Goal: Task Accomplishment & Management: Manage account settings

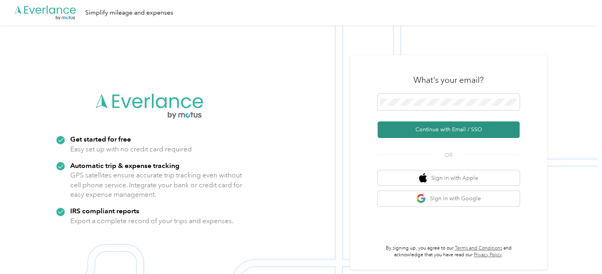
click at [450, 135] on button "Continue with Email / SSO" at bounding box center [449, 129] width 142 height 17
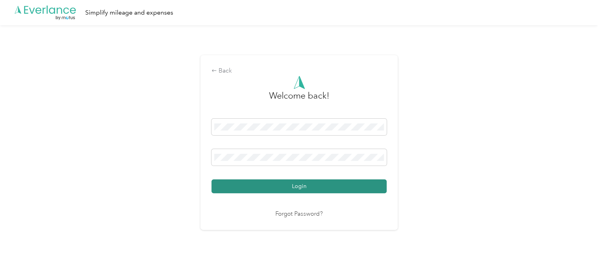
click at [301, 186] on button "Login" at bounding box center [298, 186] width 175 height 14
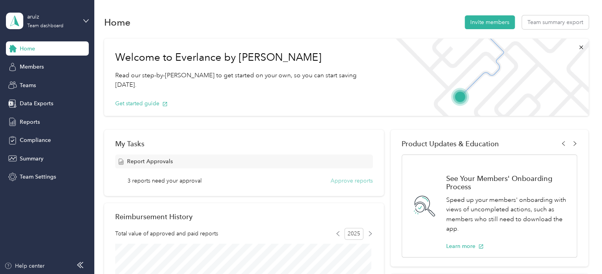
click at [347, 180] on button "Approve reports" at bounding box center [352, 181] width 42 height 8
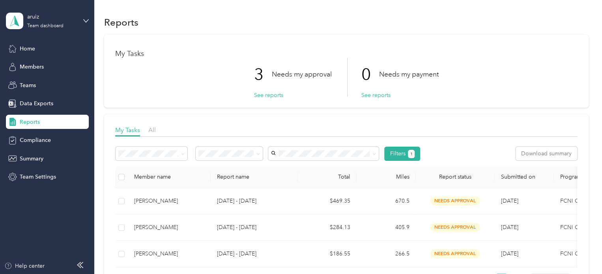
scroll to position [55, 0]
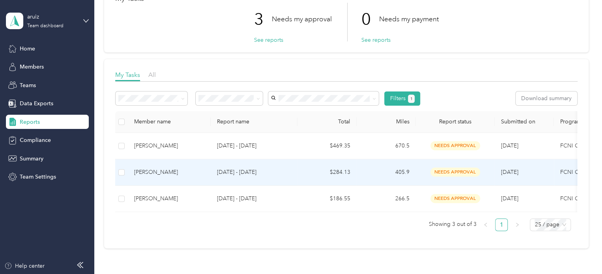
click at [156, 170] on div "[PERSON_NAME]" at bounding box center [169, 172] width 70 height 9
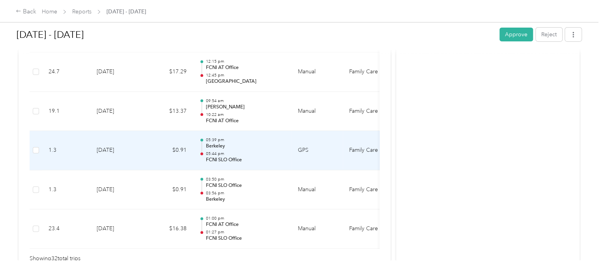
scroll to position [1342, 0]
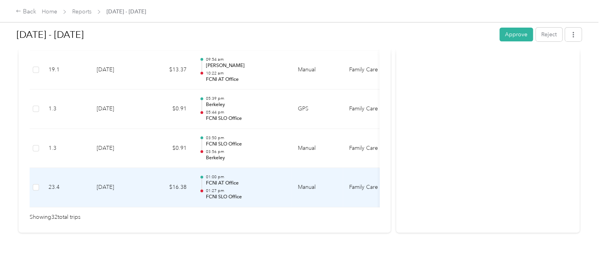
click at [256, 194] on p "FCNI SLO Office" at bounding box center [246, 197] width 80 height 7
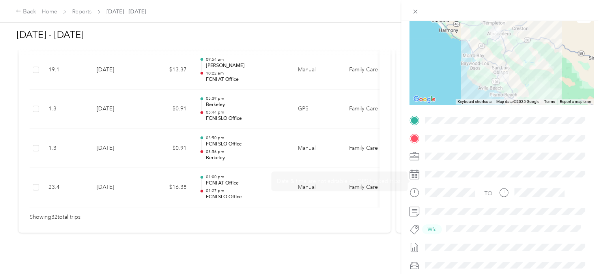
scroll to position [73, 0]
click at [251, 142] on div "Trip details This trip cannot be edited because it is either under review, appr…" at bounding box center [301, 137] width 602 height 274
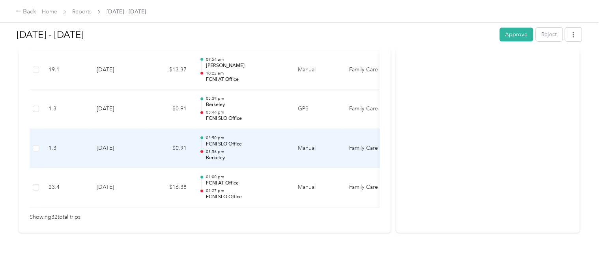
click at [251, 155] on p "Berkeley" at bounding box center [246, 158] width 80 height 7
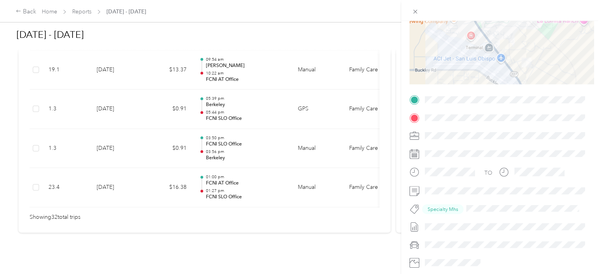
scroll to position [100, 0]
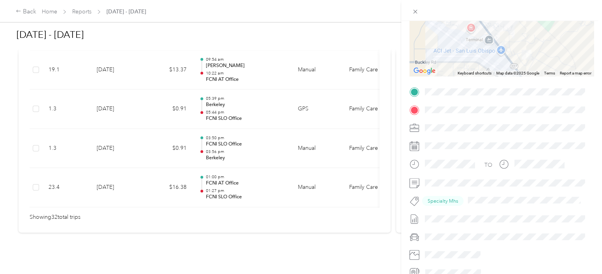
click at [254, 135] on div "Trip details This trip cannot be edited because it is either under review, appr…" at bounding box center [301, 137] width 602 height 274
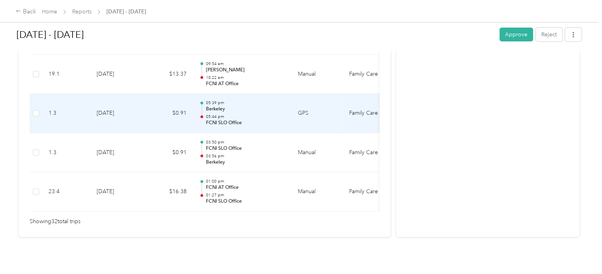
scroll to position [1328, 0]
click at [248, 116] on p "05:44 pm" at bounding box center [246, 118] width 80 height 6
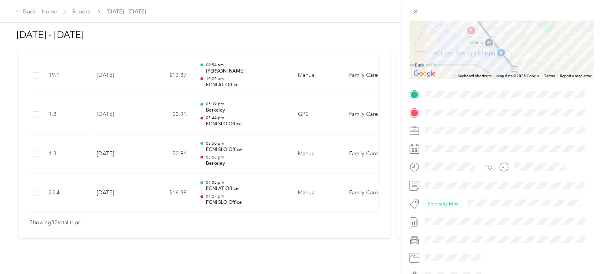
scroll to position [99, 0]
click at [235, 113] on div "Trip details This trip cannot be edited because it is either under review, appr…" at bounding box center [301, 137] width 602 height 274
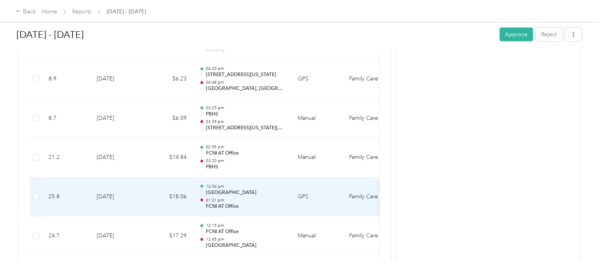
scroll to position [1127, 0]
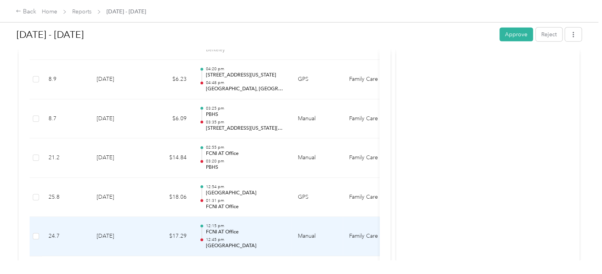
click at [256, 233] on div "12:15 pm FCNI AT Office 12:45 pm [GEOGRAPHIC_DATA]" at bounding box center [246, 236] width 80 height 26
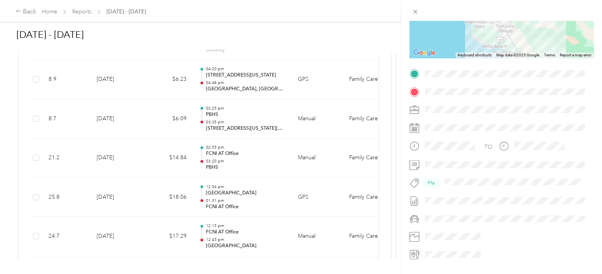
scroll to position [123, 0]
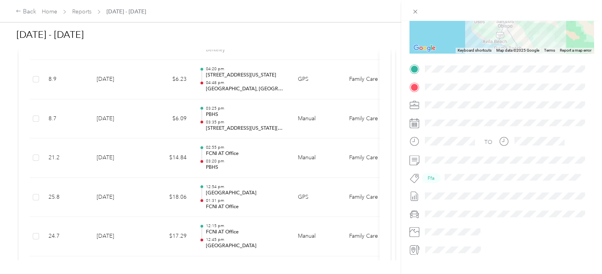
click at [255, 233] on div "Trip details This trip cannot be edited because it is either under review, appr…" at bounding box center [301, 137] width 602 height 274
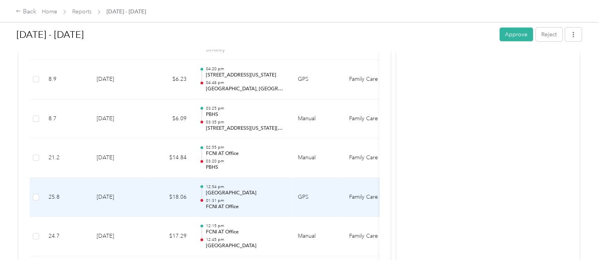
click at [254, 198] on p "01:31 pm" at bounding box center [246, 201] width 80 height 6
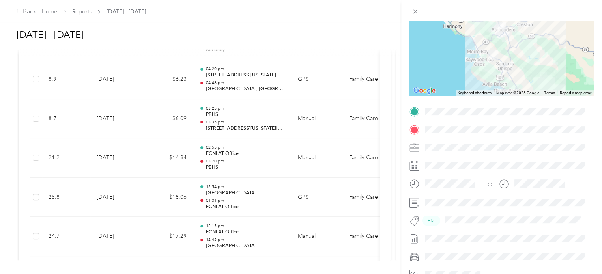
scroll to position [82, 0]
click at [245, 198] on div "Trip details This trip cannot be edited because it is either under review, appr…" at bounding box center [301, 137] width 602 height 274
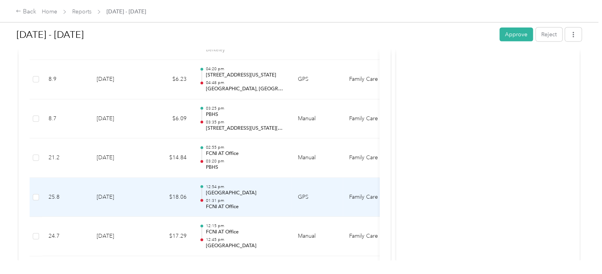
click at [245, 198] on p "01:31 pm" at bounding box center [246, 201] width 80 height 6
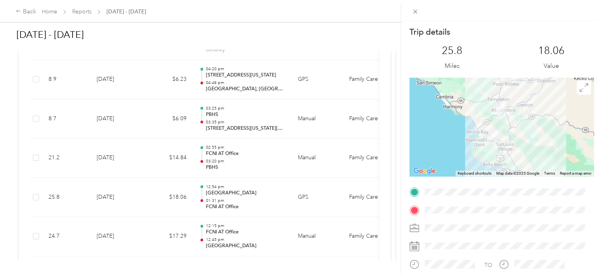
click at [245, 198] on div "Trip details This trip cannot be edited because it is either under review, appr…" at bounding box center [301, 137] width 602 height 274
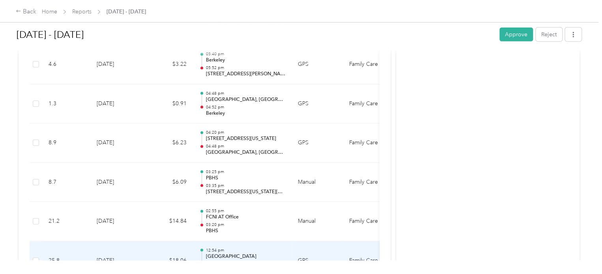
scroll to position [1062, 0]
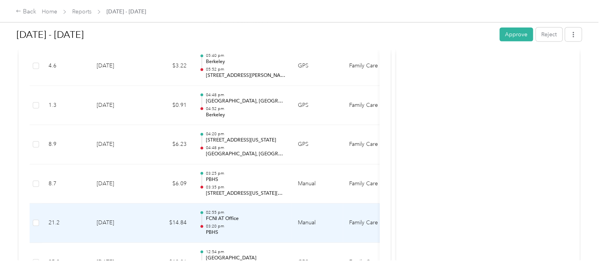
click at [250, 224] on p "03:20 pm" at bounding box center [246, 227] width 80 height 6
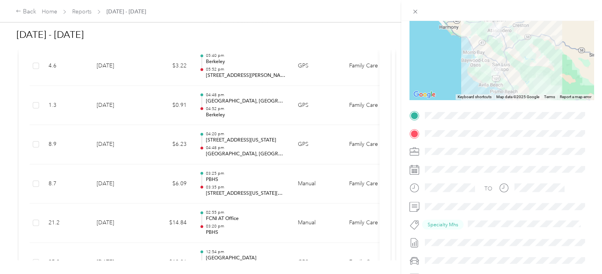
scroll to position [77, 0]
click at [255, 221] on div "Trip details This trip cannot be edited because it is either under review, appr…" at bounding box center [301, 137] width 602 height 274
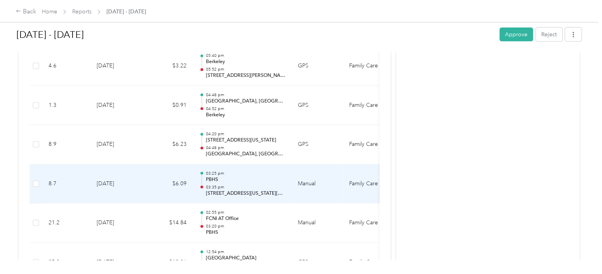
click at [257, 176] on p "PBHS" at bounding box center [246, 179] width 80 height 7
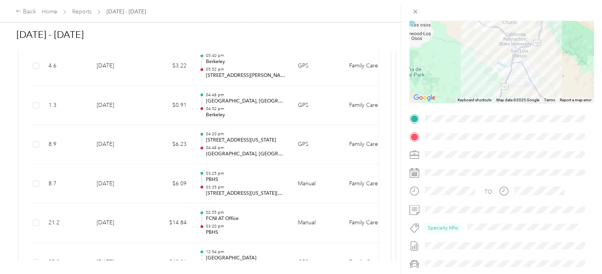
scroll to position [76, 0]
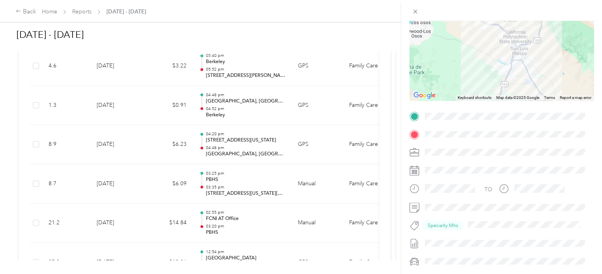
click at [241, 179] on div "Trip details This trip cannot be edited because it is either under review, appr…" at bounding box center [301, 137] width 602 height 274
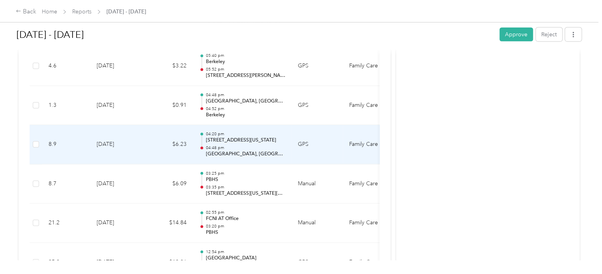
click at [253, 141] on div "04:20 pm [STREET_ADDRESS][US_STATE] 04:48 pm [STREET_ADDRESS]" at bounding box center [246, 144] width 80 height 26
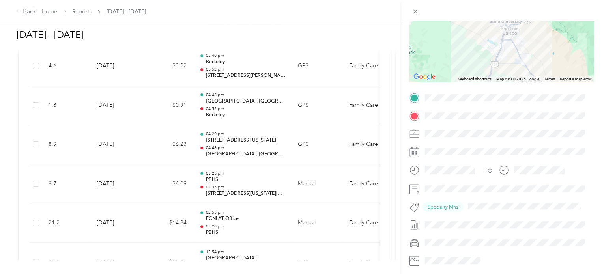
scroll to position [94, 0]
click at [262, 144] on div "Trip details This trip cannot be edited because it is either under review, appr…" at bounding box center [301, 137] width 602 height 274
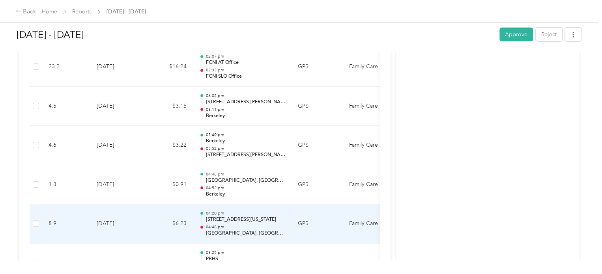
scroll to position [977, 0]
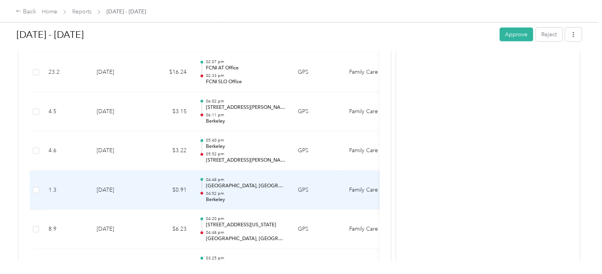
click at [253, 183] on p "[GEOGRAPHIC_DATA], [GEOGRAPHIC_DATA]" at bounding box center [246, 186] width 80 height 7
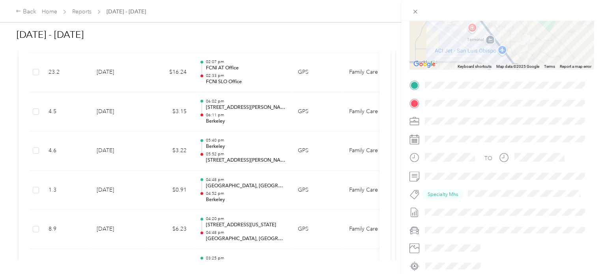
scroll to position [121, 0]
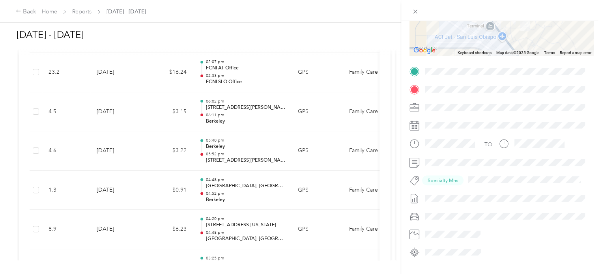
click at [262, 189] on div "Trip details This trip cannot be edited because it is either under review, appr…" at bounding box center [301, 137] width 602 height 274
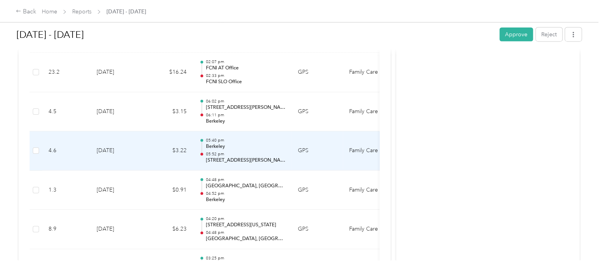
click at [252, 151] on p "05:52 pm" at bounding box center [246, 154] width 80 height 6
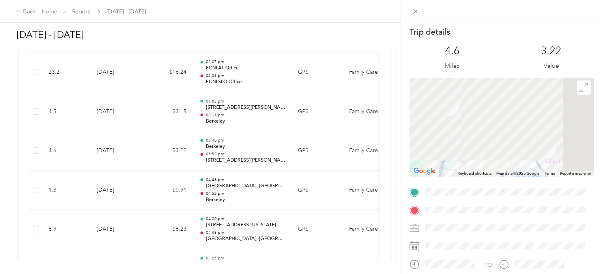
scroll to position [112, 0]
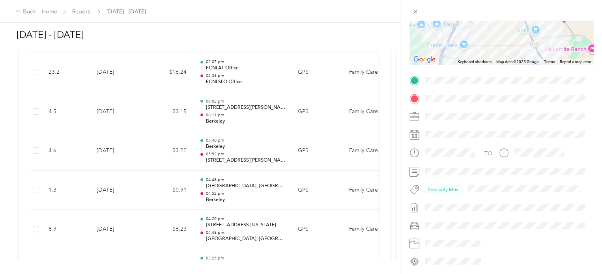
click at [237, 153] on div "Trip details This trip cannot be edited because it is either under review, appr…" at bounding box center [301, 137] width 602 height 274
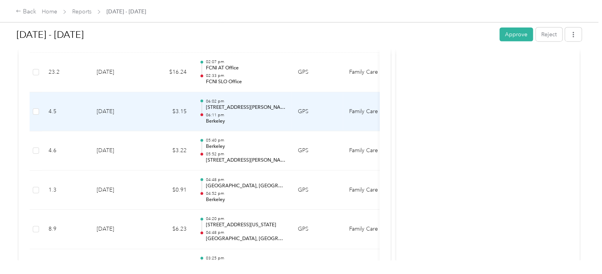
click at [249, 118] on p "Berkeley" at bounding box center [246, 121] width 80 height 7
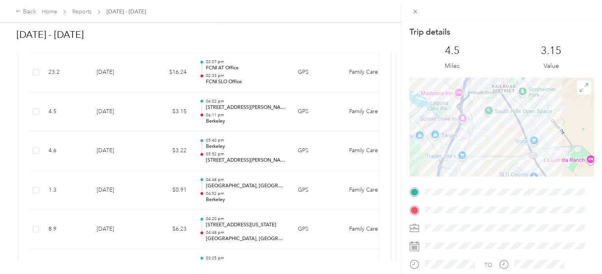
scroll to position [86, 0]
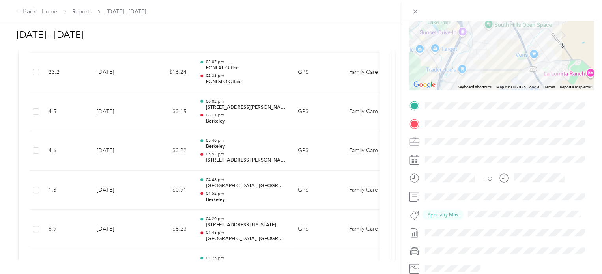
click at [258, 112] on div "Trip details This trip cannot be edited because it is either under review, appr…" at bounding box center [301, 137] width 602 height 274
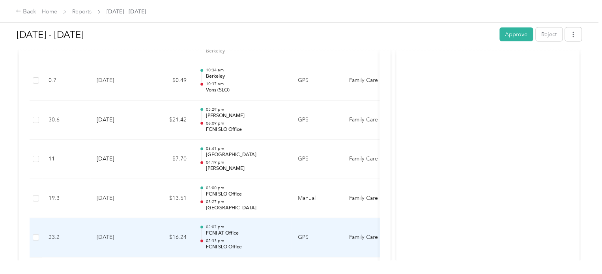
scroll to position [812, 0]
click at [259, 234] on p "FCNI AT Office" at bounding box center [246, 233] width 80 height 7
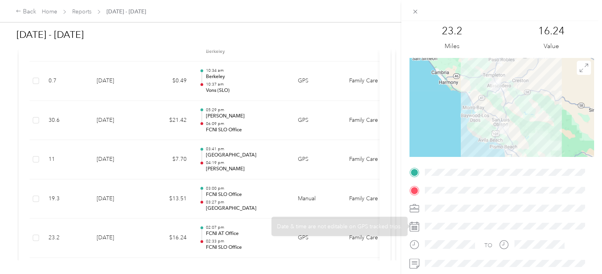
scroll to position [139, 0]
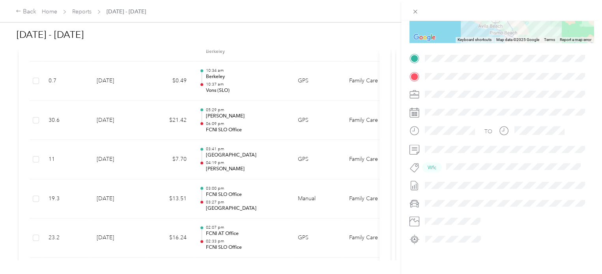
click at [261, 236] on div "Trip details This trip cannot be edited because it is either under review, appr…" at bounding box center [301, 137] width 602 height 274
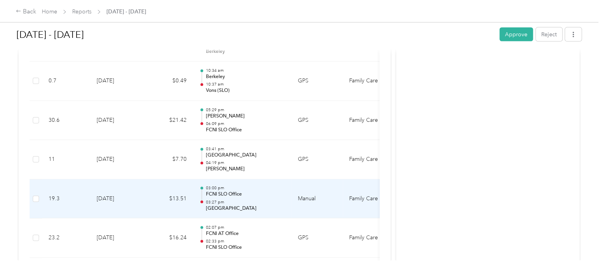
click at [279, 202] on p "03:27 pm" at bounding box center [246, 203] width 80 height 6
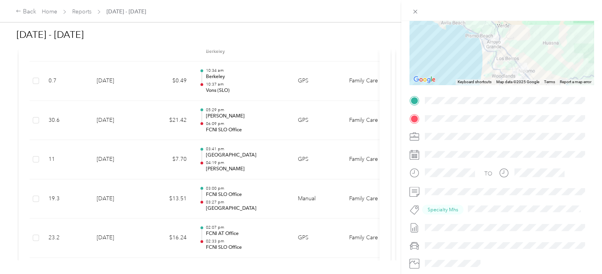
scroll to position [92, 0]
click at [253, 198] on div "Trip details This trip cannot be edited because it is either under review, appr…" at bounding box center [301, 137] width 602 height 274
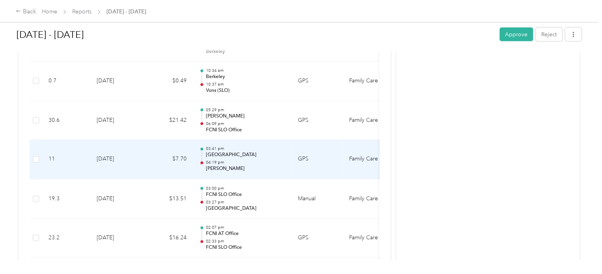
click at [270, 155] on p "[GEOGRAPHIC_DATA]" at bounding box center [246, 155] width 80 height 7
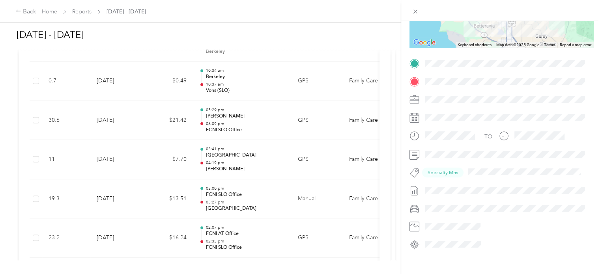
scroll to position [129, 0]
click at [246, 161] on div "Trip details This trip cannot be edited because it is either under review, appr…" at bounding box center [301, 137] width 602 height 274
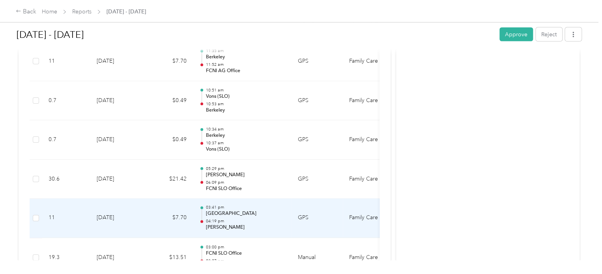
scroll to position [749, 0]
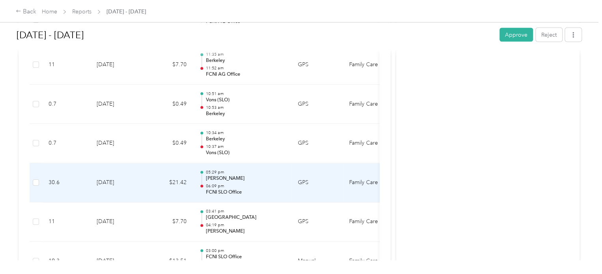
click at [248, 183] on p "06:09 pm" at bounding box center [246, 186] width 80 height 6
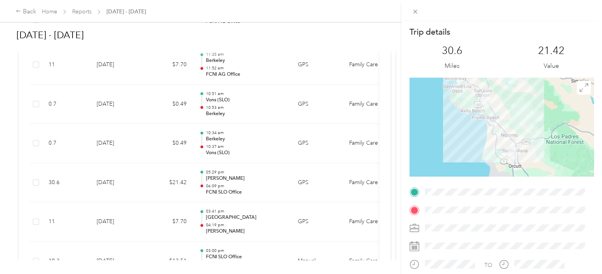
scroll to position [139, 0]
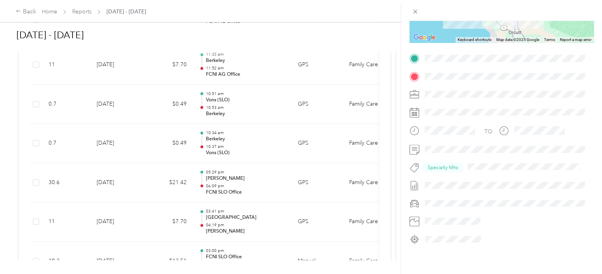
click at [236, 184] on div "Trip details This trip cannot be edited because it is either under review, appr…" at bounding box center [301, 137] width 602 height 274
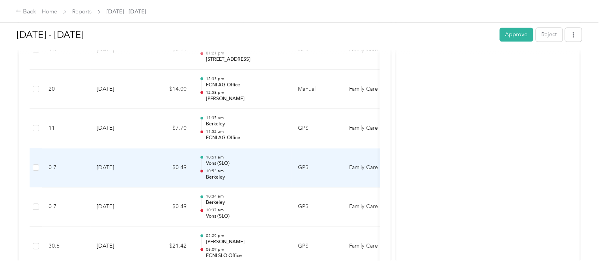
scroll to position [678, 0]
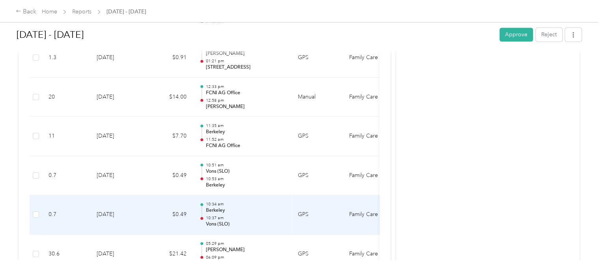
click at [249, 208] on p "Berkeley" at bounding box center [246, 210] width 80 height 7
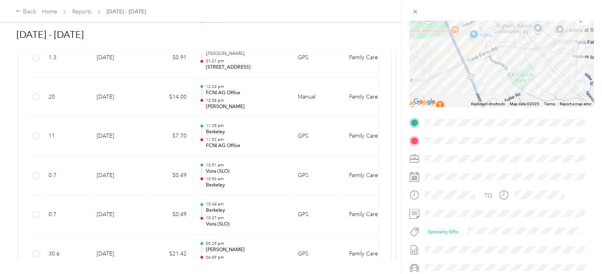
scroll to position [71, 0]
click at [251, 175] on div "Trip details This trip cannot be edited because it is either under review, appr…" at bounding box center [301, 137] width 602 height 274
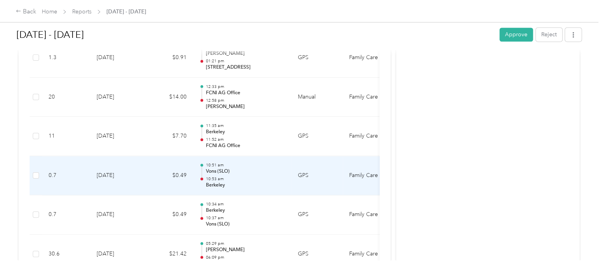
click at [251, 176] on p "10:53 am" at bounding box center [246, 179] width 80 height 6
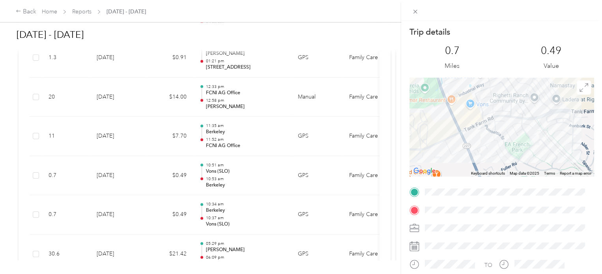
scroll to position [107, 0]
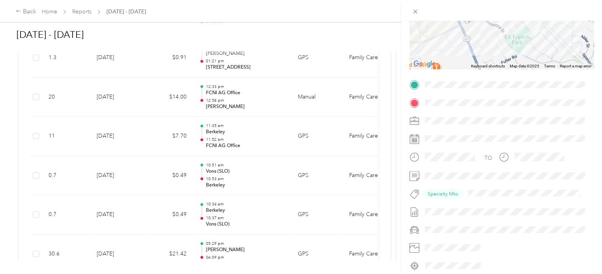
click at [230, 178] on div "Trip details This trip cannot be edited because it is either under review, appr…" at bounding box center [301, 137] width 602 height 274
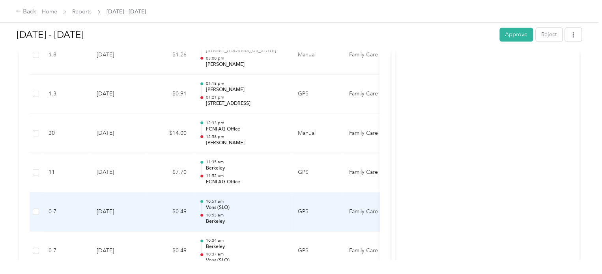
scroll to position [635, 0]
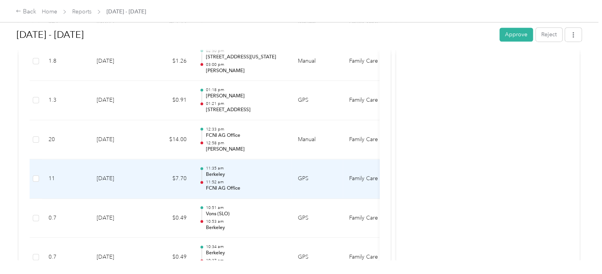
click at [269, 179] on p "11:52 am" at bounding box center [246, 182] width 80 height 6
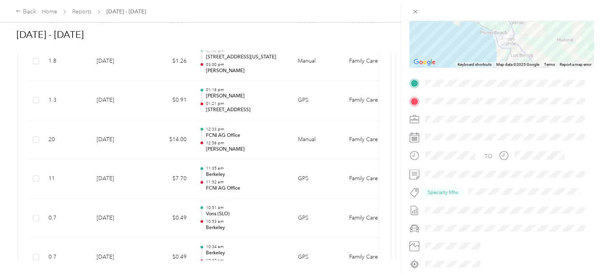
scroll to position [110, 0]
click at [218, 179] on div "Trip details This trip cannot be edited because it is either under review, appr…" at bounding box center [301, 137] width 602 height 274
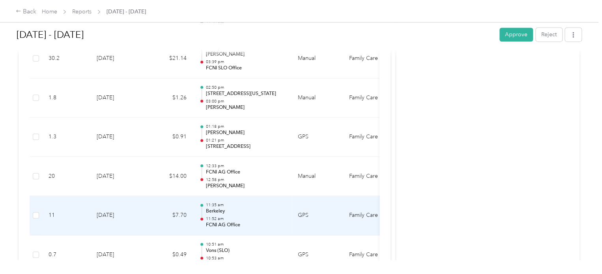
scroll to position [596, 0]
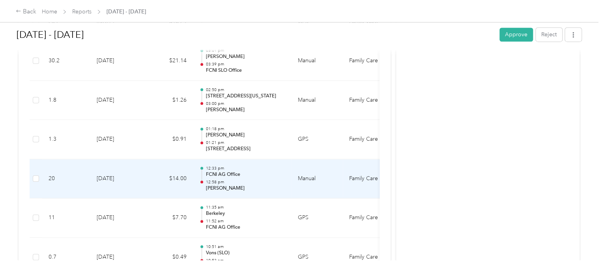
click at [265, 183] on p "12:58 pm" at bounding box center [246, 182] width 80 height 6
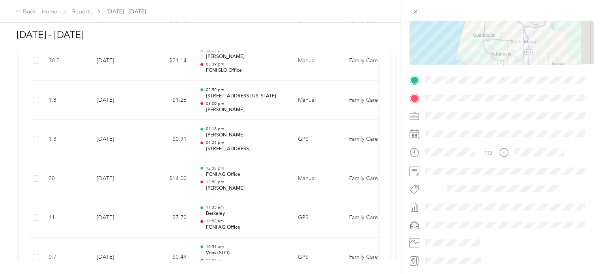
scroll to position [114, 0]
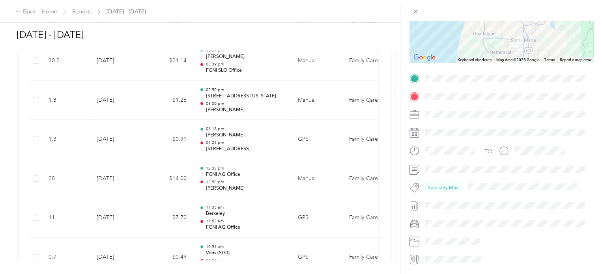
click at [229, 174] on div "Trip details This trip cannot be edited because it is either under review, appr…" at bounding box center [301, 137] width 602 height 274
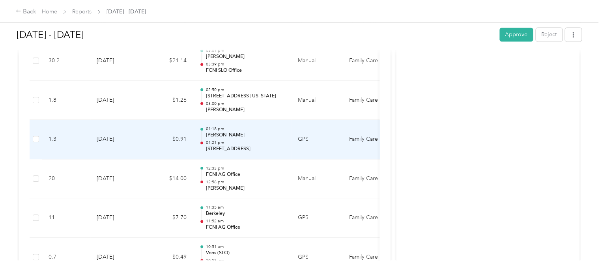
click at [262, 126] on p "01:18 pm" at bounding box center [246, 129] width 80 height 6
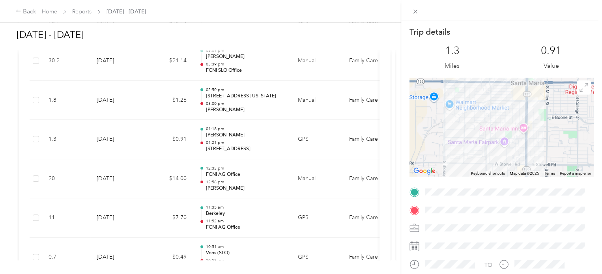
scroll to position [119, 0]
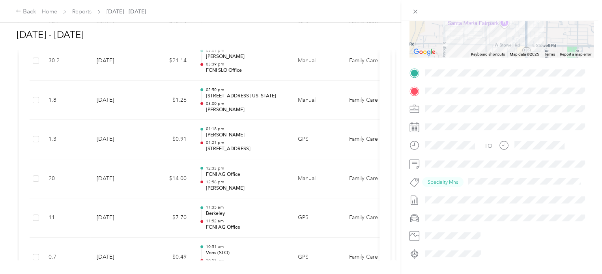
click at [250, 133] on div "Trip details This trip cannot be edited because it is either under review, appr…" at bounding box center [301, 137] width 602 height 274
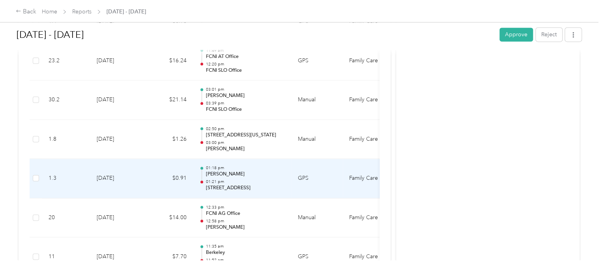
scroll to position [556, 0]
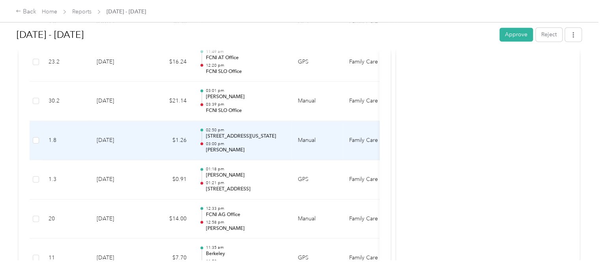
click at [249, 151] on p "[PERSON_NAME]" at bounding box center [246, 150] width 80 height 7
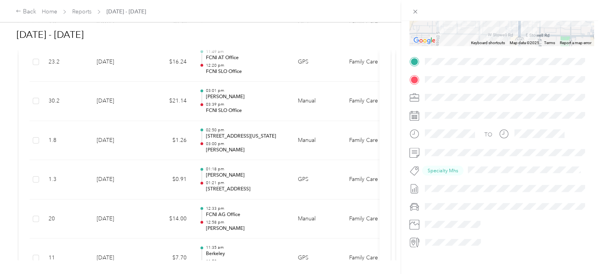
scroll to position [131, 0]
click at [252, 141] on div "Trip details This trip cannot be edited because it is either under review, appr…" at bounding box center [301, 137] width 602 height 274
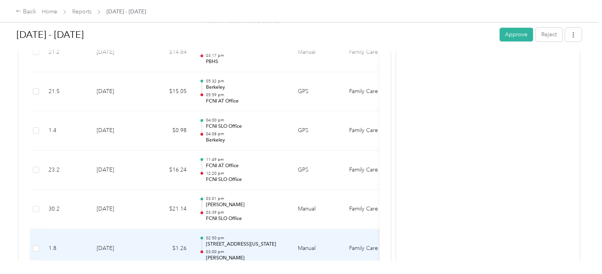
scroll to position [447, 0]
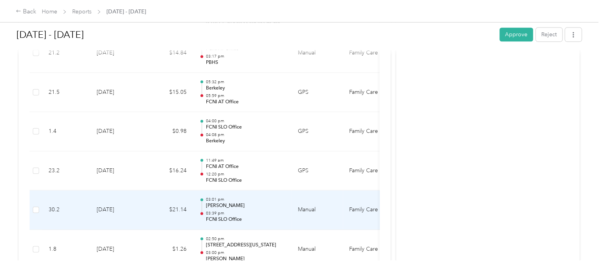
click at [252, 211] on p "03:39 pm" at bounding box center [246, 214] width 80 height 6
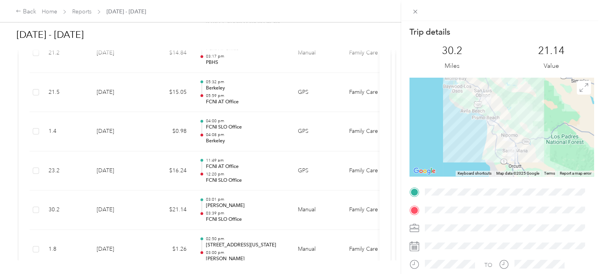
scroll to position [139, 0]
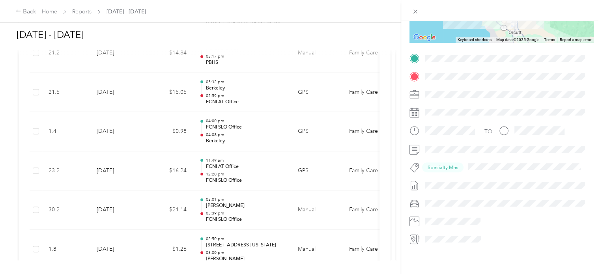
click at [247, 213] on div "Trip details This trip cannot be edited because it is either under review, appr…" at bounding box center [301, 137] width 602 height 274
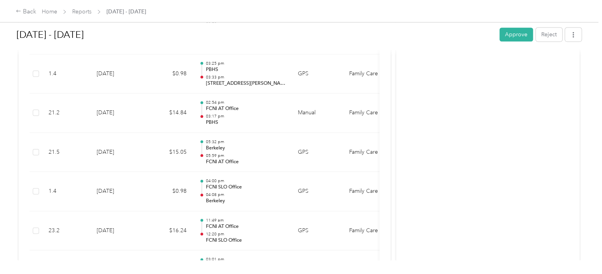
scroll to position [393, 0]
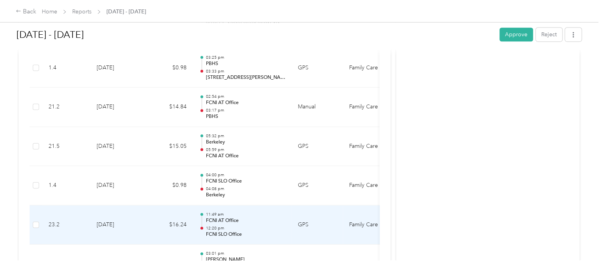
click at [160, 223] on td "$16.24" at bounding box center [169, 225] width 47 height 39
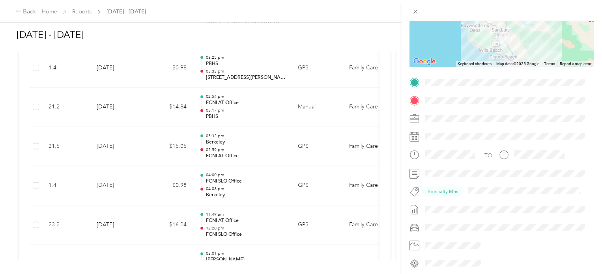
scroll to position [110, 0]
click at [129, 214] on div "Trip details This trip cannot be edited because it is either under review, appr…" at bounding box center [301, 137] width 602 height 274
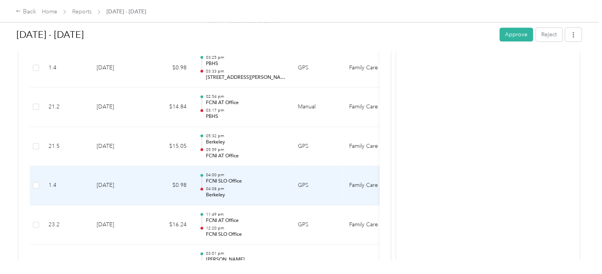
click at [142, 190] on td "[DATE]" at bounding box center [117, 185] width 55 height 39
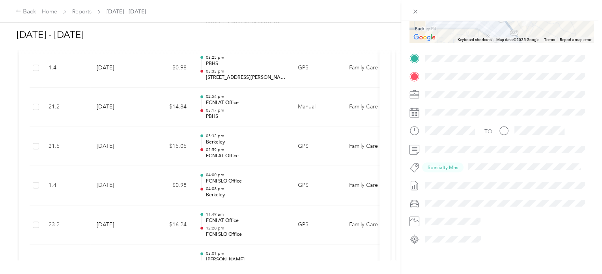
scroll to position [139, 0]
click at [257, 191] on div "Trip details This trip cannot be edited because it is either under review, appr…" at bounding box center [301, 137] width 602 height 274
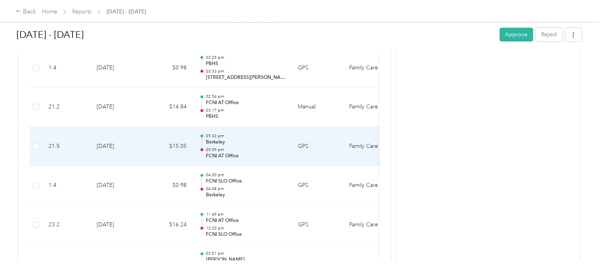
click at [258, 143] on p "Berkeley" at bounding box center [246, 142] width 80 height 7
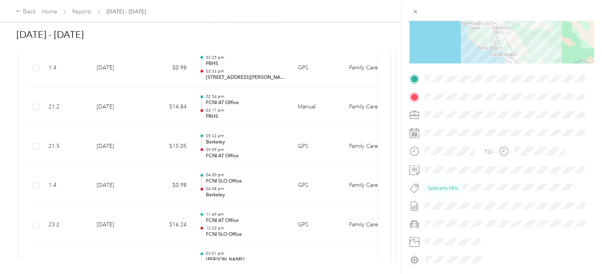
scroll to position [114, 0]
click at [238, 150] on div "Trip details This trip cannot be edited because it is either under review, appr…" at bounding box center [301, 137] width 602 height 274
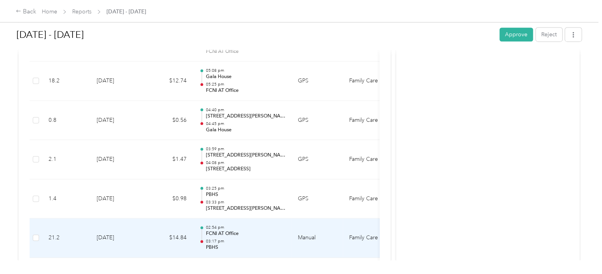
scroll to position [265, 0]
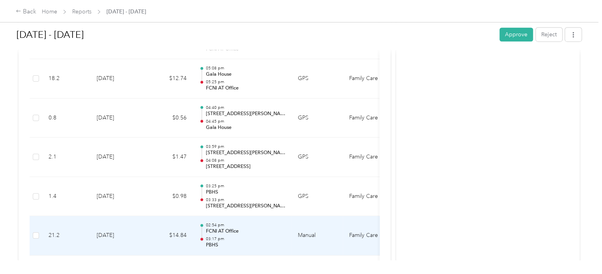
click at [247, 232] on p "FCNI AT Office" at bounding box center [246, 231] width 80 height 7
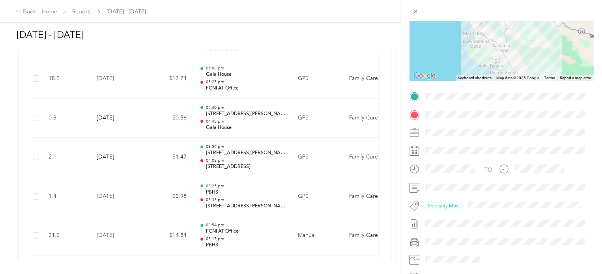
scroll to position [105, 0]
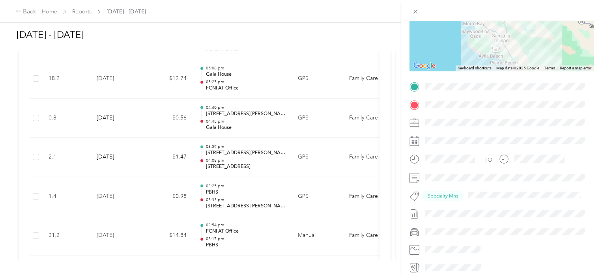
click at [271, 232] on div "Trip details This trip cannot be edited because it is either under review, appr…" at bounding box center [301, 137] width 602 height 274
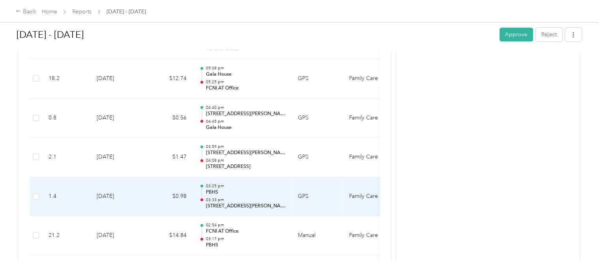
click at [267, 189] on p "PBHS" at bounding box center [246, 192] width 80 height 7
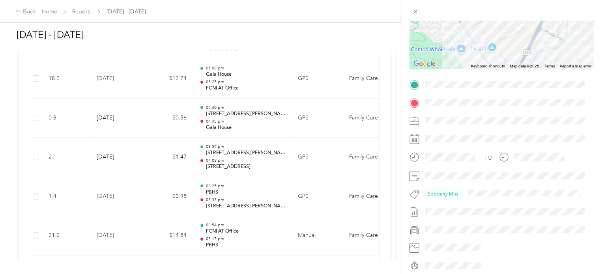
scroll to position [108, 0]
click at [251, 197] on div "Trip details This trip cannot be edited because it is either under review, appr…" at bounding box center [301, 137] width 602 height 274
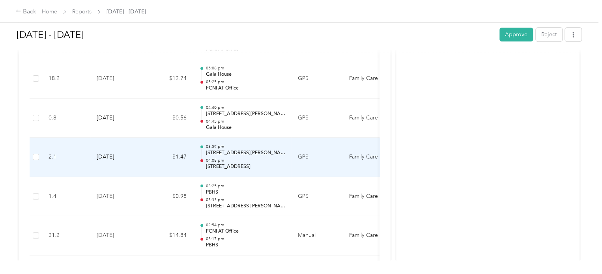
click at [258, 158] on p "04:08 pm" at bounding box center [246, 161] width 80 height 6
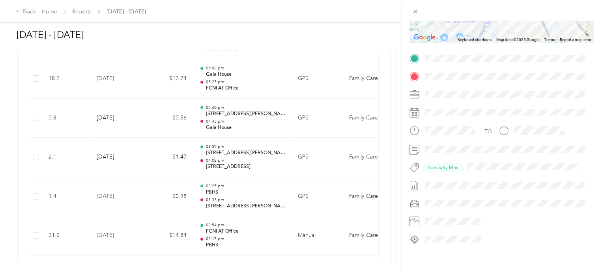
scroll to position [136, 0]
click at [250, 155] on div "Trip details This trip cannot be edited because it is either under review, appr…" at bounding box center [301, 137] width 602 height 274
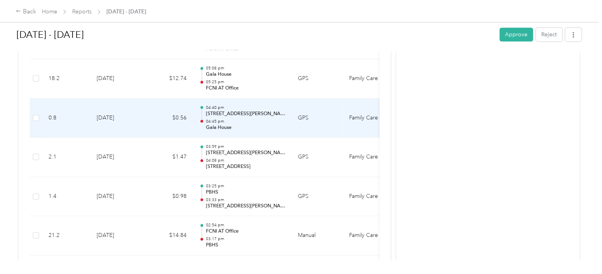
click at [256, 117] on div "04:40 pm [STREET_ADDRESS][PERSON_NAME] 04:45 pm [GEOGRAPHIC_DATA]" at bounding box center [246, 118] width 80 height 26
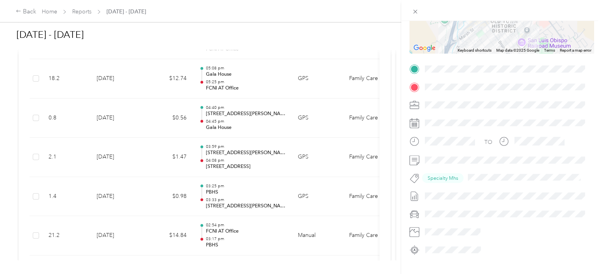
scroll to position [127, 0]
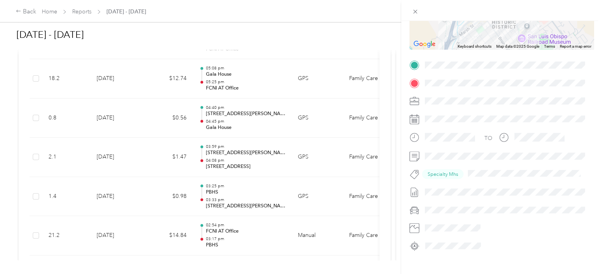
click at [260, 125] on div "Trip details This trip cannot be edited because it is either under review, appr…" at bounding box center [301, 137] width 602 height 274
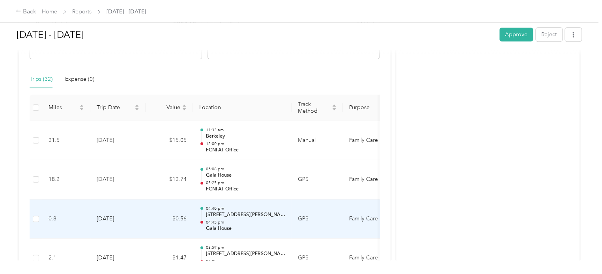
scroll to position [163, 0]
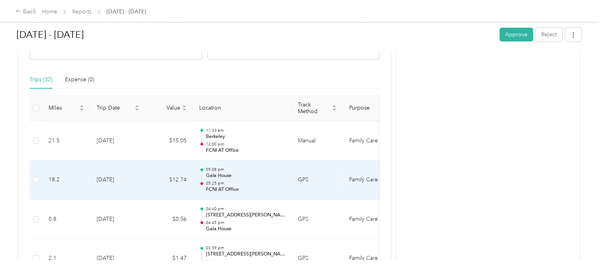
click at [256, 189] on p "FCNI AT Office" at bounding box center [246, 189] width 80 height 7
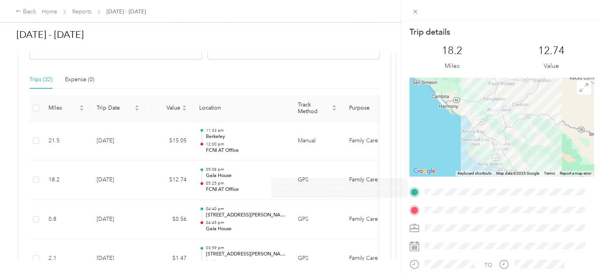
scroll to position [107, 0]
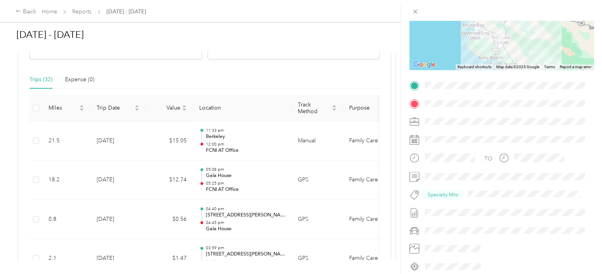
click at [259, 179] on div "Trip details This trip cannot be edited because it is either under review, appr…" at bounding box center [301, 137] width 602 height 274
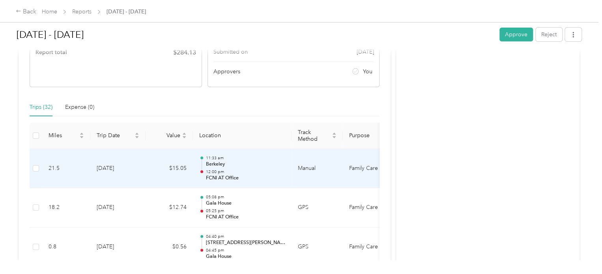
scroll to position [135, 0]
click at [268, 167] on p "Berkeley" at bounding box center [246, 164] width 80 height 7
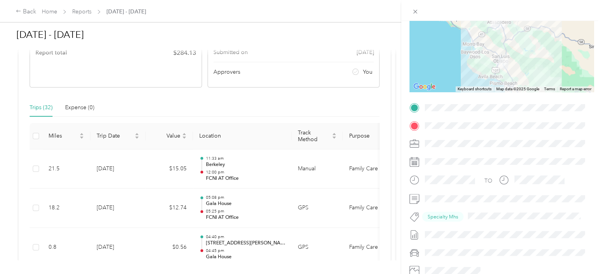
scroll to position [85, 0]
click at [234, 167] on div "Trip details This trip cannot be edited because it is either under review, appr…" at bounding box center [301, 137] width 602 height 274
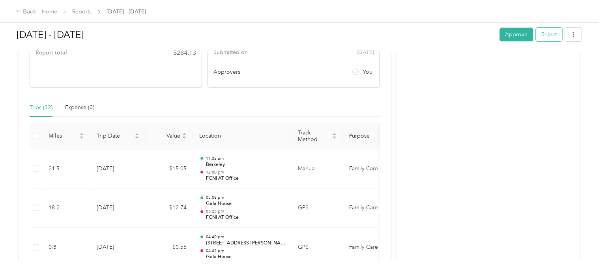
click at [542, 37] on button "Reject" at bounding box center [549, 35] width 26 height 14
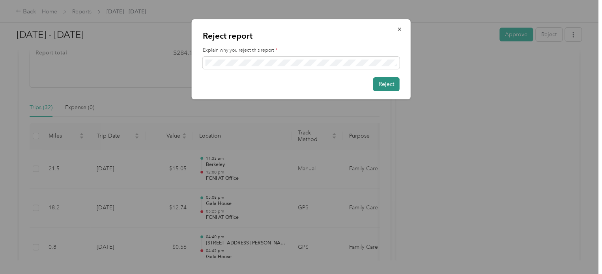
click at [389, 84] on button "Reject" at bounding box center [386, 84] width 26 height 14
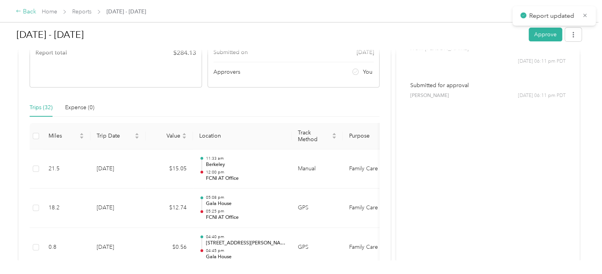
click at [23, 11] on div "Back" at bounding box center [26, 11] width 21 height 9
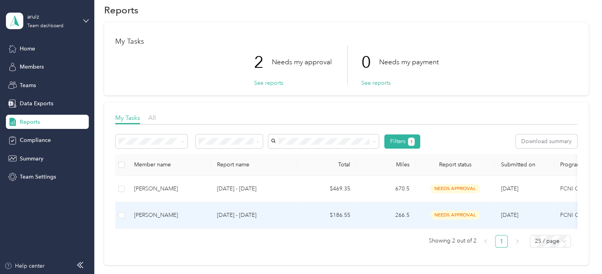
scroll to position [13, 0]
click at [174, 215] on div "[PERSON_NAME]" at bounding box center [169, 215] width 70 height 9
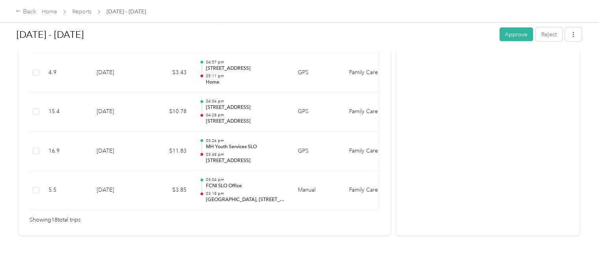
scroll to position [794, 0]
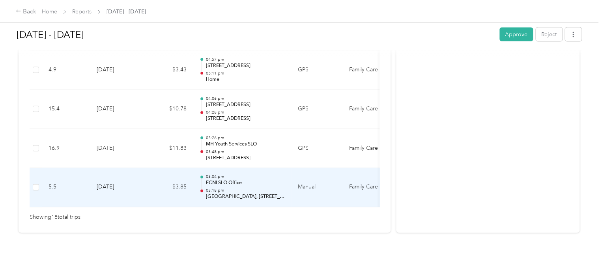
click at [273, 188] on p "03:18 pm" at bounding box center [246, 191] width 80 height 6
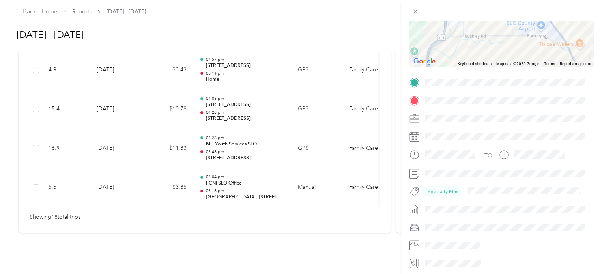
scroll to position [110, 0]
click at [268, 136] on div "Trip details This trip cannot be edited because it is either under review, appr…" at bounding box center [301, 137] width 602 height 274
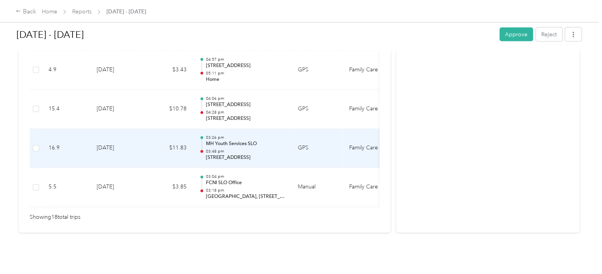
click at [268, 136] on div "03:26 pm MH Youth Services SLO 03:48 pm [STREET_ADDRESS]" at bounding box center [246, 148] width 80 height 26
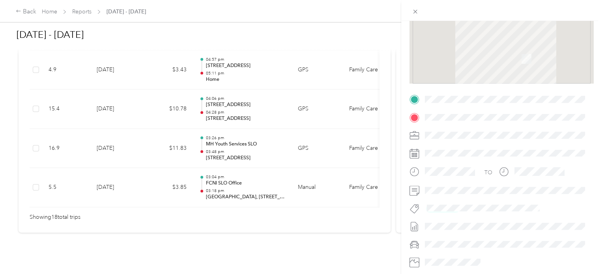
scroll to position [139, 0]
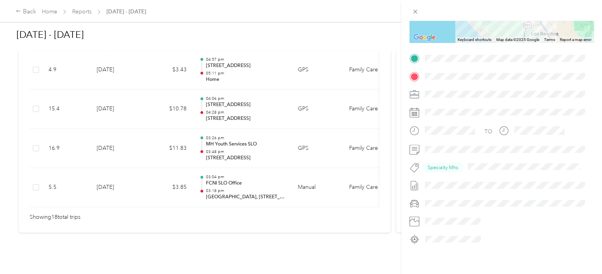
click at [245, 142] on div "Trip details This trip cannot be edited because it is either under review, appr…" at bounding box center [301, 137] width 602 height 274
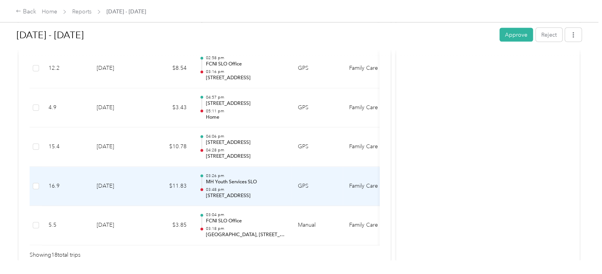
scroll to position [745, 0]
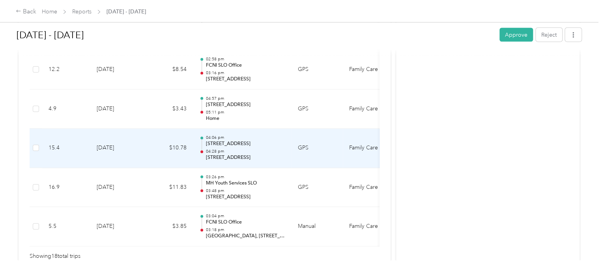
click at [253, 149] on p "04:28 pm" at bounding box center [246, 152] width 80 height 6
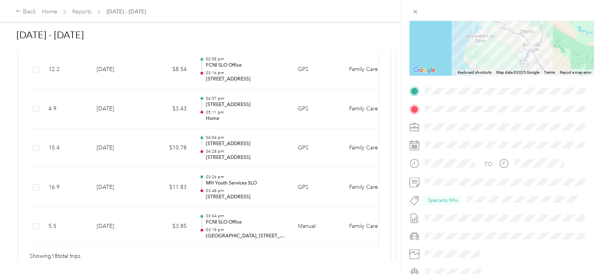
scroll to position [103, 0]
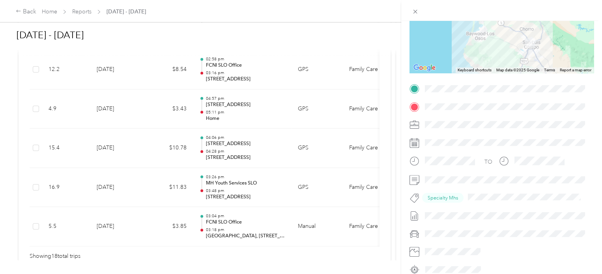
click at [250, 157] on div "Trip details This trip cannot be edited because it is either under review, appr…" at bounding box center [301, 137] width 602 height 274
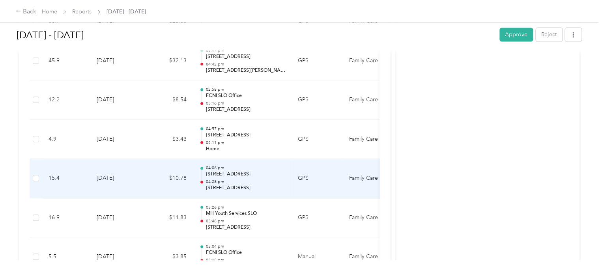
scroll to position [704, 0]
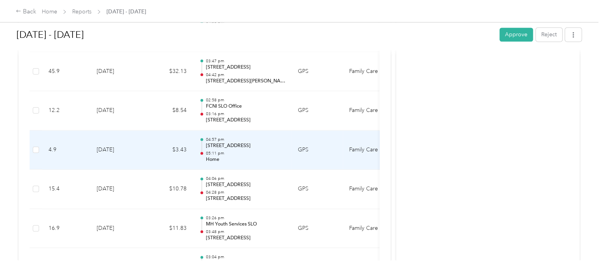
click at [264, 151] on p "05:11 pm" at bounding box center [246, 154] width 80 height 6
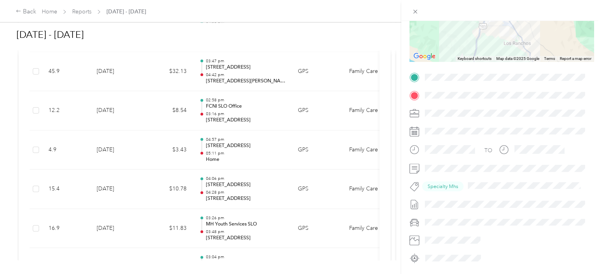
scroll to position [115, 0]
click at [252, 194] on div "Trip details This trip cannot be edited because it is either under review, appr…" at bounding box center [301, 137] width 602 height 274
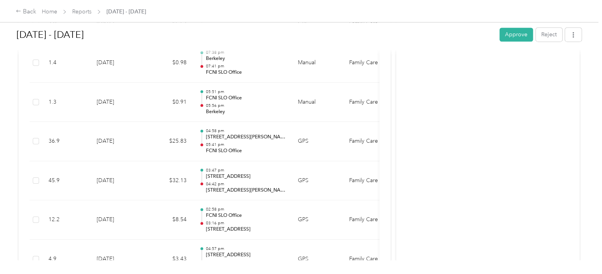
scroll to position [592, 0]
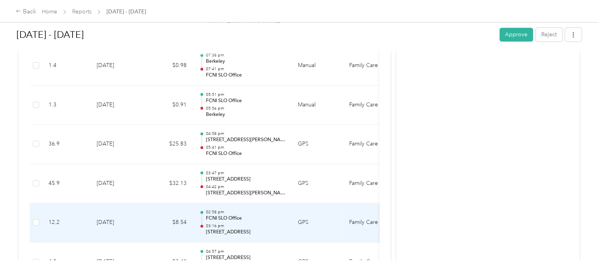
click at [276, 220] on p "FCNI SLO Office" at bounding box center [246, 218] width 80 height 7
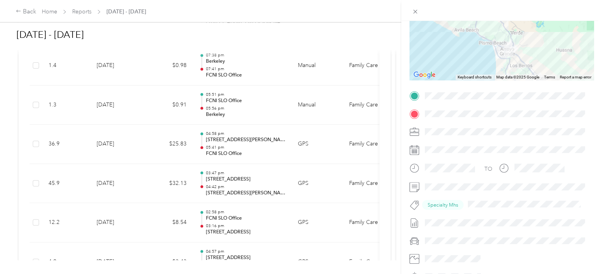
scroll to position [103, 0]
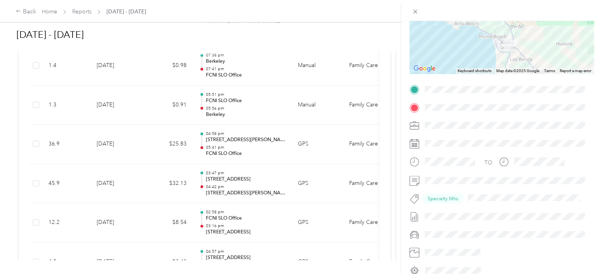
click at [269, 184] on div "Trip details This trip cannot be edited because it is either under review, appr…" at bounding box center [301, 137] width 602 height 274
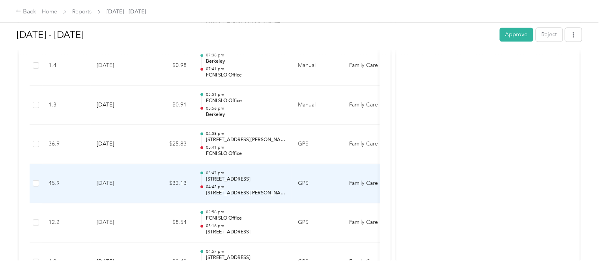
click at [269, 184] on p "04:42 pm" at bounding box center [246, 187] width 80 height 6
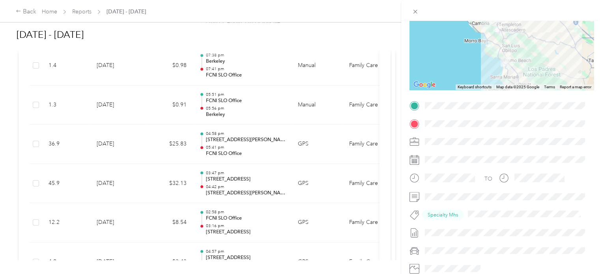
scroll to position [92, 0]
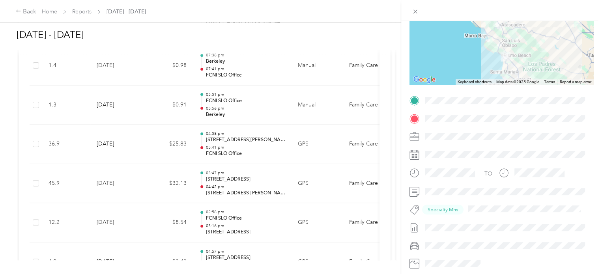
click at [237, 181] on div "Trip details This trip cannot be edited because it is either under review, appr…" at bounding box center [301, 137] width 602 height 274
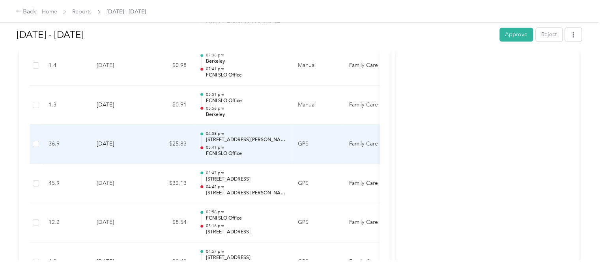
click at [254, 140] on p "[STREET_ADDRESS][PERSON_NAME]" at bounding box center [246, 139] width 80 height 7
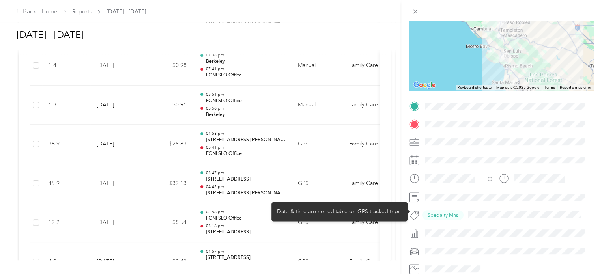
scroll to position [86, 0]
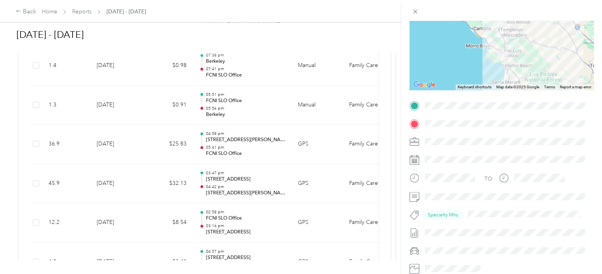
click at [237, 146] on div "Trip details This trip cannot be edited because it is either under review, appr…" at bounding box center [301, 137] width 602 height 274
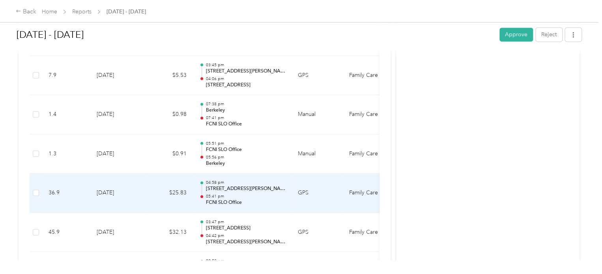
scroll to position [536, 0]
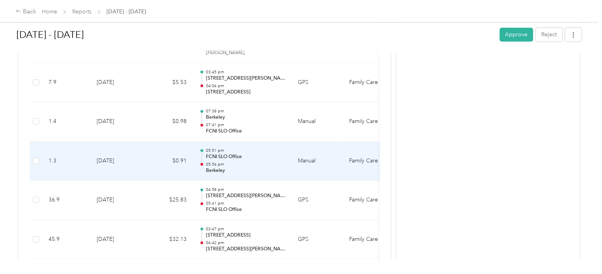
click at [263, 167] on p "Berkeley" at bounding box center [246, 170] width 80 height 7
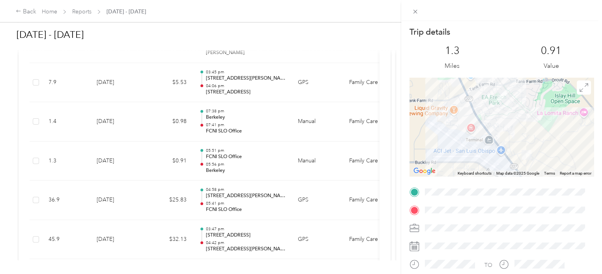
scroll to position [129, 0]
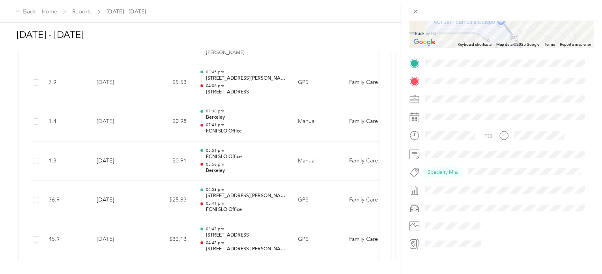
click at [252, 160] on div "Trip details This trip cannot be edited because it is either under review, appr…" at bounding box center [301, 137] width 602 height 274
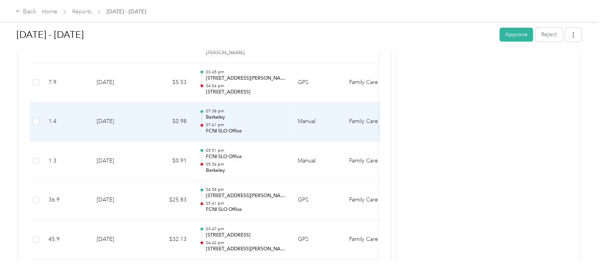
click at [267, 123] on p "07:41 pm" at bounding box center [246, 125] width 80 height 6
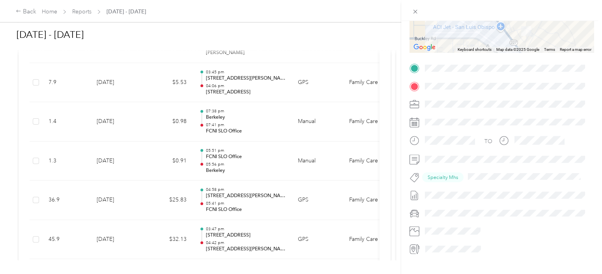
scroll to position [124, 0]
click at [238, 122] on div "Trip details This trip cannot be edited because it is either under review, appr…" at bounding box center [301, 137] width 602 height 274
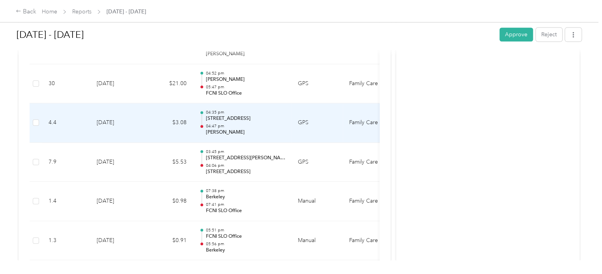
scroll to position [457, 0]
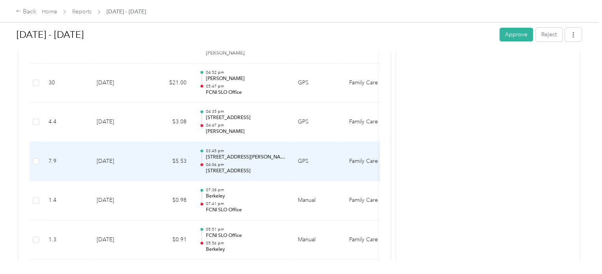
click at [246, 148] on p "03:45 pm" at bounding box center [246, 151] width 80 height 6
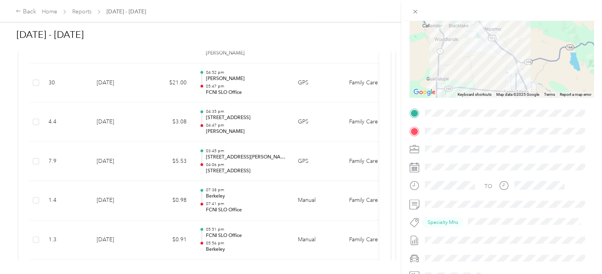
scroll to position [79, 0]
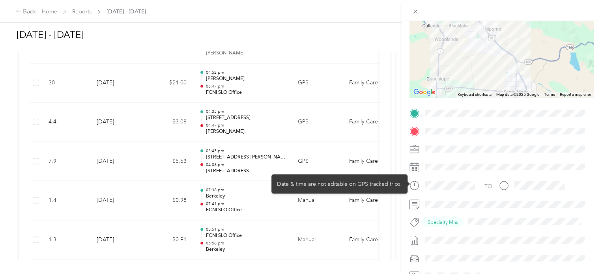
click at [267, 163] on div "Trip details This trip cannot be edited because it is either under review, appr…" at bounding box center [301, 137] width 602 height 274
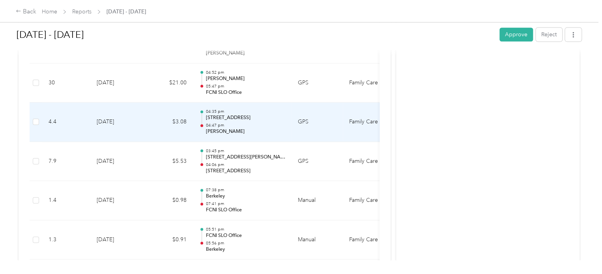
click at [273, 129] on p "[PERSON_NAME]" at bounding box center [246, 131] width 80 height 7
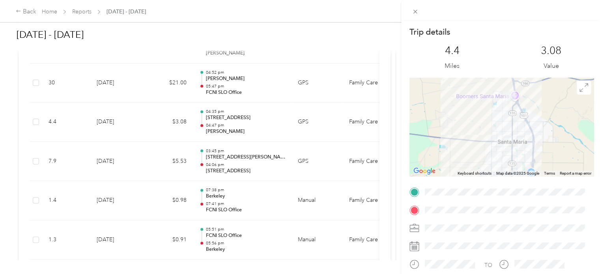
scroll to position [112, 0]
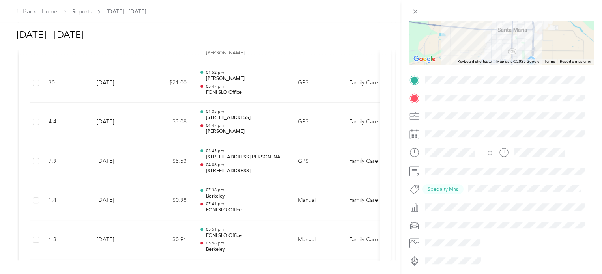
click at [244, 127] on div "Trip details This trip cannot be edited because it is either under review, appr…" at bounding box center [301, 137] width 602 height 274
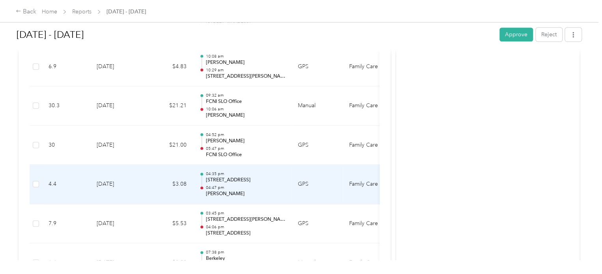
scroll to position [394, 0]
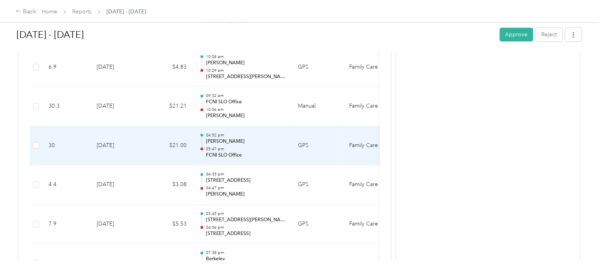
click at [243, 140] on p "[PERSON_NAME]" at bounding box center [246, 141] width 80 height 7
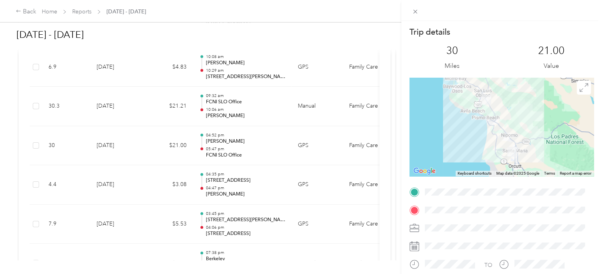
scroll to position [78, 0]
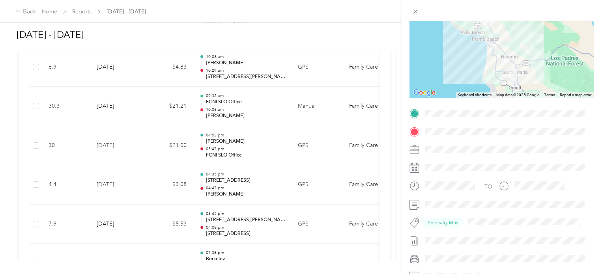
click at [243, 154] on div "Trip details This trip cannot be edited because it is either under review, appr…" at bounding box center [301, 137] width 602 height 274
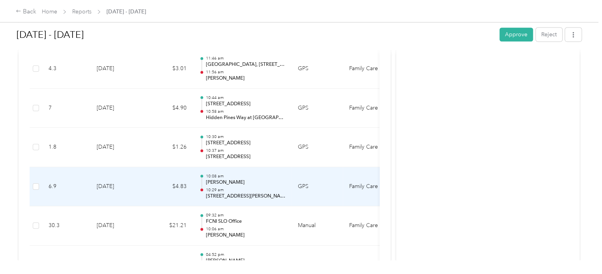
scroll to position [268, 0]
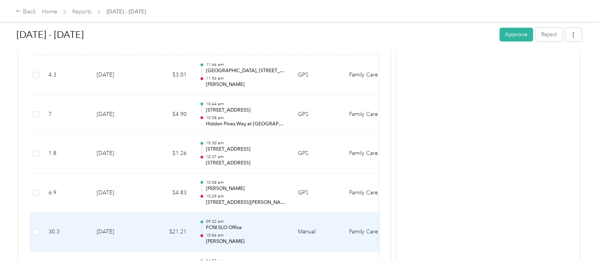
click at [257, 228] on p "FCNI SLO Office" at bounding box center [246, 227] width 80 height 7
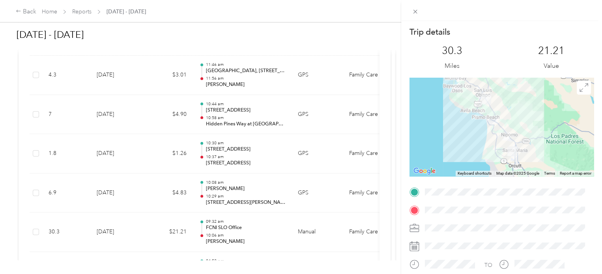
scroll to position [95, 0]
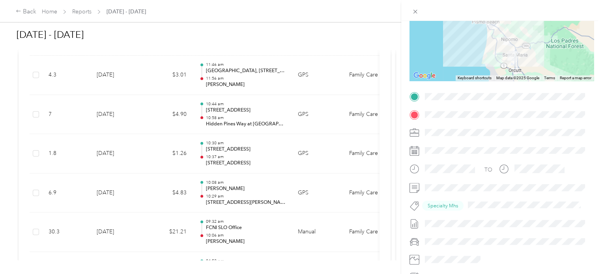
click at [257, 236] on div "Trip details This trip cannot be edited because it is either under review, appr…" at bounding box center [301, 137] width 602 height 274
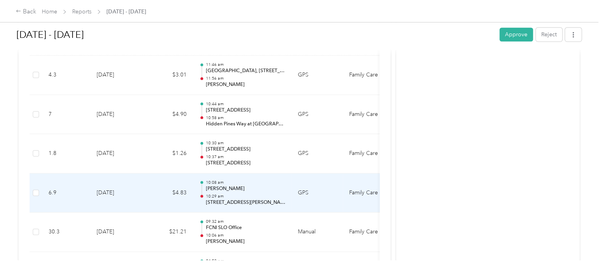
click at [271, 194] on p "10:29 am" at bounding box center [246, 197] width 80 height 6
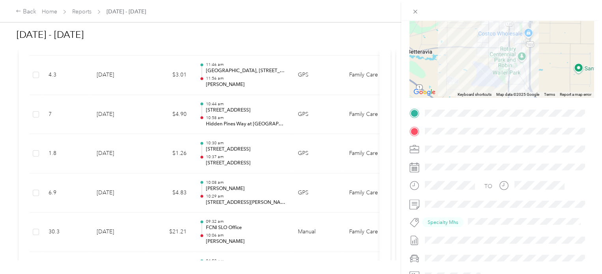
scroll to position [81, 0]
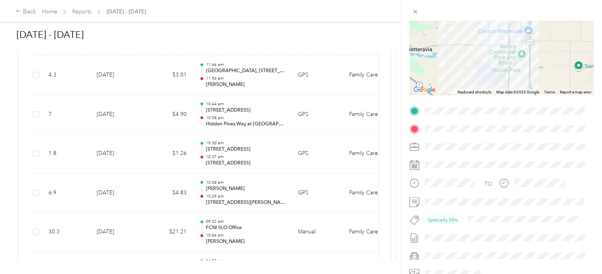
click at [244, 194] on div "Trip details This trip cannot be edited because it is either under review, appr…" at bounding box center [301, 137] width 602 height 274
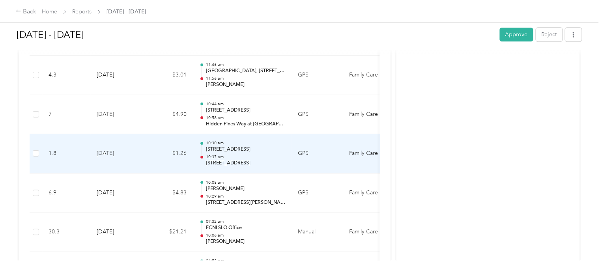
click at [263, 148] on p "[STREET_ADDRESS]" at bounding box center [246, 149] width 80 height 7
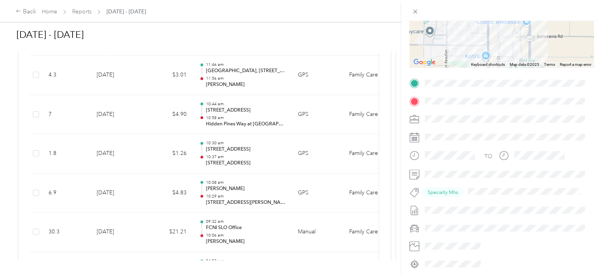
scroll to position [110, 0]
click at [254, 158] on div "Trip details This trip cannot be edited because it is either under review, appr…" at bounding box center [301, 137] width 602 height 274
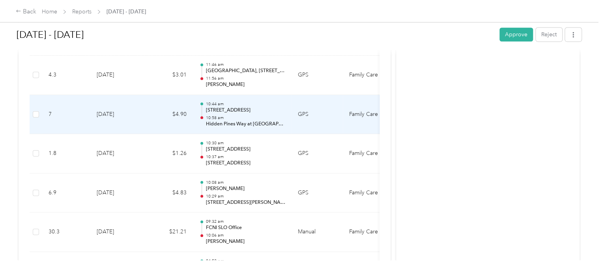
click at [263, 107] on p "[STREET_ADDRESS]" at bounding box center [246, 110] width 80 height 7
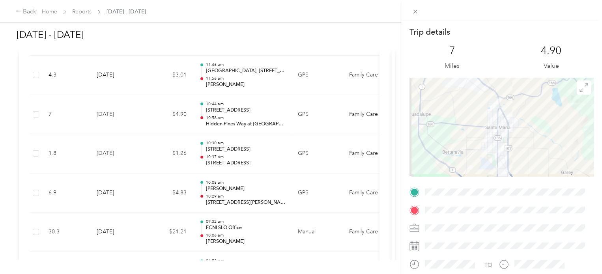
scroll to position [120, 0]
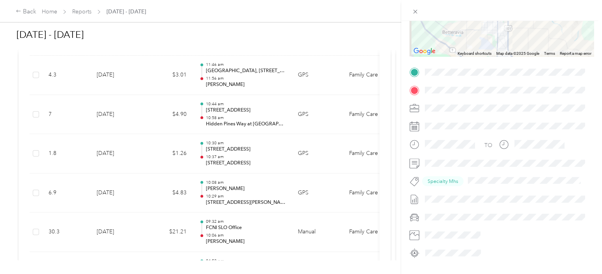
click at [248, 116] on div "Trip details This trip cannot be edited because it is either under review, appr…" at bounding box center [301, 137] width 602 height 274
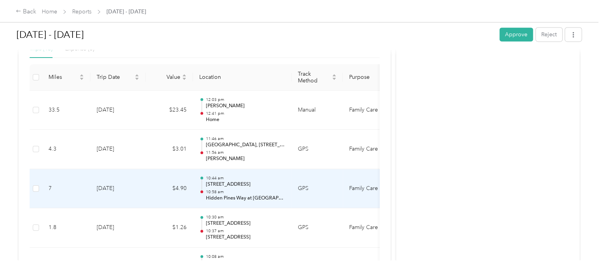
scroll to position [194, 0]
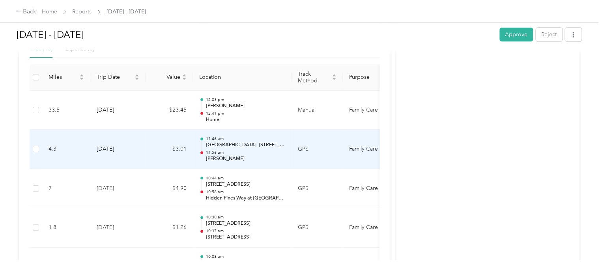
click at [247, 147] on p "[GEOGRAPHIC_DATA], [STREET_ADDRESS]" at bounding box center [246, 145] width 80 height 7
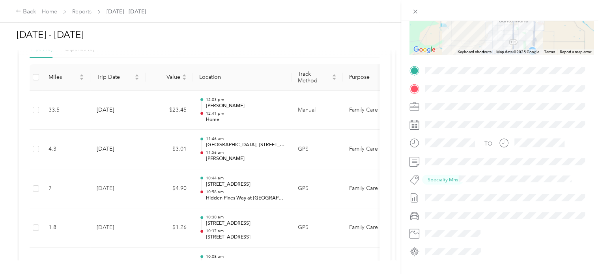
scroll to position [123, 0]
click at [263, 157] on div "Trip details This trip cannot be edited because it is either under review, appr…" at bounding box center [301, 137] width 602 height 274
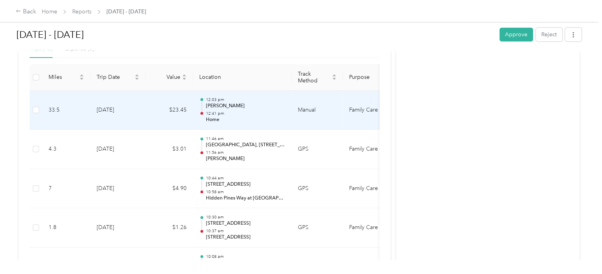
click at [262, 113] on p "12:41 pm" at bounding box center [246, 114] width 80 height 6
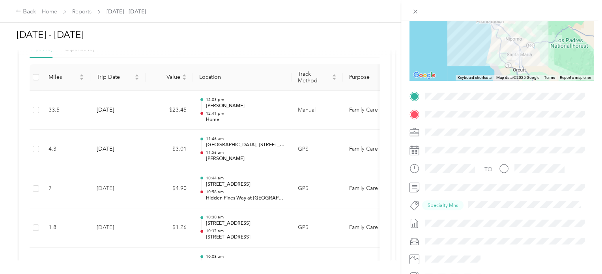
scroll to position [95, 0]
click at [273, 112] on div "Trip details This trip cannot be edited because it is either under review, appr…" at bounding box center [301, 137] width 602 height 274
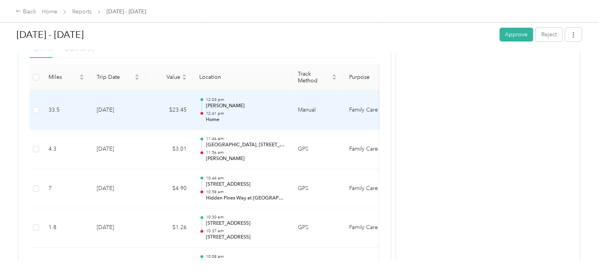
scroll to position [0, 0]
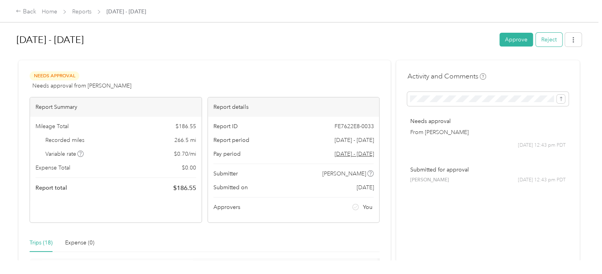
click at [552, 44] on button "Reject" at bounding box center [549, 40] width 26 height 14
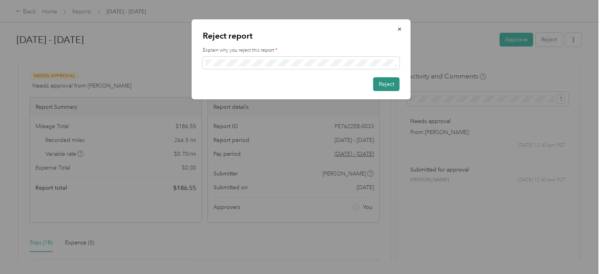
click at [387, 86] on button "Reject" at bounding box center [386, 84] width 26 height 14
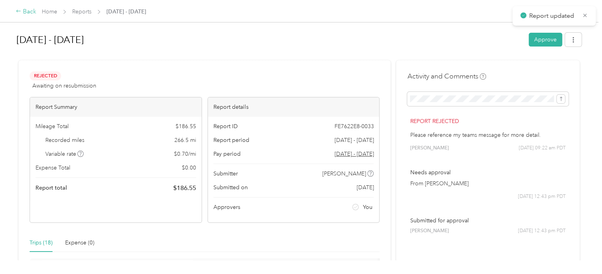
click at [31, 13] on div "Back" at bounding box center [26, 11] width 21 height 9
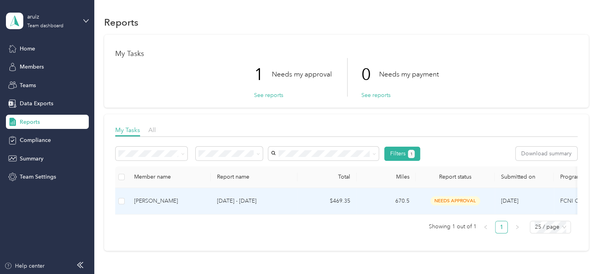
click at [167, 201] on div "[PERSON_NAME]" at bounding box center [169, 201] width 70 height 9
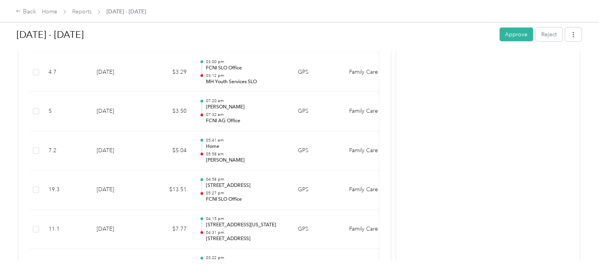
scroll to position [2556, 0]
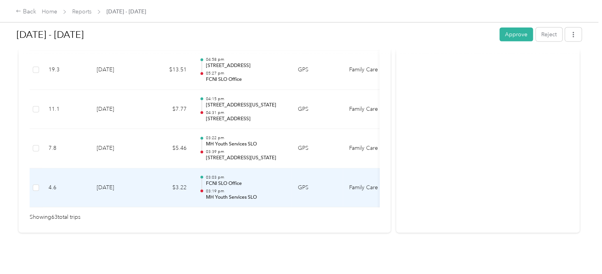
click at [156, 180] on td "$3.22" at bounding box center [169, 187] width 47 height 39
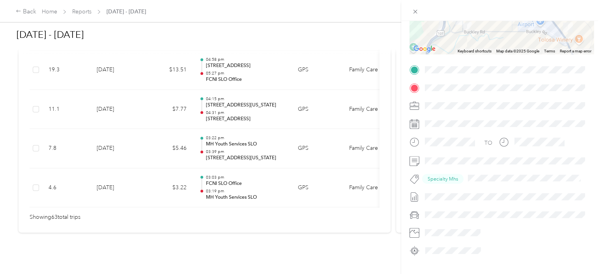
scroll to position [121, 0]
click at [275, 134] on div "Trip details This trip cannot be edited because it is either under review, appr…" at bounding box center [301, 137] width 602 height 274
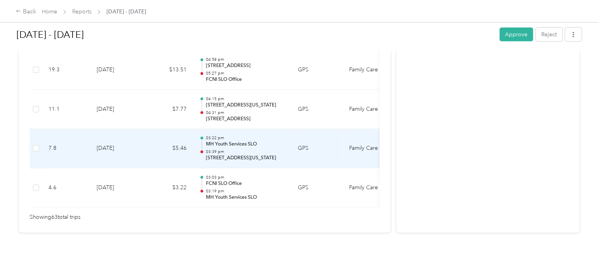
click at [275, 141] on p "MH Youth Services SLO" at bounding box center [246, 144] width 80 height 7
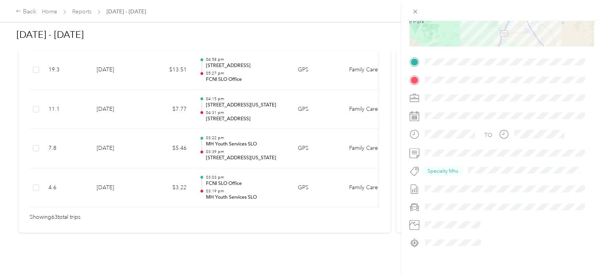
scroll to position [131, 0]
click at [257, 136] on div "Trip details This trip cannot be edited because it is either under review, appr…" at bounding box center [301, 137] width 602 height 274
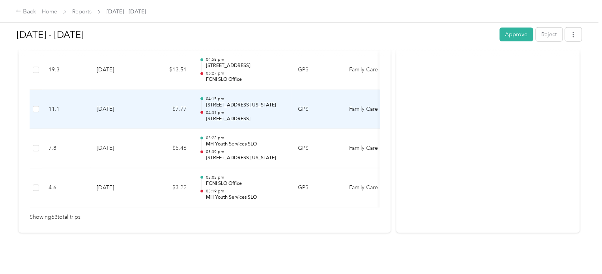
click at [275, 102] on p "[STREET_ADDRESS][US_STATE]" at bounding box center [246, 105] width 80 height 7
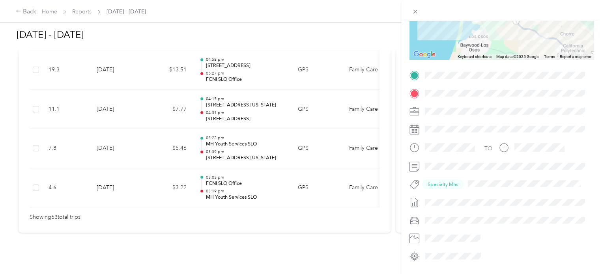
scroll to position [137, 0]
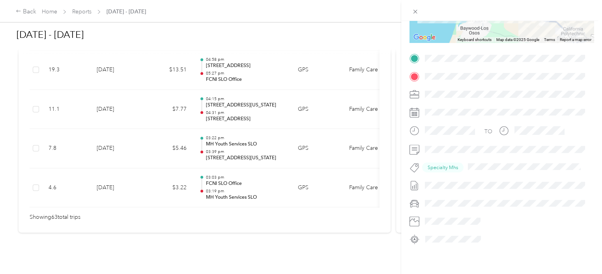
click at [275, 97] on div "Trip details This trip cannot be edited because it is either under review, appr…" at bounding box center [301, 137] width 602 height 274
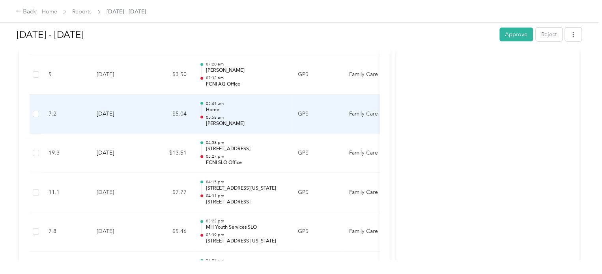
scroll to position [2466, 0]
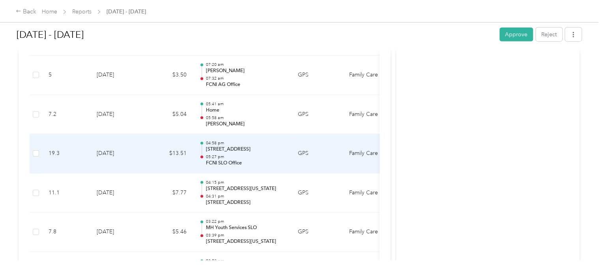
click at [251, 160] on p "FCNI SLO Office" at bounding box center [246, 163] width 80 height 7
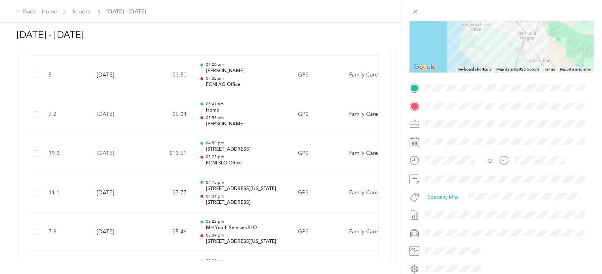
scroll to position [105, 0]
click at [249, 153] on div "Trip details This trip cannot be edited because it is either under review, appr…" at bounding box center [301, 137] width 602 height 274
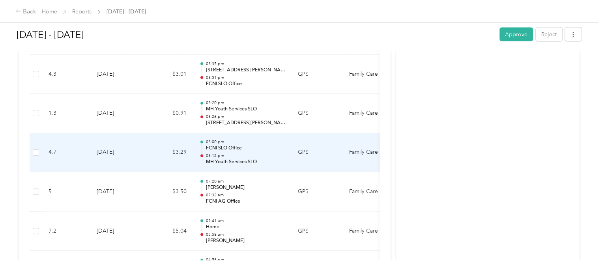
scroll to position [2349, 0]
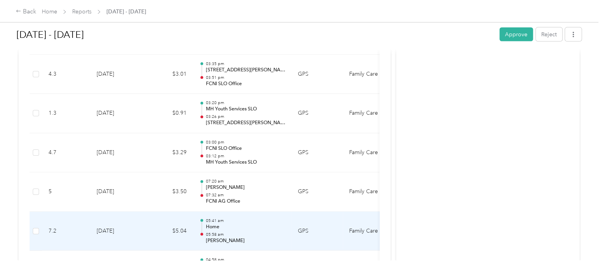
click at [254, 238] on p "[PERSON_NAME]" at bounding box center [246, 240] width 80 height 7
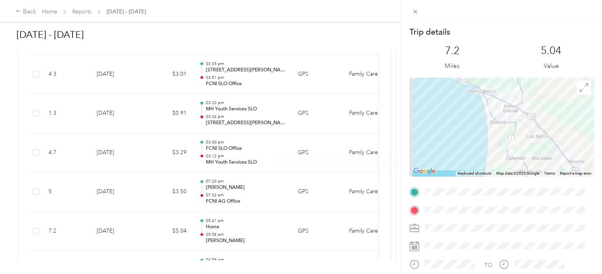
scroll to position [103, 0]
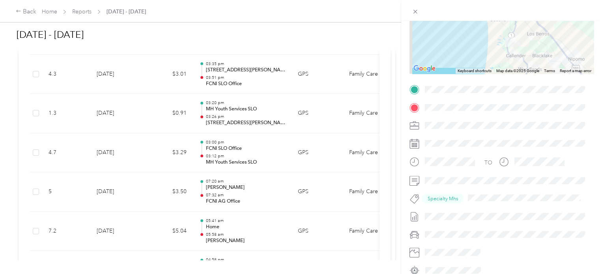
click at [237, 234] on div "Trip details This trip cannot be edited because it is either under review, appr…" at bounding box center [301, 137] width 602 height 274
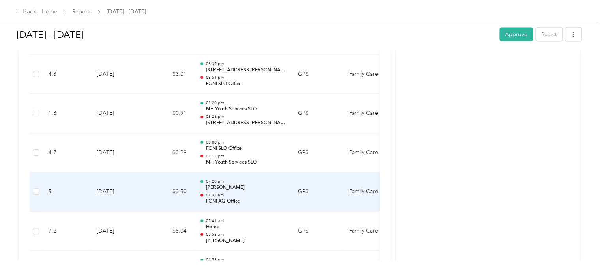
click at [249, 184] on p "[PERSON_NAME]" at bounding box center [246, 187] width 80 height 7
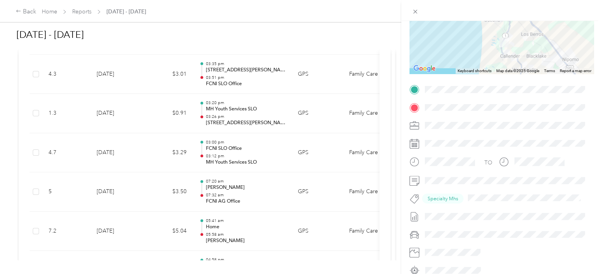
click at [235, 187] on div "Trip details This trip cannot be edited because it is either under review, appr…" at bounding box center [301, 137] width 602 height 274
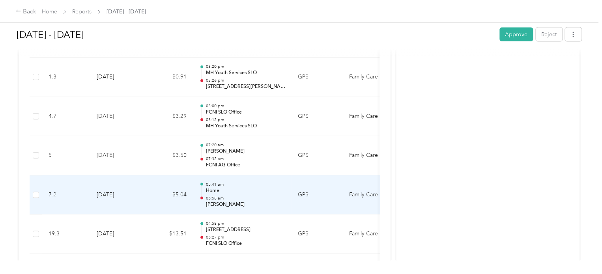
scroll to position [2386, 0]
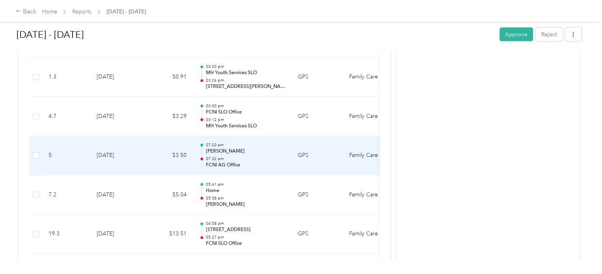
click at [257, 156] on p "07:32 am" at bounding box center [246, 159] width 80 height 6
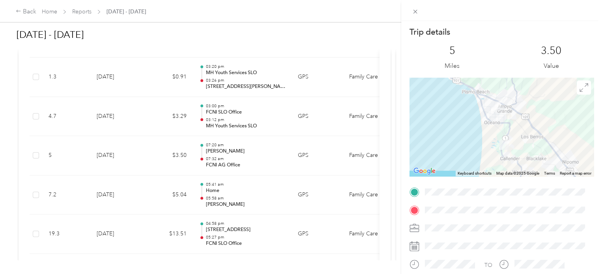
click at [572, 95] on div at bounding box center [501, 127] width 184 height 99
click at [580, 90] on icon at bounding box center [584, 87] width 8 height 8
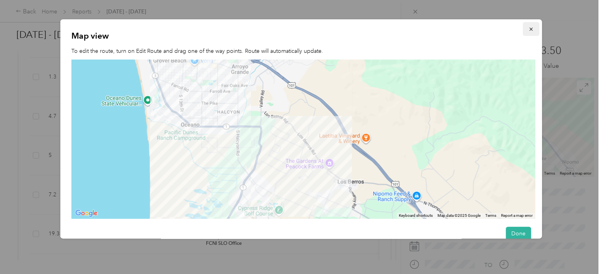
click at [529, 30] on icon "button" at bounding box center [530, 29] width 3 height 3
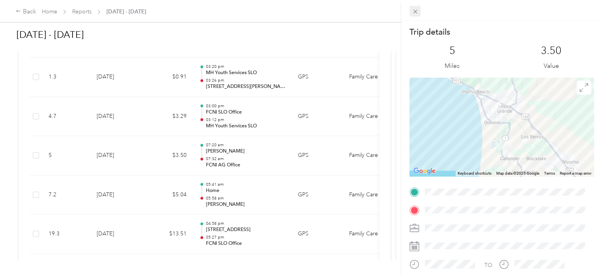
click at [415, 11] on icon at bounding box center [415, 11] width 7 height 7
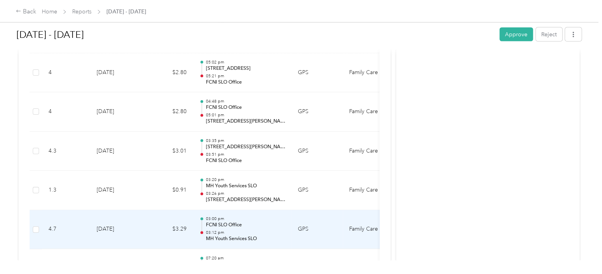
scroll to position [2271, 0]
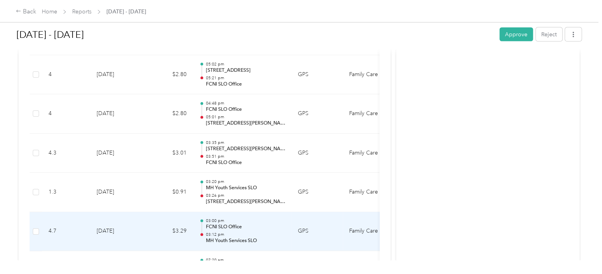
click at [238, 225] on p "FCNI SLO Office" at bounding box center [246, 227] width 80 height 7
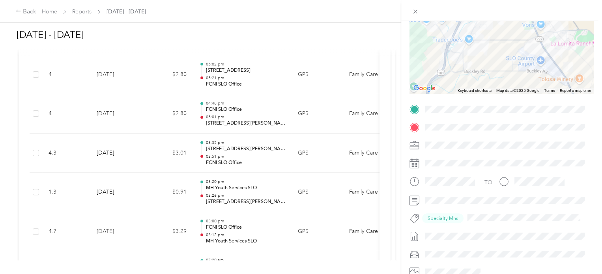
scroll to position [83, 0]
click at [238, 220] on div "Trip details This trip cannot be edited because it is either under review, appr…" at bounding box center [301, 137] width 602 height 274
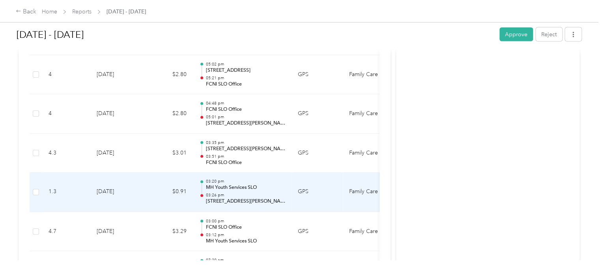
click at [258, 186] on div "03:20 pm MH Youth Services SLO 03:26 pm [STREET_ADDRESS][PERSON_NAME]" at bounding box center [246, 192] width 80 height 26
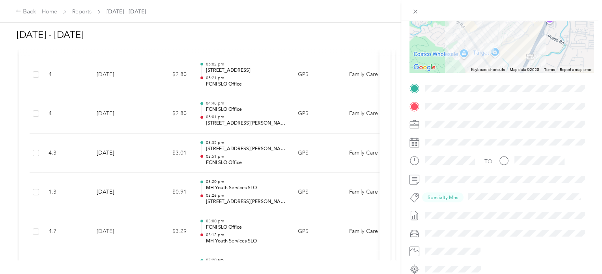
scroll to position [105, 0]
click at [252, 162] on div "Trip details This trip cannot be edited because it is either under review, appr…" at bounding box center [301, 137] width 602 height 274
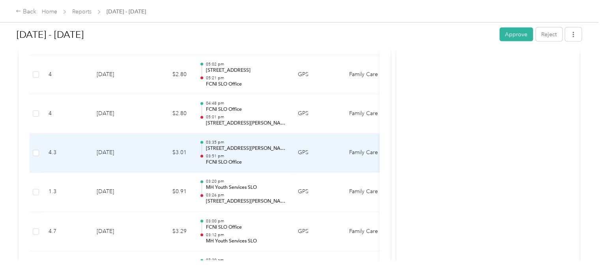
click at [259, 159] on p "FCNI SLO Office" at bounding box center [246, 162] width 80 height 7
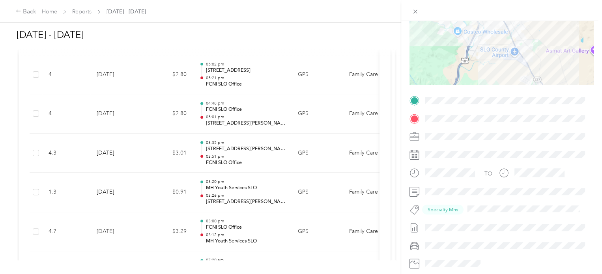
scroll to position [93, 0]
click at [225, 148] on div "Trip details This trip cannot be edited because it is either under review, appr…" at bounding box center [301, 137] width 602 height 274
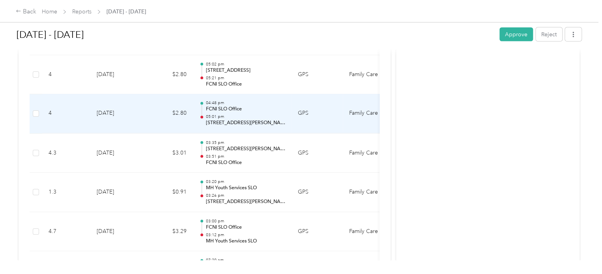
click at [247, 106] on p "FCNI SLO Office" at bounding box center [246, 109] width 80 height 7
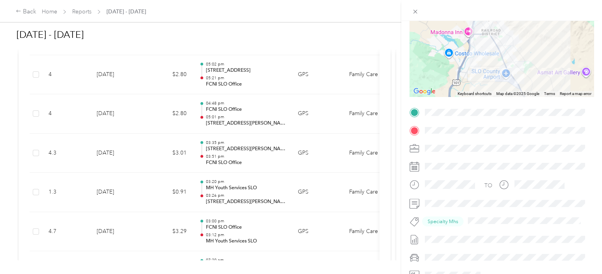
scroll to position [80, 0]
click at [252, 108] on div "Trip details This trip cannot be edited because it is either under review, appr…" at bounding box center [301, 137] width 602 height 274
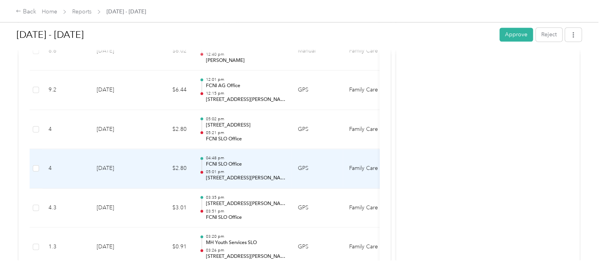
scroll to position [2215, 0]
click at [252, 175] on p "[STREET_ADDRESS][PERSON_NAME]" at bounding box center [246, 178] width 80 height 7
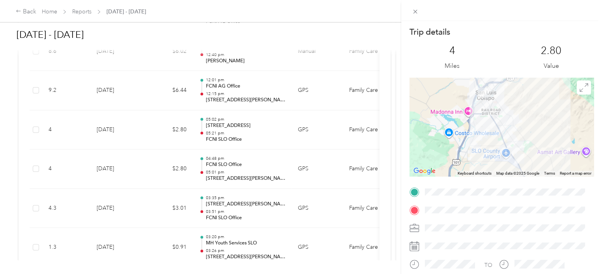
click at [244, 168] on div "Trip details This trip cannot be edited because it is either under review, appr…" at bounding box center [301, 137] width 602 height 274
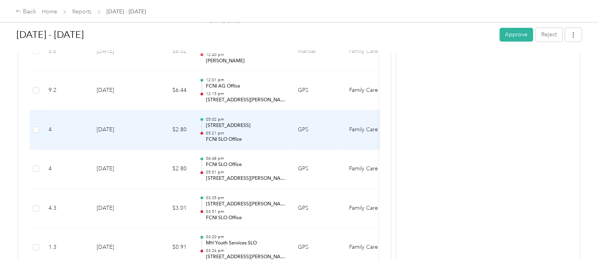
click at [256, 131] on p "05:21 pm" at bounding box center [246, 134] width 80 height 6
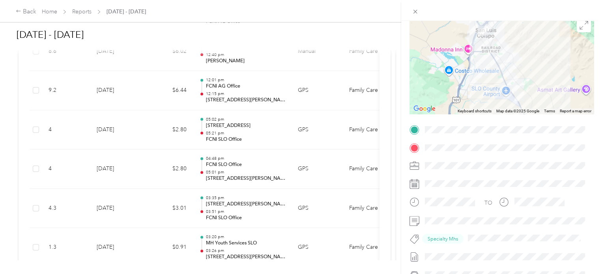
scroll to position [62, 0]
click at [254, 124] on div "Trip details This trip cannot be edited because it is either under review, appr…" at bounding box center [301, 137] width 602 height 274
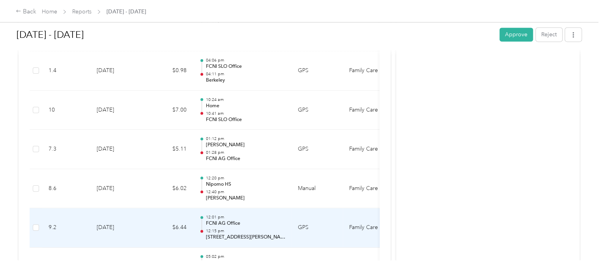
scroll to position [2106, 0]
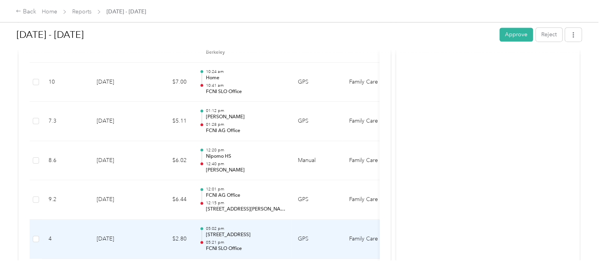
click at [260, 240] on p "05:21 pm" at bounding box center [246, 243] width 80 height 6
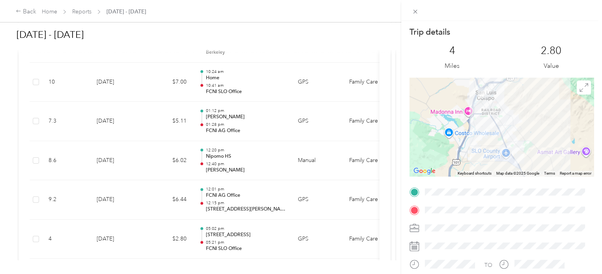
click at [254, 178] on div "Trip details This trip cannot be edited because it is either under review, appr…" at bounding box center [301, 137] width 602 height 274
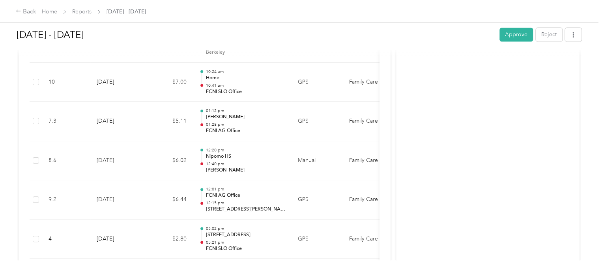
click at [255, 200] on p "12:15 pm" at bounding box center [246, 203] width 80 height 6
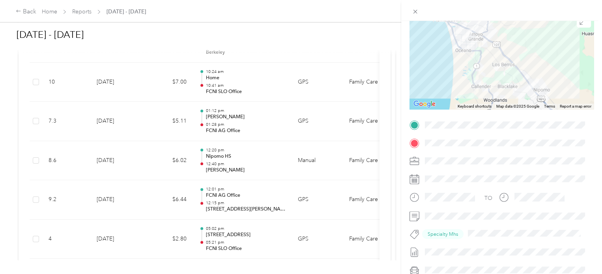
scroll to position [67, 0]
click at [256, 197] on div "Trip details This trip cannot be edited because it is either under review, appr…" at bounding box center [301, 137] width 602 height 274
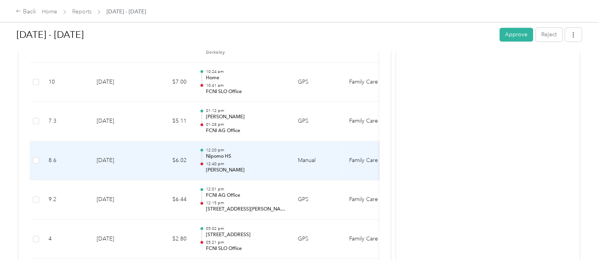
click at [257, 153] on p "Nipomo HS" at bounding box center [246, 156] width 80 height 7
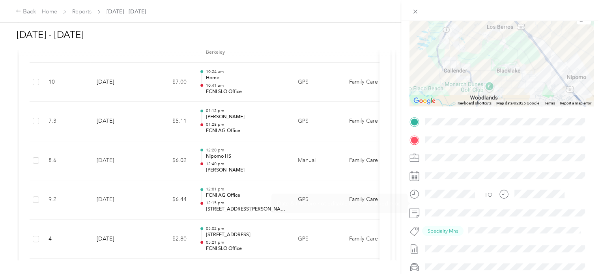
scroll to position [73, 0]
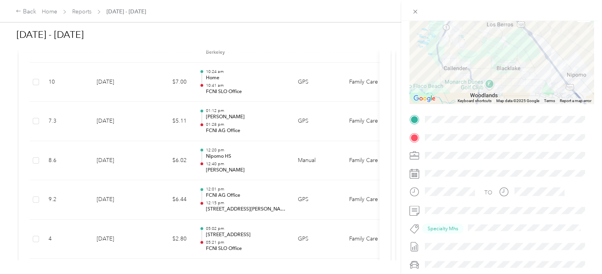
click at [243, 152] on div "Trip details This trip cannot be edited because it is either under review, appr…" at bounding box center [301, 137] width 602 height 274
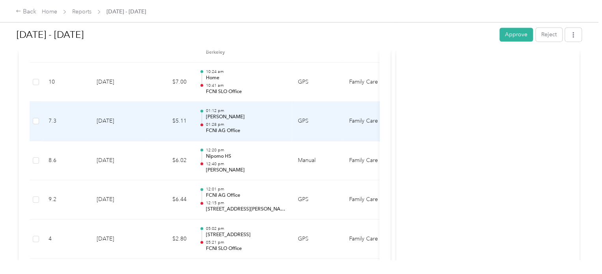
click at [252, 114] on p "[PERSON_NAME]" at bounding box center [246, 117] width 80 height 7
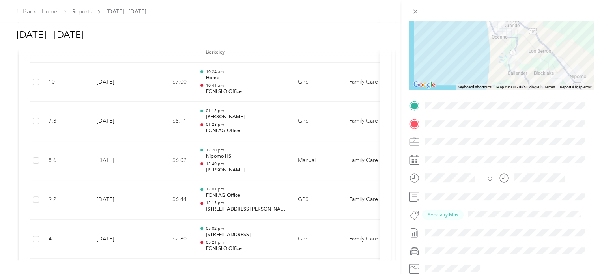
scroll to position [90, 0]
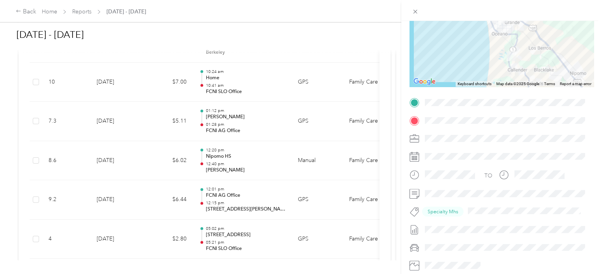
click at [239, 122] on div "Trip details This trip cannot be edited because it is either under review, appr…" at bounding box center [301, 137] width 602 height 274
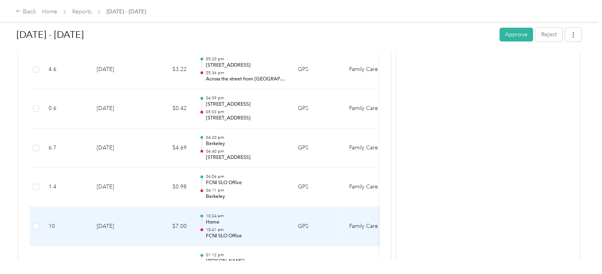
scroll to position [1959, 0]
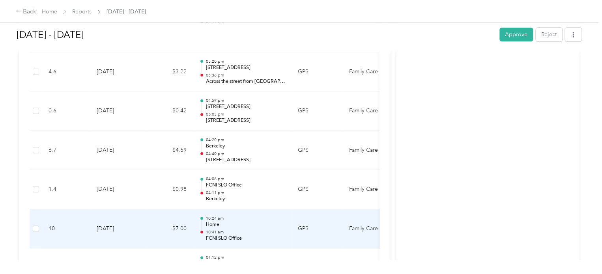
click at [249, 235] on p "FCNI SLO Office" at bounding box center [246, 238] width 80 height 7
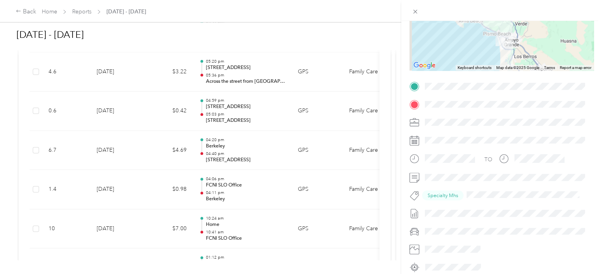
scroll to position [112, 0]
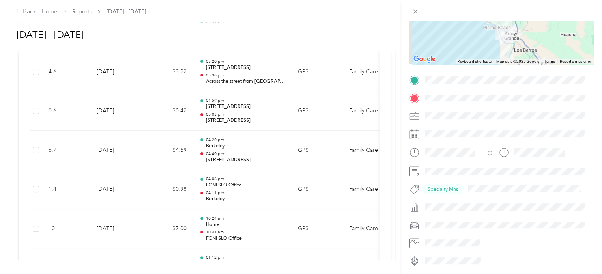
click at [239, 228] on div "Trip details This trip cannot be edited because it is either under review, appr…" at bounding box center [301, 137] width 602 height 274
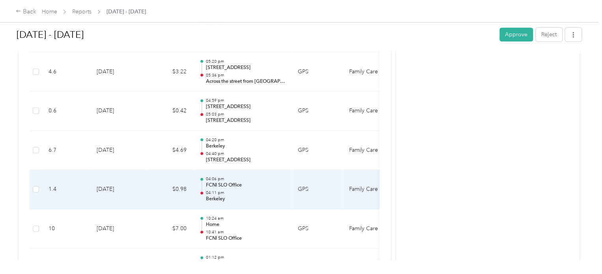
click at [262, 196] on p "Berkeley" at bounding box center [246, 199] width 80 height 7
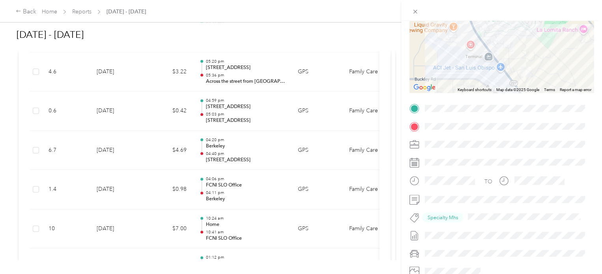
scroll to position [85, 0]
click at [254, 189] on div "Trip details This trip cannot be edited because it is either under review, appr…" at bounding box center [301, 137] width 602 height 274
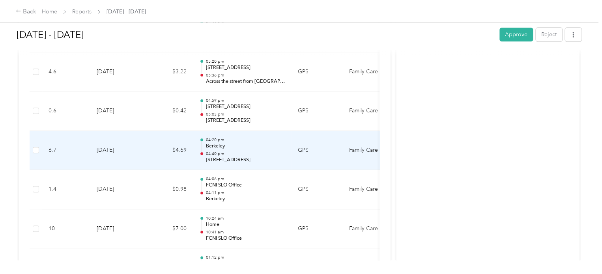
click at [251, 145] on div "04:20 pm Berkeley 04:40 pm [STREET_ADDRESS]" at bounding box center [246, 150] width 80 height 26
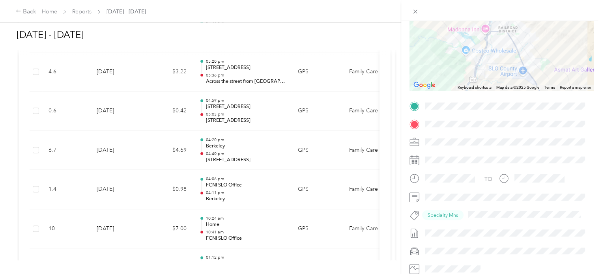
scroll to position [92, 0]
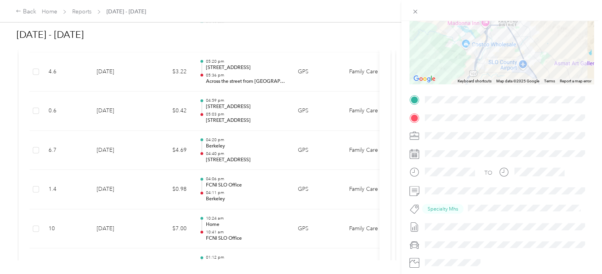
click at [213, 149] on div "Trip details This trip cannot be edited because it is either under review, appr…" at bounding box center [301, 137] width 602 height 274
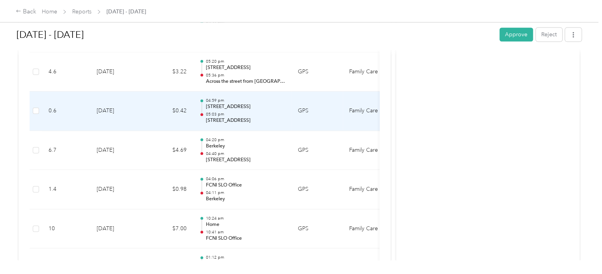
click at [251, 103] on p "[STREET_ADDRESS]" at bounding box center [246, 106] width 80 height 7
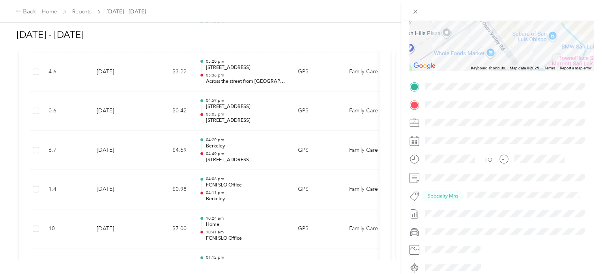
scroll to position [106, 0]
click at [251, 110] on div "Trip details This trip cannot be edited because it is either under review, appr…" at bounding box center [301, 137] width 602 height 274
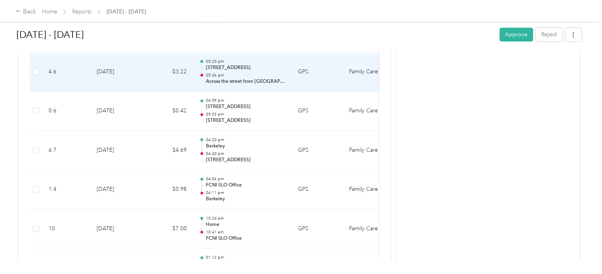
click at [264, 73] on p "05:36 pm" at bounding box center [246, 76] width 80 height 6
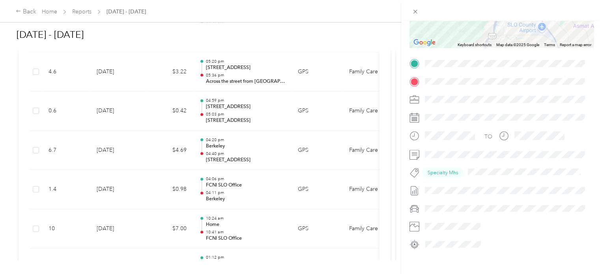
scroll to position [139, 0]
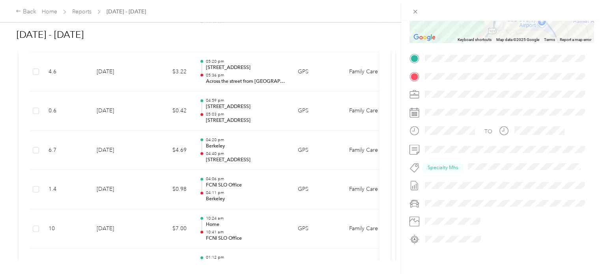
click at [246, 66] on div "Trip details This trip cannot be edited because it is either under review, appr…" at bounding box center [301, 137] width 602 height 274
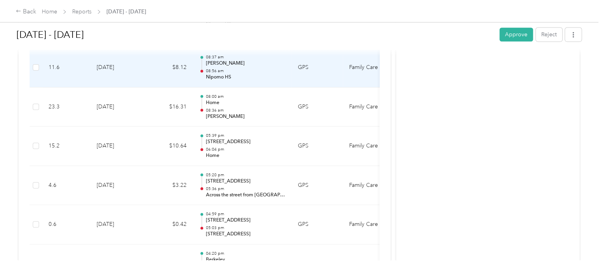
scroll to position [1819, 0]
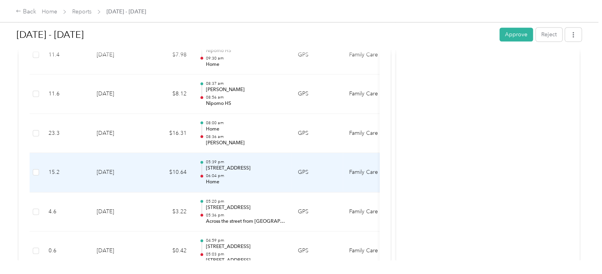
click at [235, 173] on p "06:04 pm" at bounding box center [246, 176] width 80 height 6
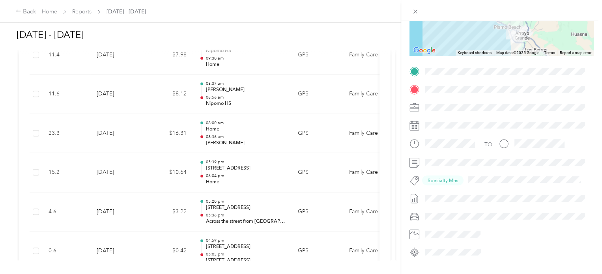
scroll to position [123, 0]
click at [266, 164] on div "Trip details This trip cannot be edited because it is either under review, appr…" at bounding box center [301, 137] width 602 height 274
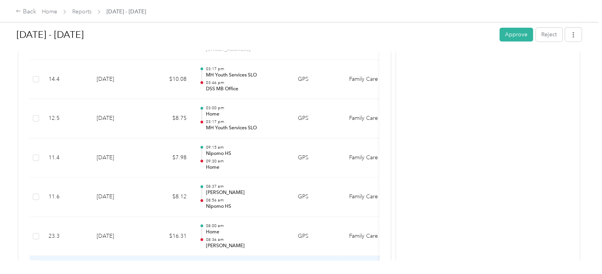
scroll to position [1716, 0]
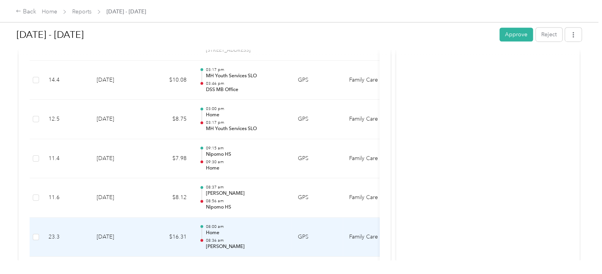
click at [254, 238] on p "08:36 am" at bounding box center [246, 241] width 80 height 6
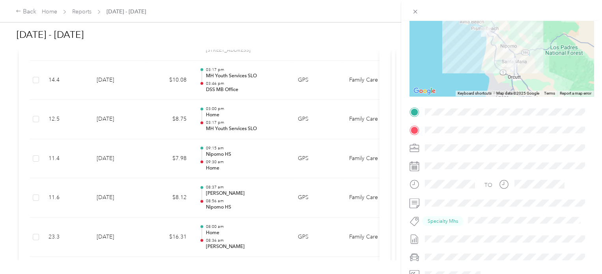
scroll to position [80, 0]
click at [241, 191] on div "Trip details This trip cannot be edited because it is either under review, appr…" at bounding box center [301, 137] width 602 height 274
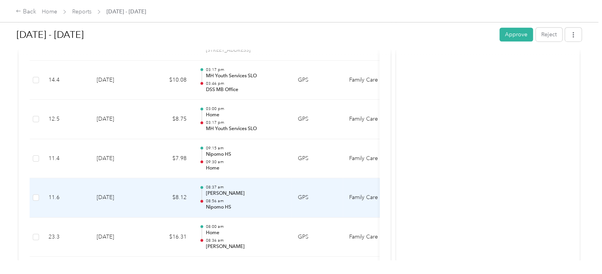
click at [241, 191] on p "[PERSON_NAME]" at bounding box center [246, 193] width 80 height 7
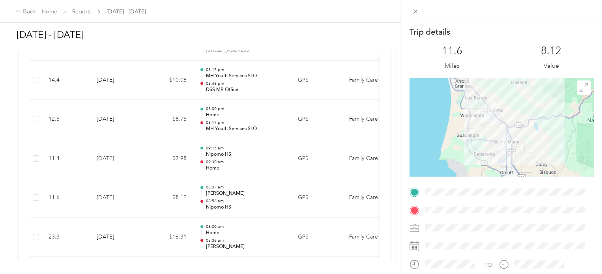
scroll to position [112, 0]
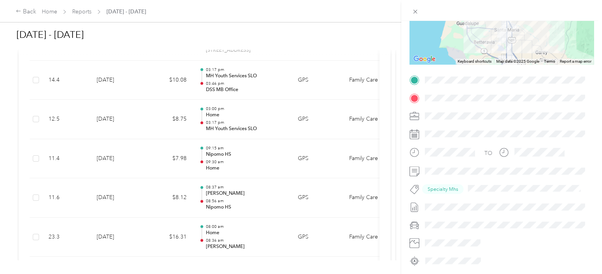
click at [254, 202] on div "Trip details This trip cannot be edited because it is either under review, appr…" at bounding box center [301, 137] width 602 height 274
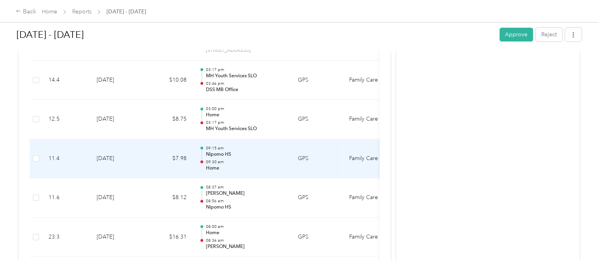
click at [250, 154] on div "09:15 am Nipomo HS 09:30 am Home" at bounding box center [246, 159] width 80 height 26
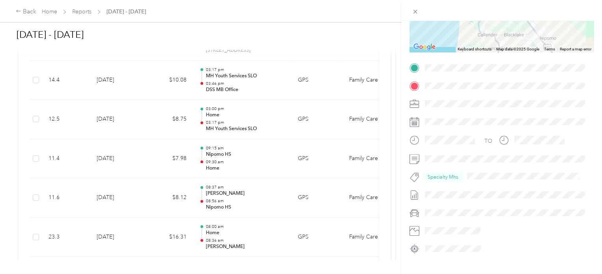
scroll to position [129, 0]
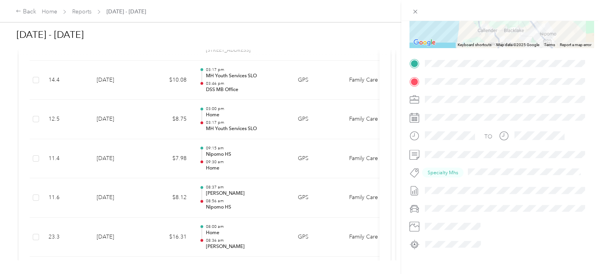
click at [242, 147] on div "Trip details This trip cannot be edited because it is either under review, appr…" at bounding box center [301, 137] width 602 height 274
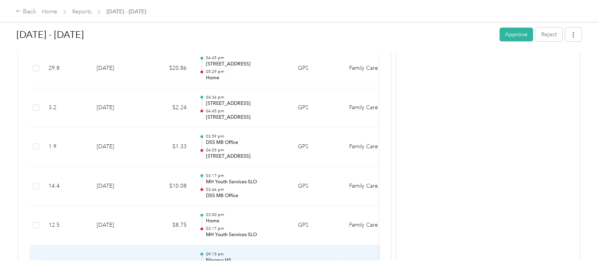
scroll to position [1608, 0]
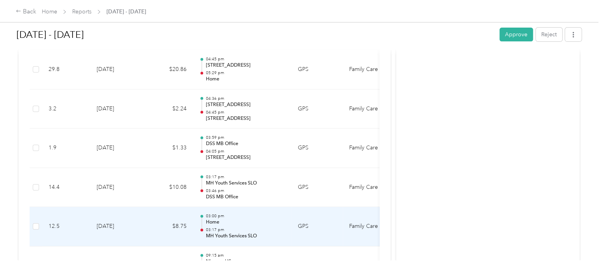
click at [236, 236] on td "03:00 pm Home 03:17 pm MH Youth Services SLO" at bounding box center [242, 226] width 99 height 39
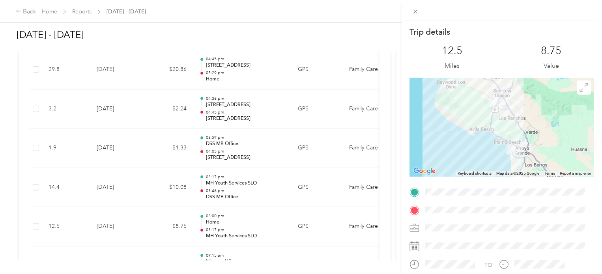
scroll to position [131, 0]
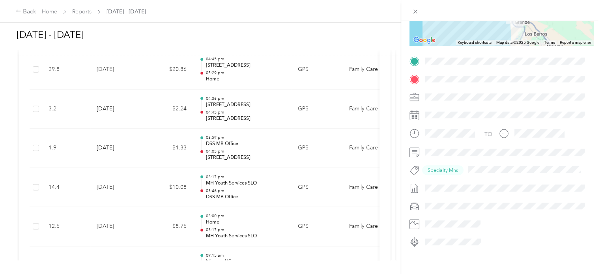
click at [237, 229] on div "Trip details This trip cannot be edited because it is either under review, appr…" at bounding box center [301, 137] width 602 height 274
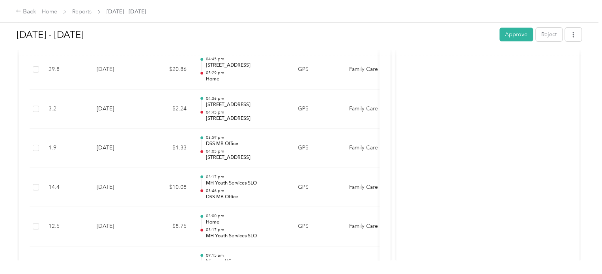
click at [261, 180] on p "MH Youth Services SLO" at bounding box center [246, 183] width 80 height 7
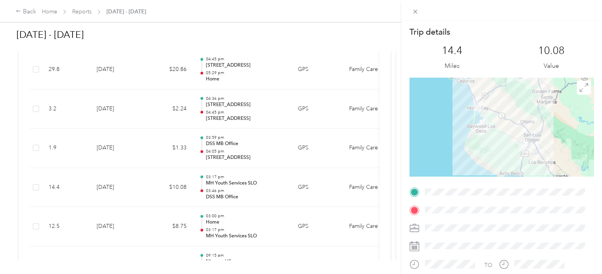
scroll to position [107, 0]
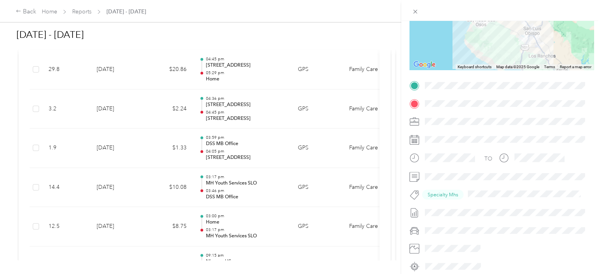
click at [258, 184] on div "Trip details This trip cannot be edited because it is either under review, appr…" at bounding box center [301, 137] width 602 height 274
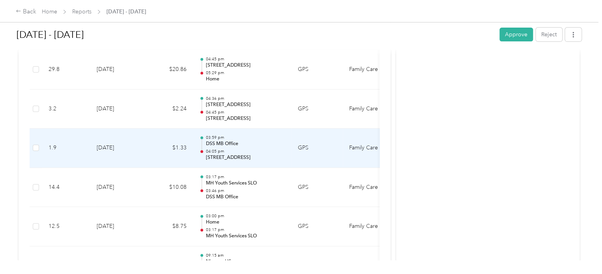
click at [266, 149] on p "04:05 pm" at bounding box center [246, 152] width 80 height 6
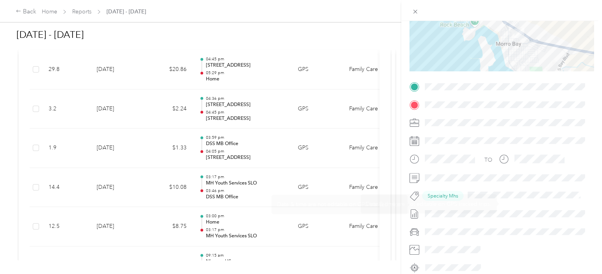
scroll to position [106, 0]
click at [270, 148] on div "Trip details This trip cannot be edited because it is either under review, appr…" at bounding box center [301, 137] width 602 height 274
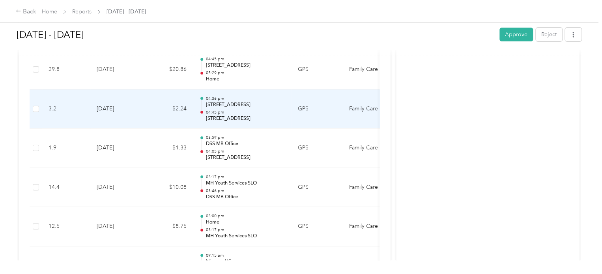
click at [264, 110] on p "04:45 pm" at bounding box center [246, 113] width 80 height 6
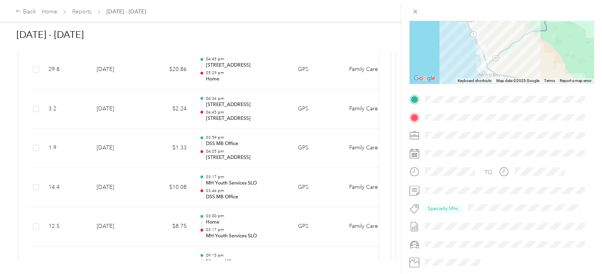
scroll to position [93, 0]
click at [254, 105] on div "Trip details This trip cannot be edited because it is either under review, appr…" at bounding box center [301, 137] width 602 height 274
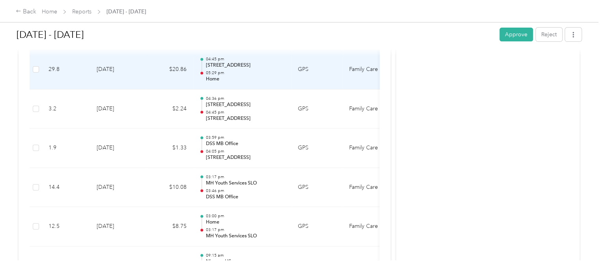
click at [251, 71] on p "05:29 pm" at bounding box center [246, 73] width 80 height 6
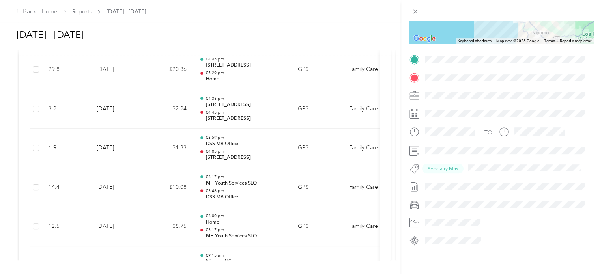
scroll to position [133, 0]
click at [267, 70] on div "Trip details This trip cannot be edited because it is either under review, appr…" at bounding box center [301, 137] width 602 height 274
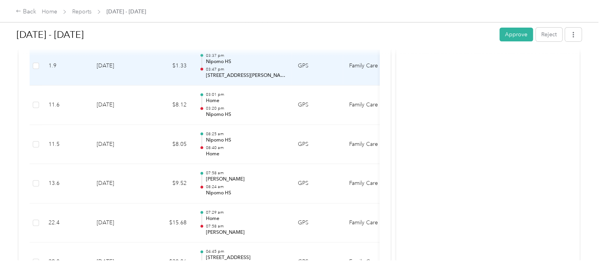
scroll to position [1417, 0]
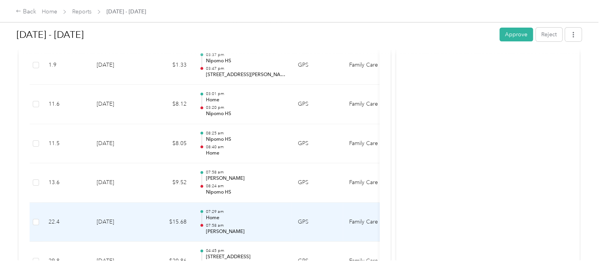
click at [253, 219] on div "07:29 am Home 07:58 am [PERSON_NAME]" at bounding box center [246, 222] width 80 height 26
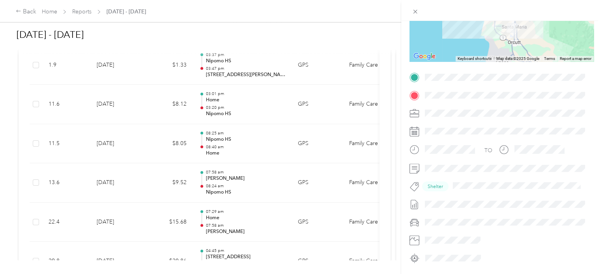
scroll to position [115, 0]
click at [249, 220] on div "Trip details This trip cannot be edited because it is either under review, appr…" at bounding box center [301, 137] width 602 height 274
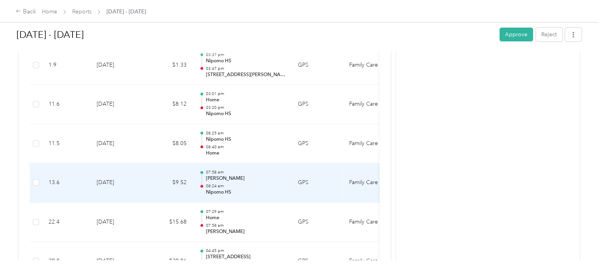
click at [259, 177] on p "[PERSON_NAME]" at bounding box center [246, 178] width 80 height 7
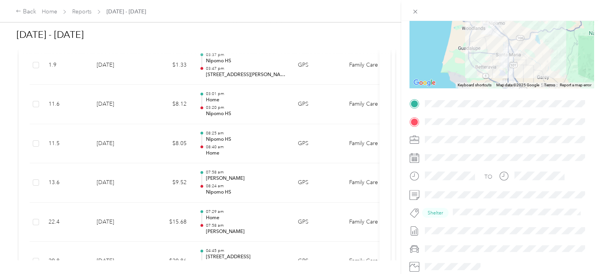
scroll to position [90, 0]
click at [235, 179] on div "Trip details This trip cannot be edited because it is either under review, appr…" at bounding box center [301, 137] width 602 height 274
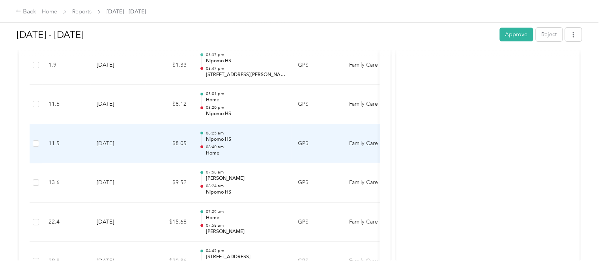
click at [248, 131] on p "08:25 am" at bounding box center [246, 134] width 80 height 6
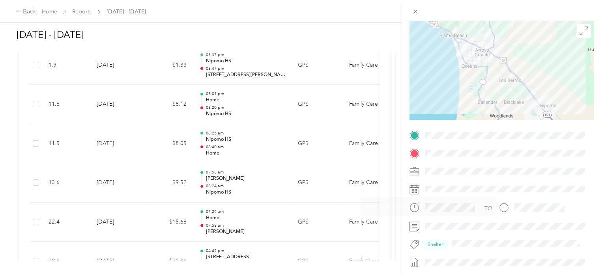
scroll to position [80, 0]
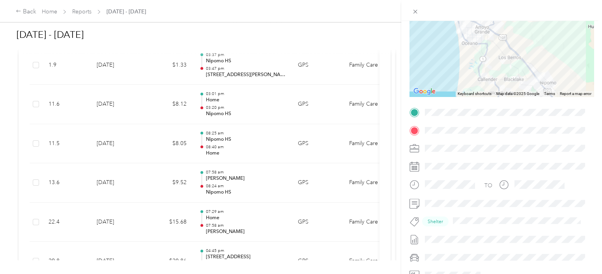
click at [236, 147] on div "Trip details This trip cannot be edited because it is either under review, appr…" at bounding box center [301, 137] width 602 height 274
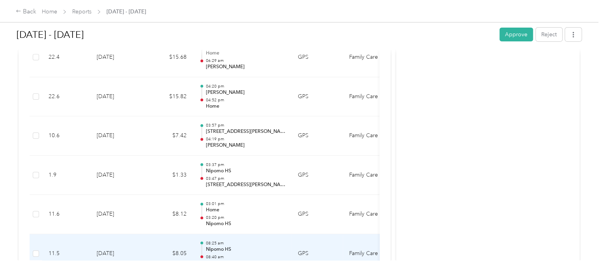
scroll to position [1305, 0]
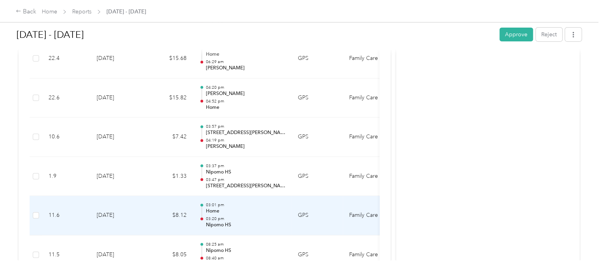
click at [248, 222] on p "Nipomo HS" at bounding box center [246, 225] width 80 height 7
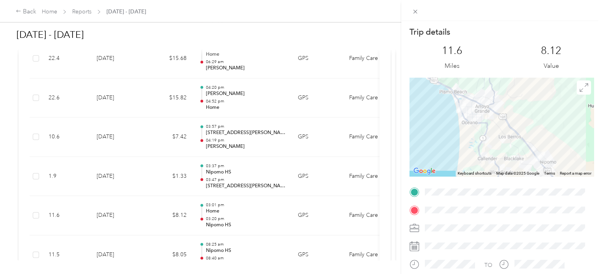
scroll to position [125, 0]
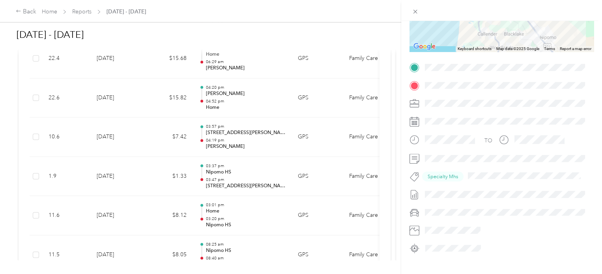
click at [249, 216] on div "Trip details This trip cannot be edited because it is either under review, appr…" at bounding box center [301, 137] width 602 height 274
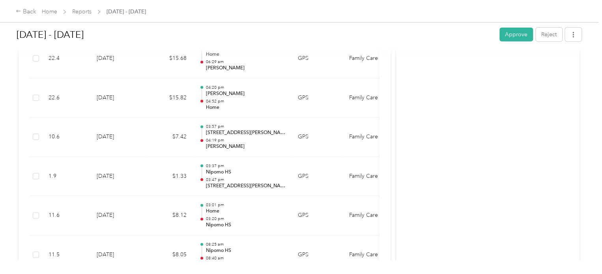
click at [260, 171] on p "Nipomo HS" at bounding box center [246, 172] width 80 height 7
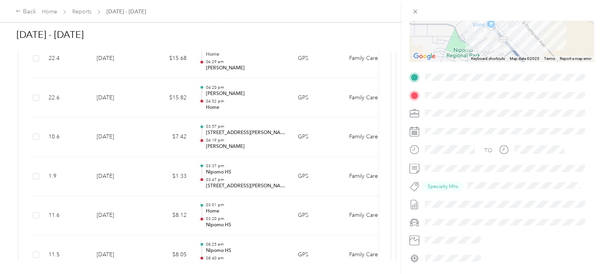
scroll to position [116, 0]
click at [234, 174] on div "Trip details This trip cannot be edited because it is either under review, appr…" at bounding box center [301, 137] width 602 height 274
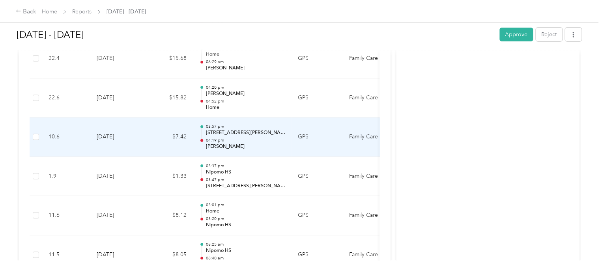
click at [254, 129] on p "[STREET_ADDRESS][PERSON_NAME]" at bounding box center [246, 132] width 80 height 7
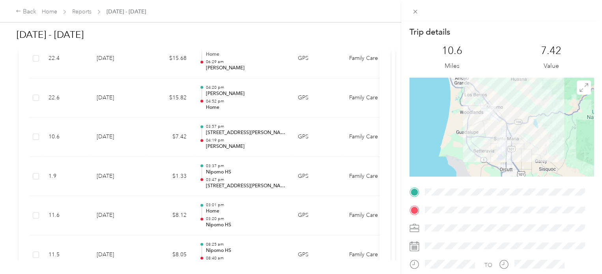
scroll to position [85, 0]
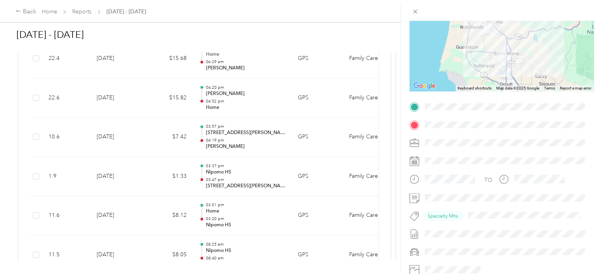
click at [249, 135] on div "Trip details This trip cannot be edited because it is either under review, appr…" at bounding box center [301, 137] width 602 height 274
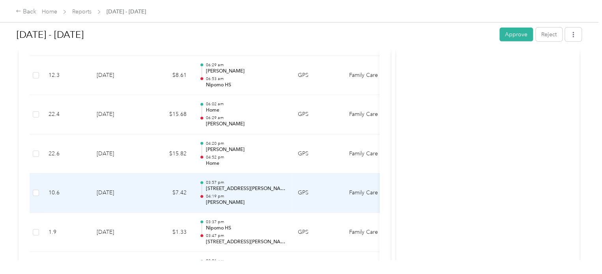
scroll to position [1230, 0]
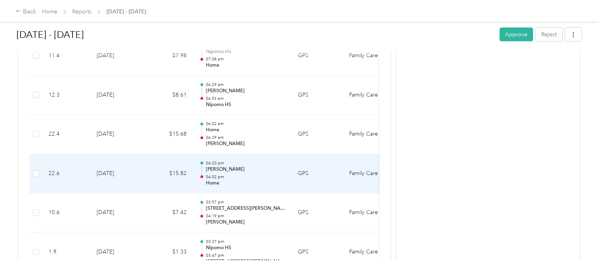
click at [239, 174] on p "04:52 pm" at bounding box center [246, 177] width 80 height 6
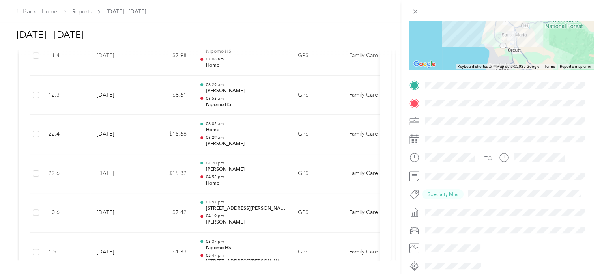
scroll to position [107, 0]
click at [226, 171] on div "Trip details This trip cannot be edited because it is either under review, appr…" at bounding box center [301, 137] width 602 height 274
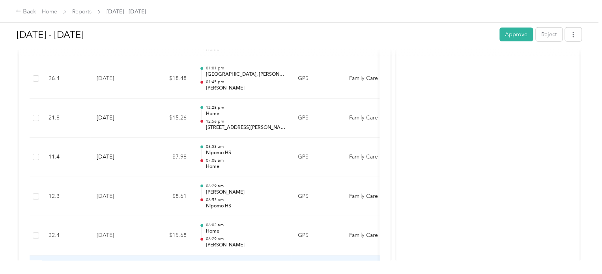
scroll to position [1129, 0]
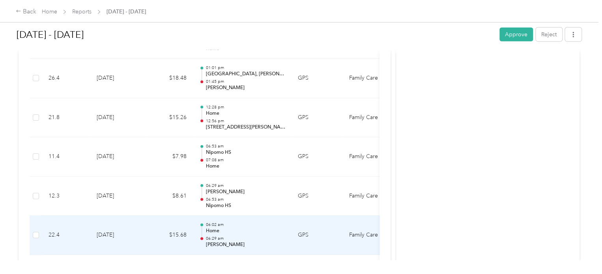
click at [234, 236] on p "06:29 am" at bounding box center [246, 239] width 80 height 6
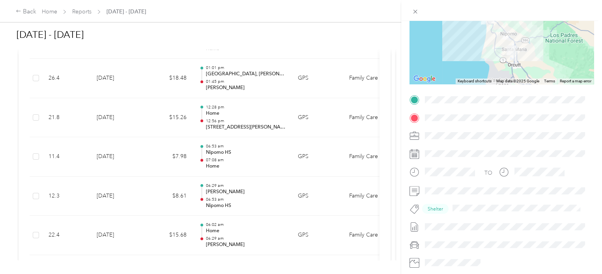
scroll to position [93, 0]
click at [227, 227] on div "Trip details This trip cannot be edited because it is either under review, appr…" at bounding box center [301, 137] width 602 height 274
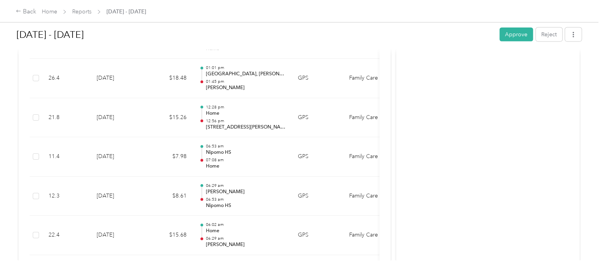
click at [237, 185] on p "06:29 am" at bounding box center [246, 186] width 80 height 6
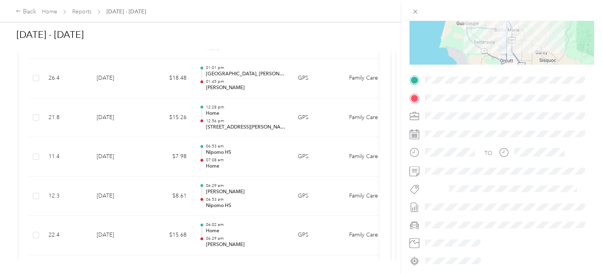
scroll to position [139, 0]
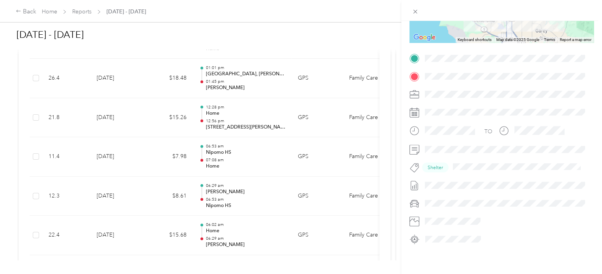
click at [232, 196] on div "Trip details This trip cannot be edited because it is either under review, appr…" at bounding box center [301, 137] width 602 height 274
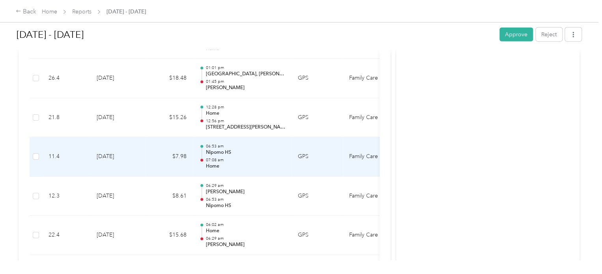
click at [251, 151] on p "Nipomo HS" at bounding box center [246, 152] width 80 height 7
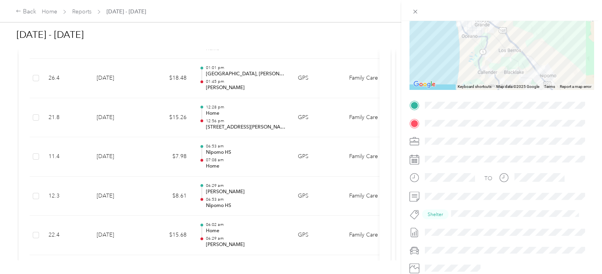
scroll to position [89, 0]
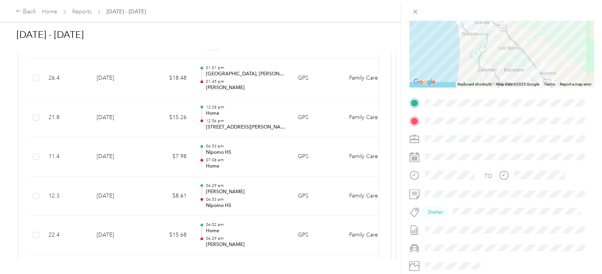
click at [256, 155] on div "Trip details This trip cannot be edited because it is either under review, appr…" at bounding box center [301, 137] width 602 height 274
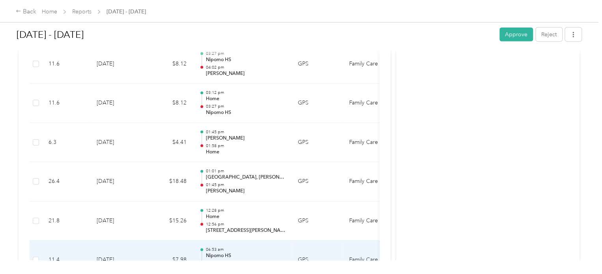
scroll to position [1024, 0]
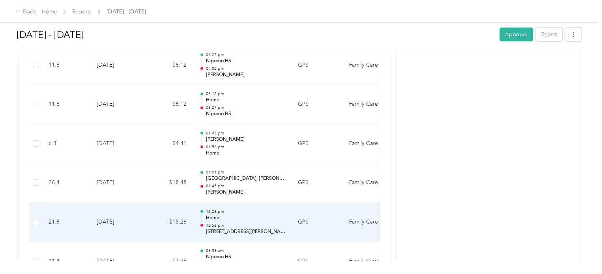
click at [249, 223] on p "12:56 pm" at bounding box center [246, 226] width 80 height 6
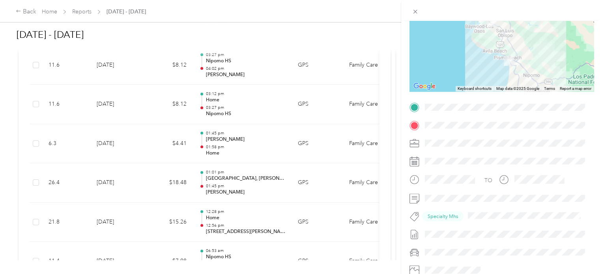
scroll to position [85, 0]
click at [230, 217] on div "Trip details This trip cannot be edited because it is either under review, appr…" at bounding box center [301, 137] width 602 height 274
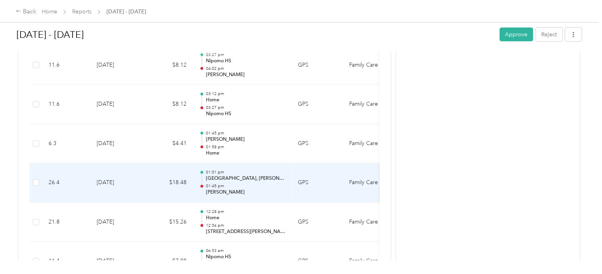
click at [264, 190] on p "[PERSON_NAME]" at bounding box center [246, 192] width 80 height 7
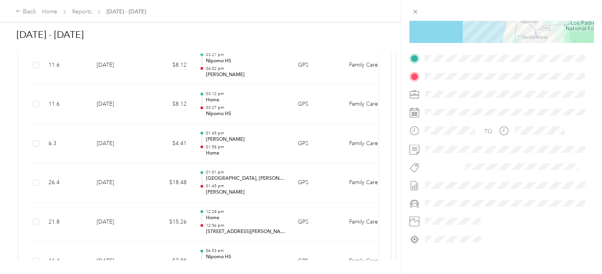
scroll to position [136, 0]
click at [244, 182] on div "Trip details This trip cannot be edited because it is either under review, appr…" at bounding box center [301, 137] width 602 height 274
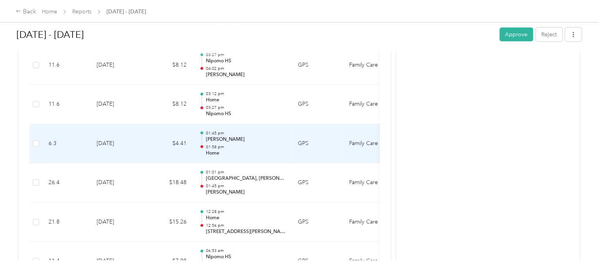
click at [257, 140] on p "[PERSON_NAME]" at bounding box center [246, 139] width 80 height 7
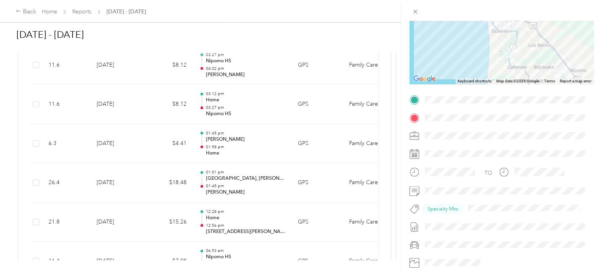
scroll to position [93, 0]
click at [237, 134] on div "Trip details This trip cannot be edited because it is either under review, appr…" at bounding box center [301, 137] width 602 height 274
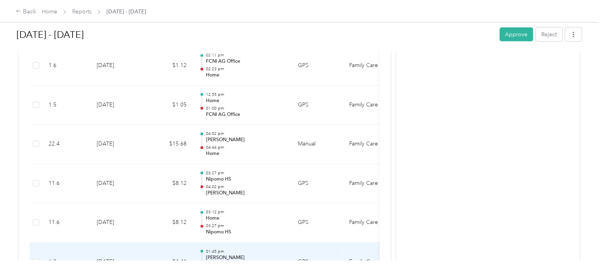
scroll to position [906, 0]
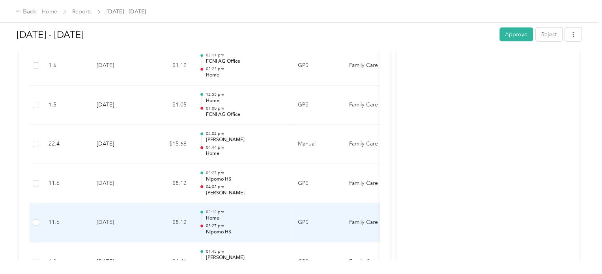
click at [245, 224] on p "03:27 pm" at bounding box center [246, 226] width 80 height 6
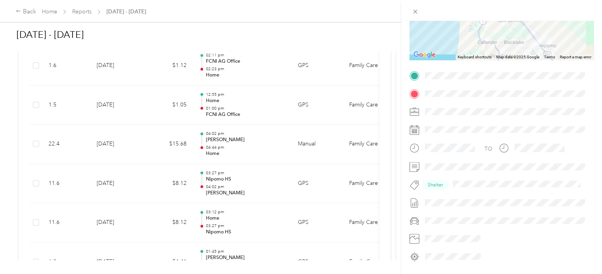
scroll to position [118, 0]
click at [247, 182] on div "Trip details This trip cannot be edited because it is either under review, appr…" at bounding box center [301, 137] width 602 height 274
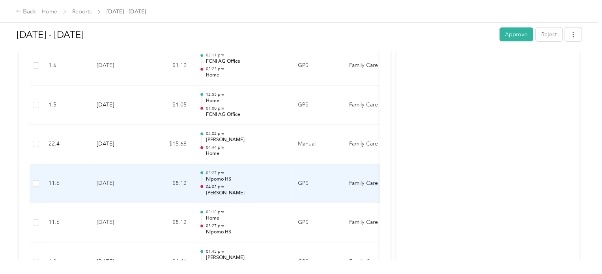
click at [247, 184] on p "04:02 pm" at bounding box center [246, 187] width 80 height 6
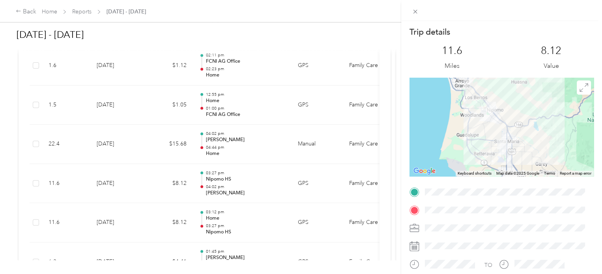
scroll to position [77, 0]
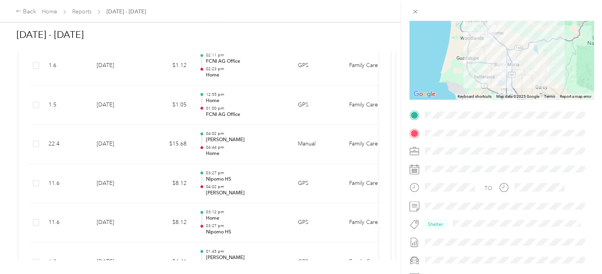
click at [252, 185] on div "Trip details This trip cannot be edited because it is either under review, appr…" at bounding box center [301, 137] width 602 height 274
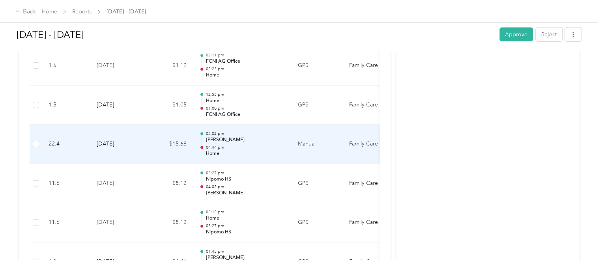
click at [243, 136] on p "[PERSON_NAME]" at bounding box center [246, 139] width 80 height 7
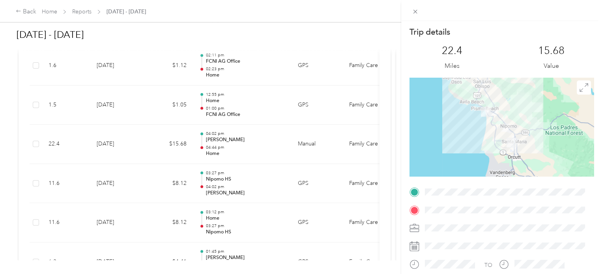
scroll to position [96, 0]
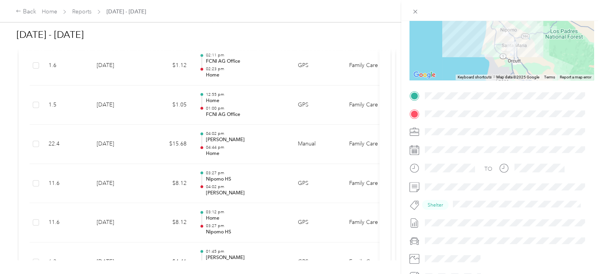
click at [234, 138] on div "Trip details This trip cannot be edited because it is either under review, appr…" at bounding box center [301, 137] width 602 height 274
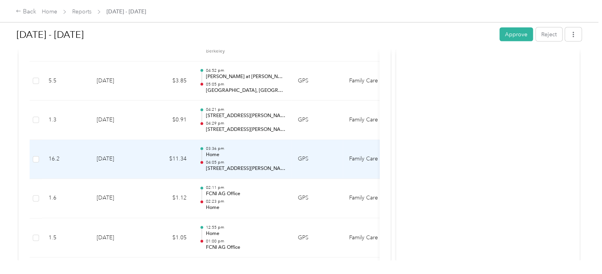
scroll to position [772, 0]
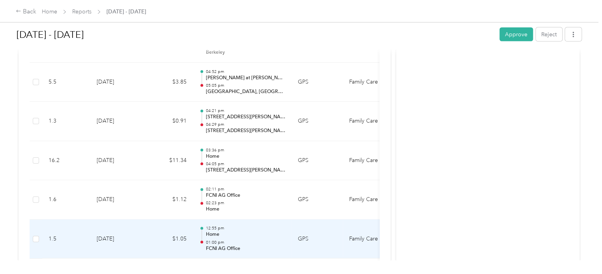
click at [254, 240] on p "01:00 pm" at bounding box center [246, 243] width 80 height 6
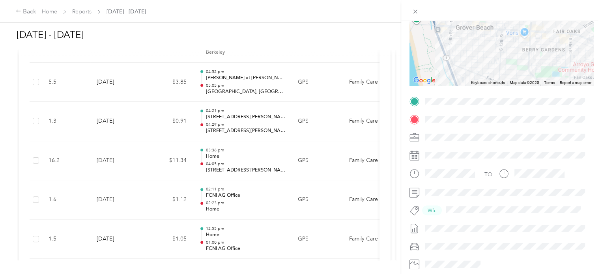
scroll to position [92, 0]
click at [237, 237] on div "Trip details This trip cannot be edited because it is either under review, appr…" at bounding box center [301, 137] width 602 height 274
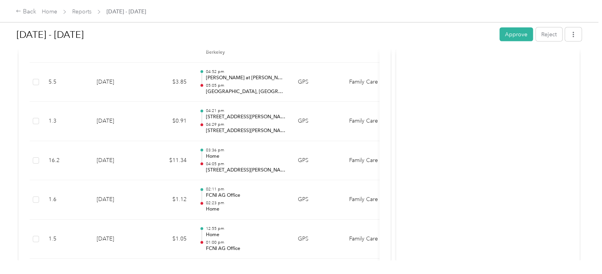
click at [246, 194] on p "FCNI AG Office" at bounding box center [246, 195] width 80 height 7
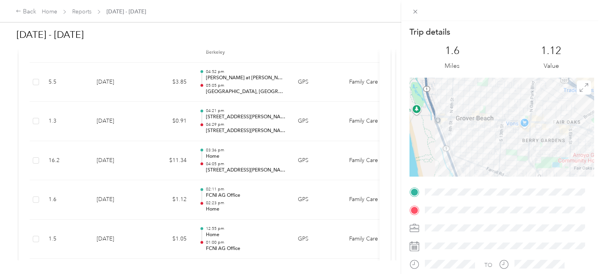
scroll to position [62, 0]
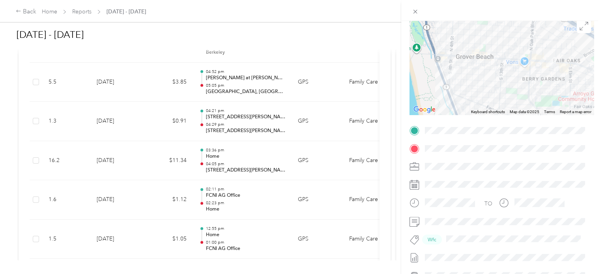
click at [249, 196] on div "Trip details This trip cannot be edited because it is either under review, appr…" at bounding box center [301, 137] width 602 height 274
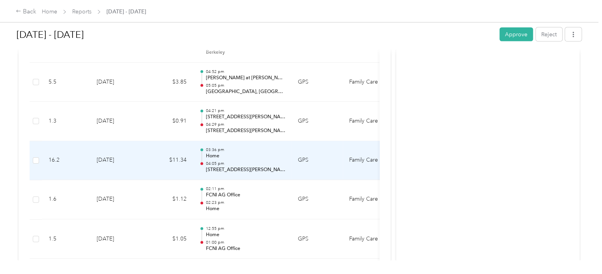
click at [258, 156] on p "Home" at bounding box center [246, 156] width 80 height 7
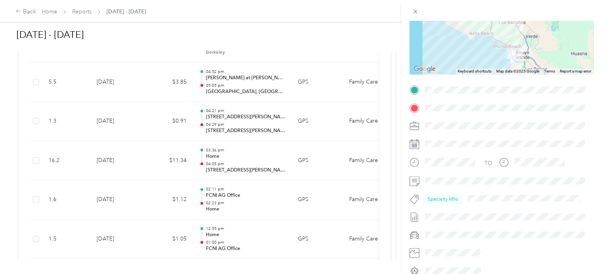
scroll to position [139, 0]
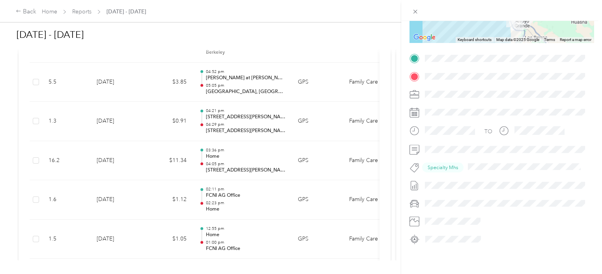
click at [239, 159] on div "Trip details This trip cannot be edited because it is either under review, appr…" at bounding box center [301, 137] width 602 height 274
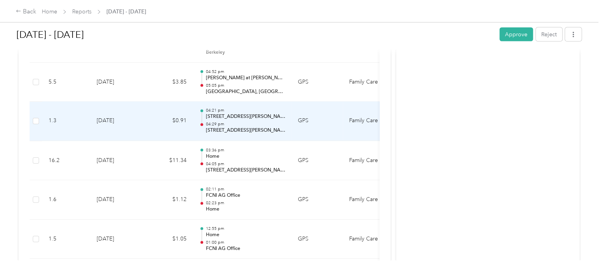
click at [258, 120] on div "04:21 pm [STREET_ADDRESS][PERSON_NAME] 04:29 pm [STREET_ADDRESS][PERSON_NAME]" at bounding box center [246, 121] width 80 height 26
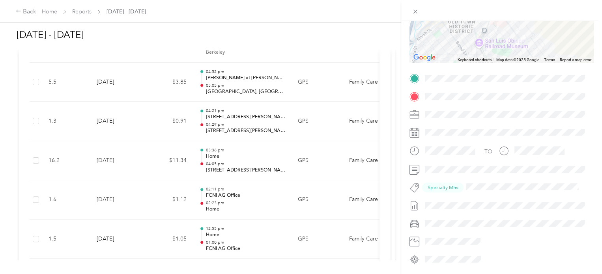
scroll to position [114, 0]
click at [228, 120] on div "Trip details This trip cannot be edited because it is either under review, appr…" at bounding box center [301, 137] width 602 height 274
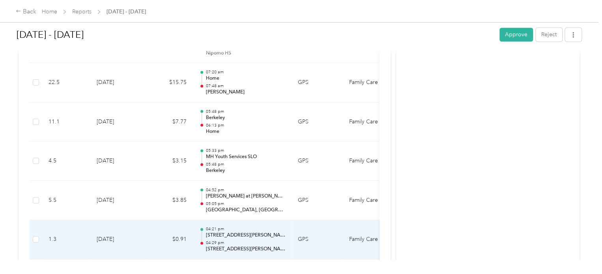
scroll to position [646, 0]
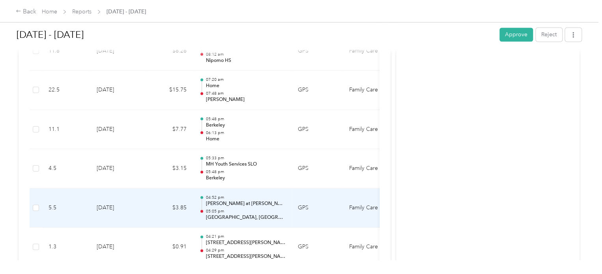
click at [242, 214] on p "[GEOGRAPHIC_DATA], [GEOGRAPHIC_DATA]" at bounding box center [246, 217] width 80 height 7
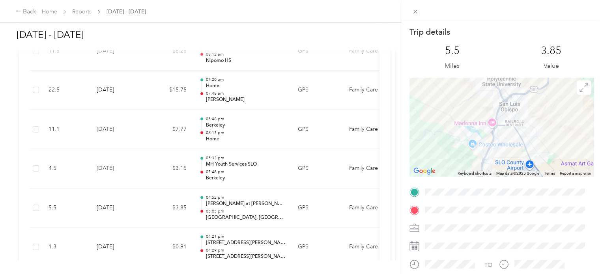
scroll to position [99, 0]
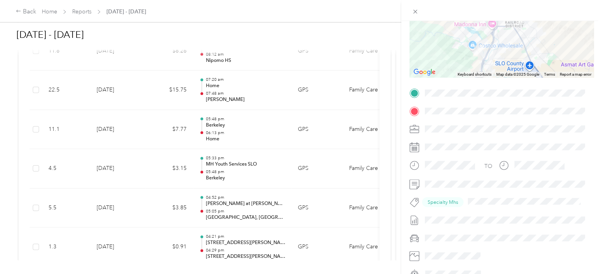
click at [235, 209] on div "Trip details This trip cannot be edited because it is either under review, appr…" at bounding box center [301, 137] width 602 height 274
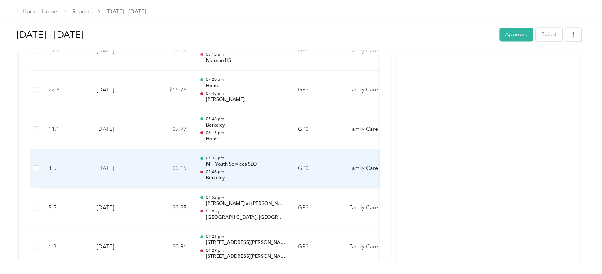
click at [245, 165] on p "MH Youth Services SLO" at bounding box center [246, 164] width 80 height 7
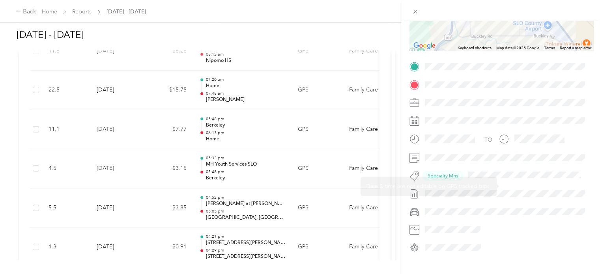
scroll to position [125, 0]
click at [237, 167] on div "Trip details This trip cannot be edited because it is either under review, appr…" at bounding box center [301, 137] width 602 height 274
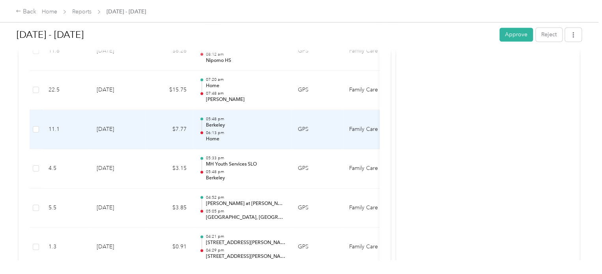
click at [250, 130] on p "06:13 pm" at bounding box center [246, 133] width 80 height 6
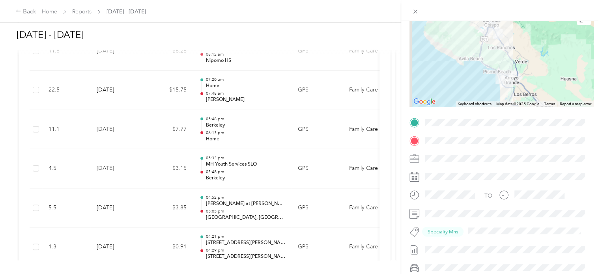
scroll to position [71, 0]
click at [255, 133] on div "Trip details This trip cannot be edited because it is either under review, appr…" at bounding box center [301, 137] width 602 height 274
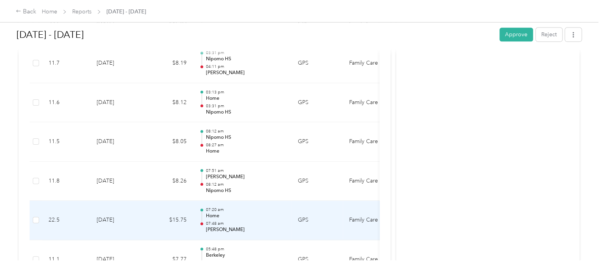
scroll to position [502, 0]
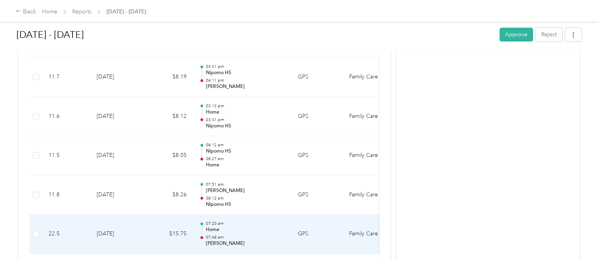
click at [258, 236] on p "07:48 am" at bounding box center [246, 238] width 80 height 6
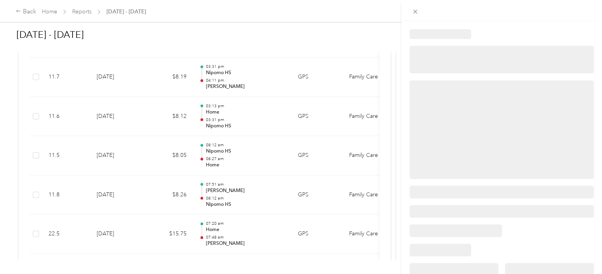
scroll to position [84, 0]
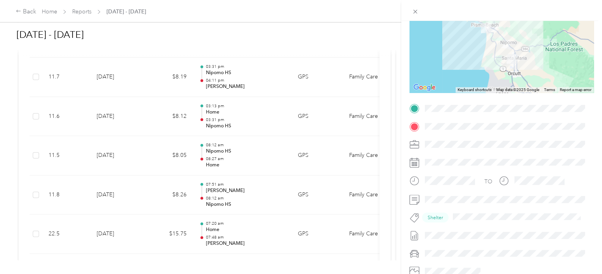
click at [241, 239] on div "Trip details This trip cannot be edited because it is either under review, appr…" at bounding box center [301, 137] width 602 height 274
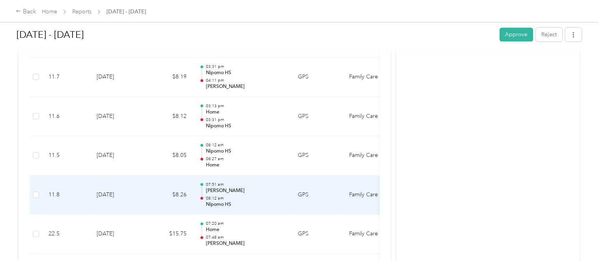
click at [264, 188] on p "[PERSON_NAME]" at bounding box center [246, 190] width 80 height 7
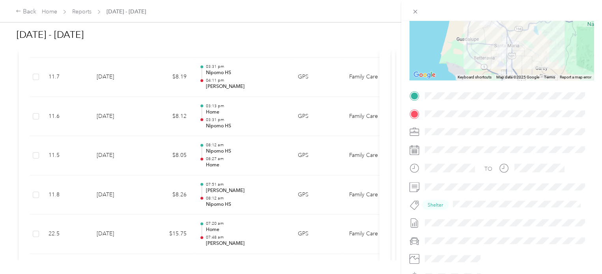
scroll to position [108, 0]
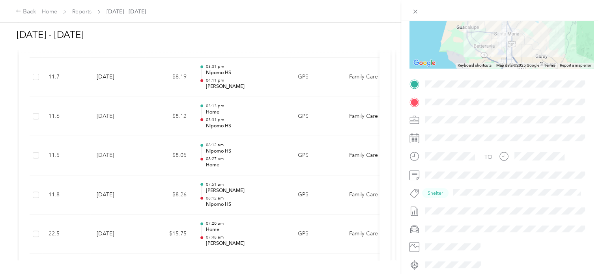
click at [225, 188] on div "Trip details This trip cannot be edited because it is either under review, appr…" at bounding box center [301, 137] width 602 height 274
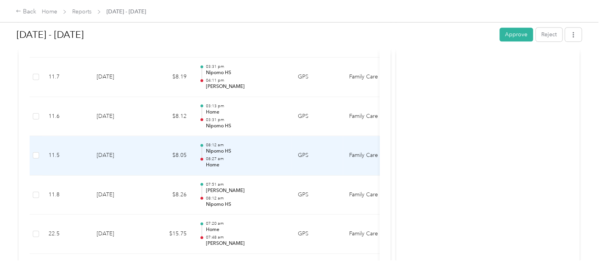
click at [246, 150] on p "Nipomo HS" at bounding box center [246, 151] width 80 height 7
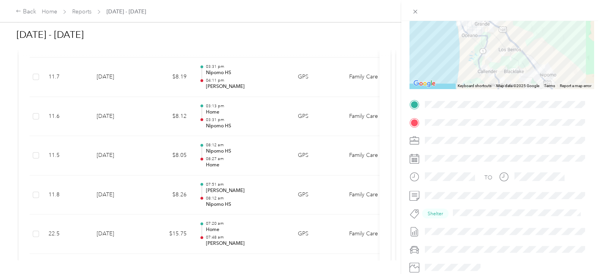
scroll to position [88, 0]
click at [252, 157] on div "Trip details This trip cannot be edited because it is either under review, appr…" at bounding box center [301, 137] width 602 height 274
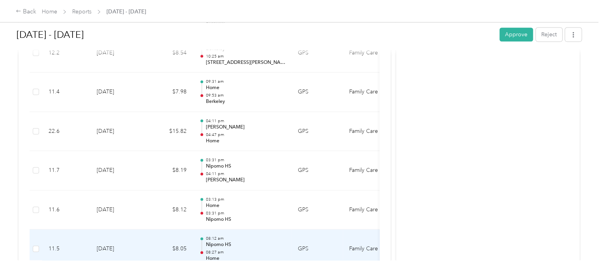
scroll to position [407, 0]
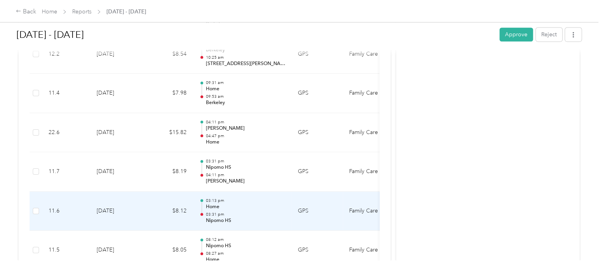
click at [237, 208] on p "Home" at bounding box center [246, 207] width 80 height 7
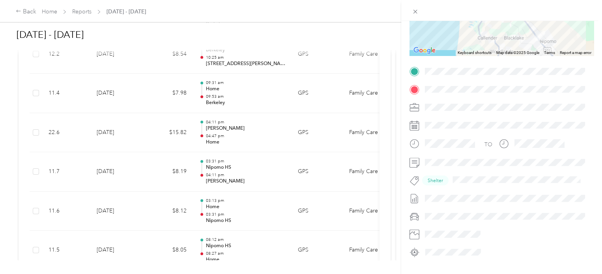
scroll to position [139, 0]
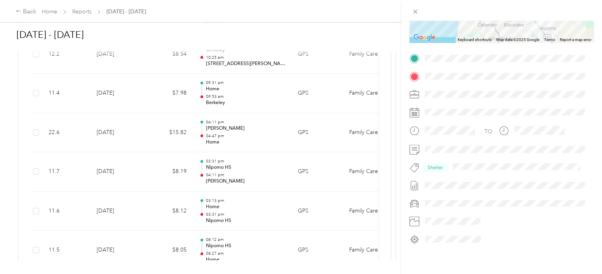
click at [256, 206] on div "Trip details This trip cannot be edited because it is either under review, appr…" at bounding box center [301, 137] width 602 height 274
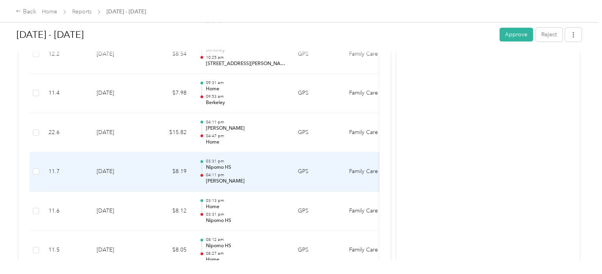
click at [260, 166] on p "Nipomo HS" at bounding box center [246, 167] width 80 height 7
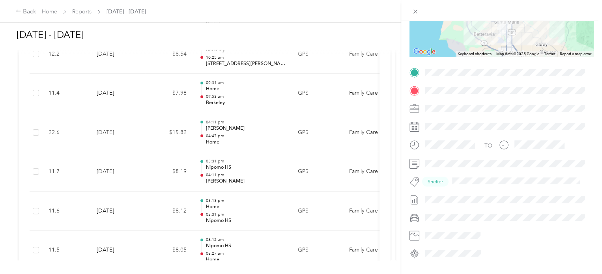
scroll to position [120, 0]
click at [243, 177] on div "Trip details This trip cannot be edited because it is either under review, appr…" at bounding box center [301, 137] width 602 height 274
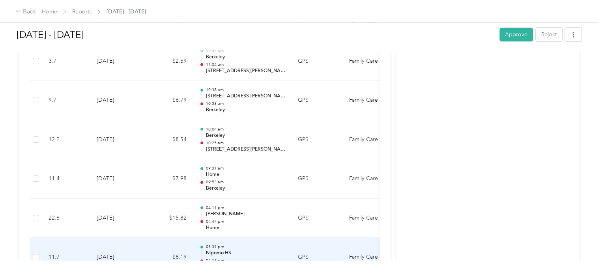
scroll to position [319, 0]
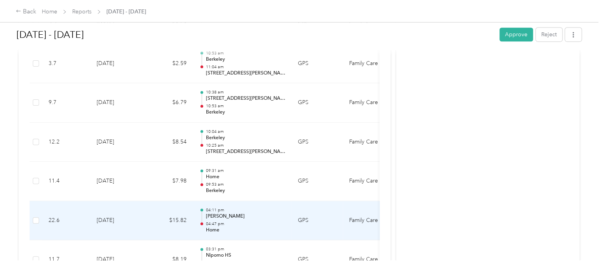
click at [247, 218] on p "[PERSON_NAME]" at bounding box center [246, 216] width 80 height 7
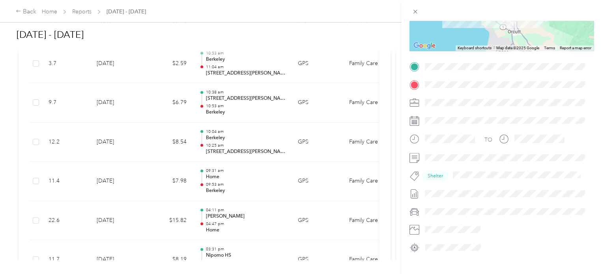
scroll to position [126, 0]
click at [242, 222] on div "Trip details This trip cannot be edited because it is either under review, appr…" at bounding box center [301, 137] width 602 height 274
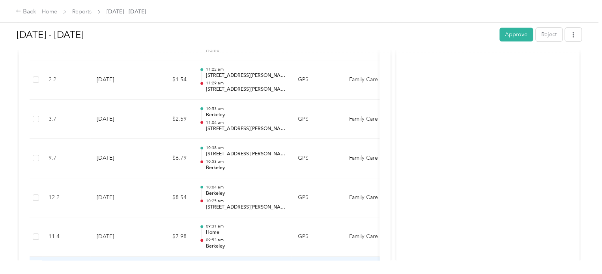
scroll to position [264, 0]
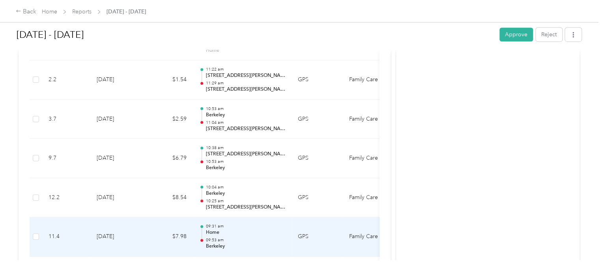
click at [228, 238] on p "09:53 am" at bounding box center [246, 240] width 80 height 6
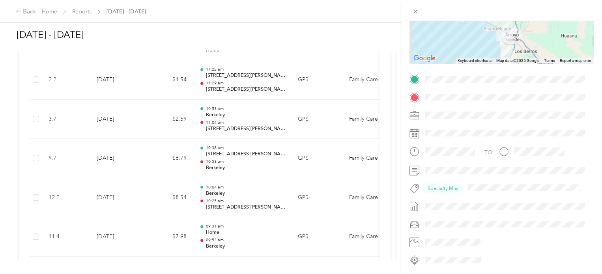
scroll to position [114, 0]
click at [238, 232] on div "Trip details This trip cannot be edited because it is either under review, appr…" at bounding box center [301, 137] width 602 height 274
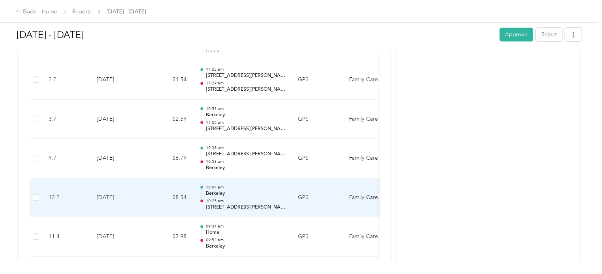
click at [255, 191] on p "Berkeley" at bounding box center [246, 193] width 80 height 7
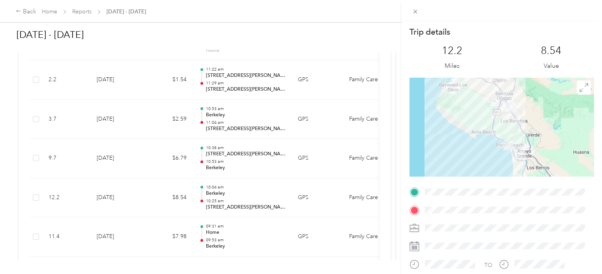
scroll to position [95, 0]
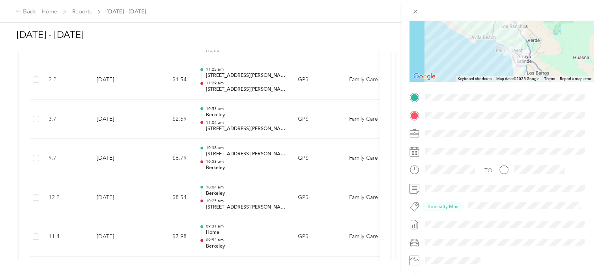
click at [248, 198] on div "Trip details This trip cannot be edited because it is either under review, appr…" at bounding box center [301, 137] width 602 height 274
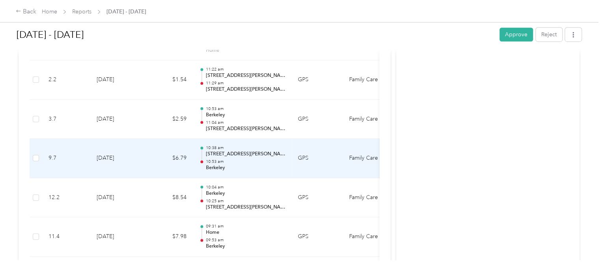
click at [258, 161] on p "10:53 am" at bounding box center [246, 162] width 80 height 6
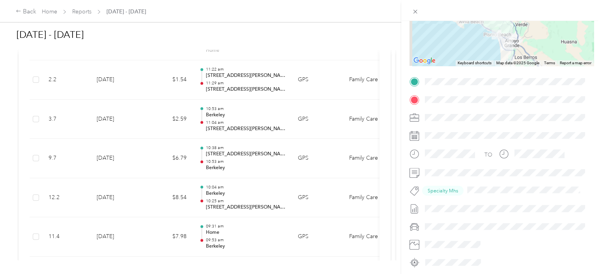
scroll to position [112, 0]
click at [262, 165] on div "Trip details This trip cannot be edited because it is either under review, appr…" at bounding box center [301, 137] width 602 height 274
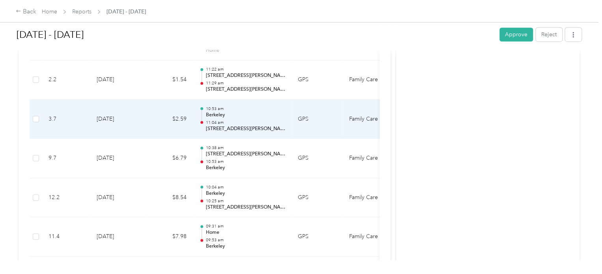
click at [260, 114] on p "Berkeley" at bounding box center [246, 115] width 80 height 7
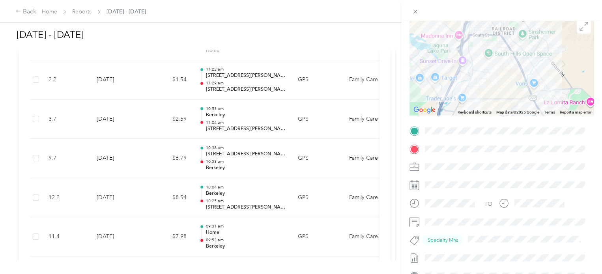
scroll to position [63, 0]
click at [253, 122] on div "Trip details This trip cannot be edited because it is either under review, appr…" at bounding box center [301, 137] width 602 height 274
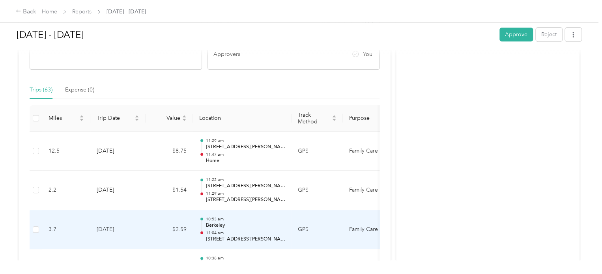
scroll to position [153, 0]
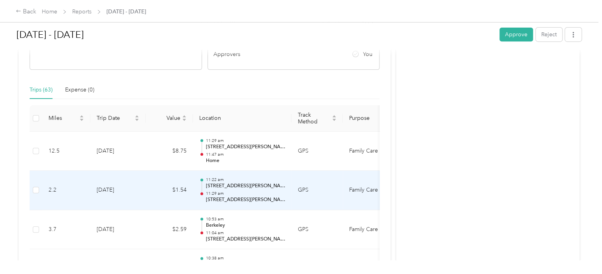
click at [243, 197] on p "[STREET_ADDRESS][PERSON_NAME]" at bounding box center [246, 199] width 80 height 7
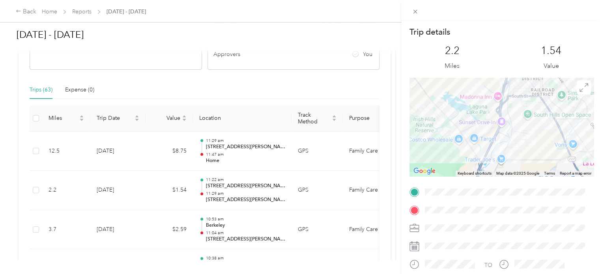
scroll to position [99, 0]
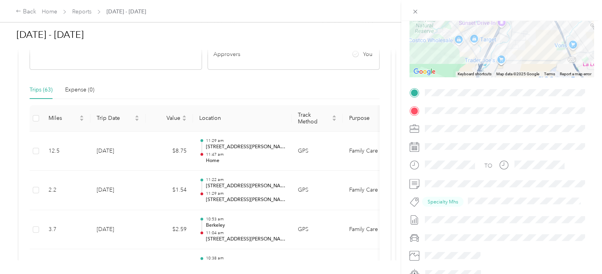
click at [224, 198] on div "Trip details This trip cannot be edited because it is either under review, appr…" at bounding box center [301, 137] width 602 height 274
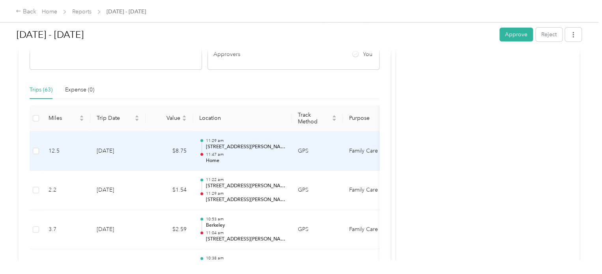
click at [261, 149] on p "[STREET_ADDRESS][PERSON_NAME]" at bounding box center [246, 147] width 80 height 7
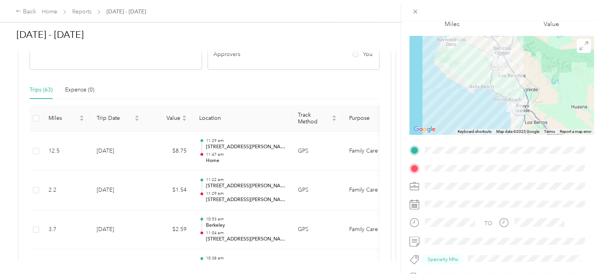
scroll to position [45, 0]
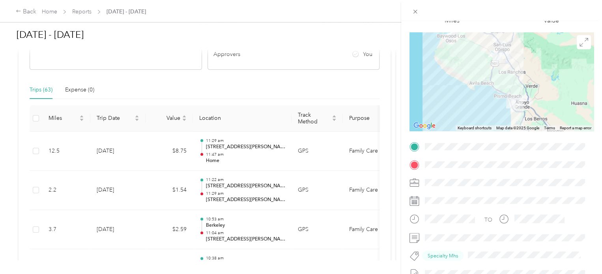
click at [232, 154] on div "Trip details This trip cannot be edited because it is either under review, appr…" at bounding box center [301, 137] width 602 height 274
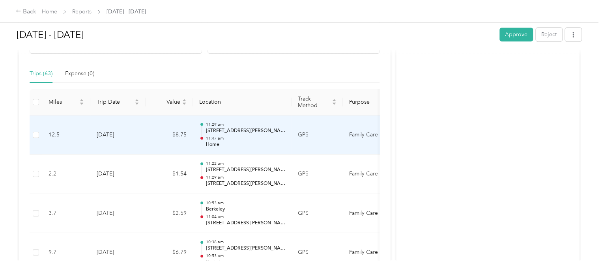
scroll to position [0, 0]
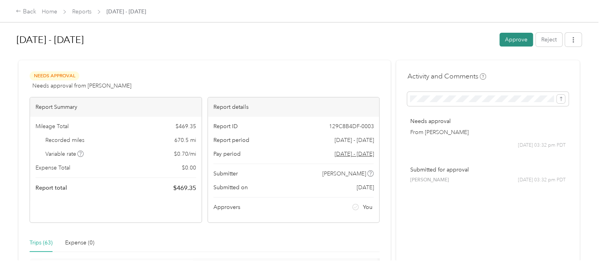
click at [518, 36] on button "Approve" at bounding box center [516, 40] width 34 height 14
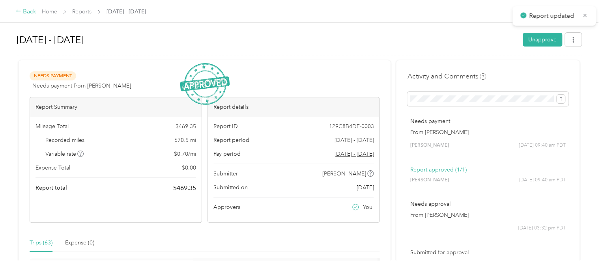
click at [28, 10] on div "Back" at bounding box center [26, 11] width 21 height 9
